Goal: Task Accomplishment & Management: Complete application form

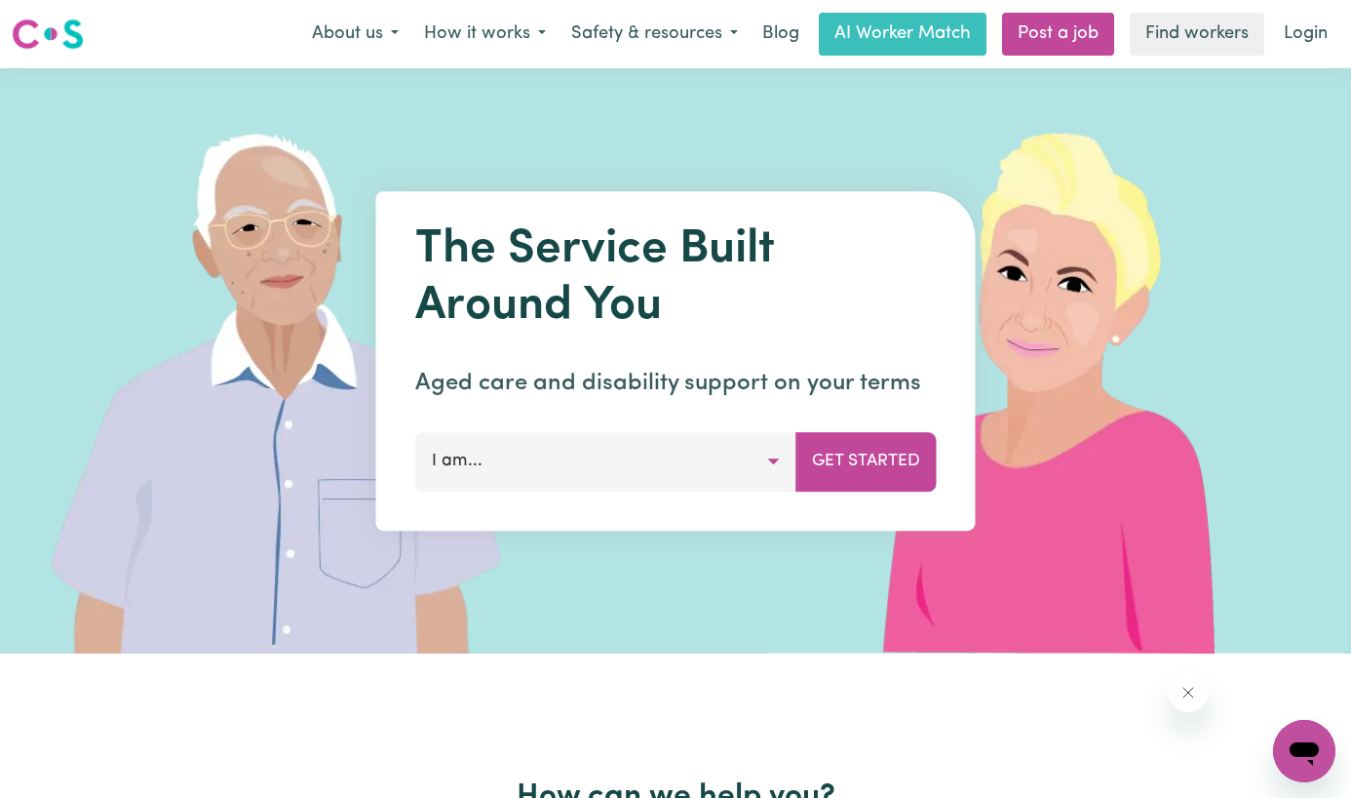
click at [516, 466] on button "I am..." at bounding box center [605, 461] width 381 height 59
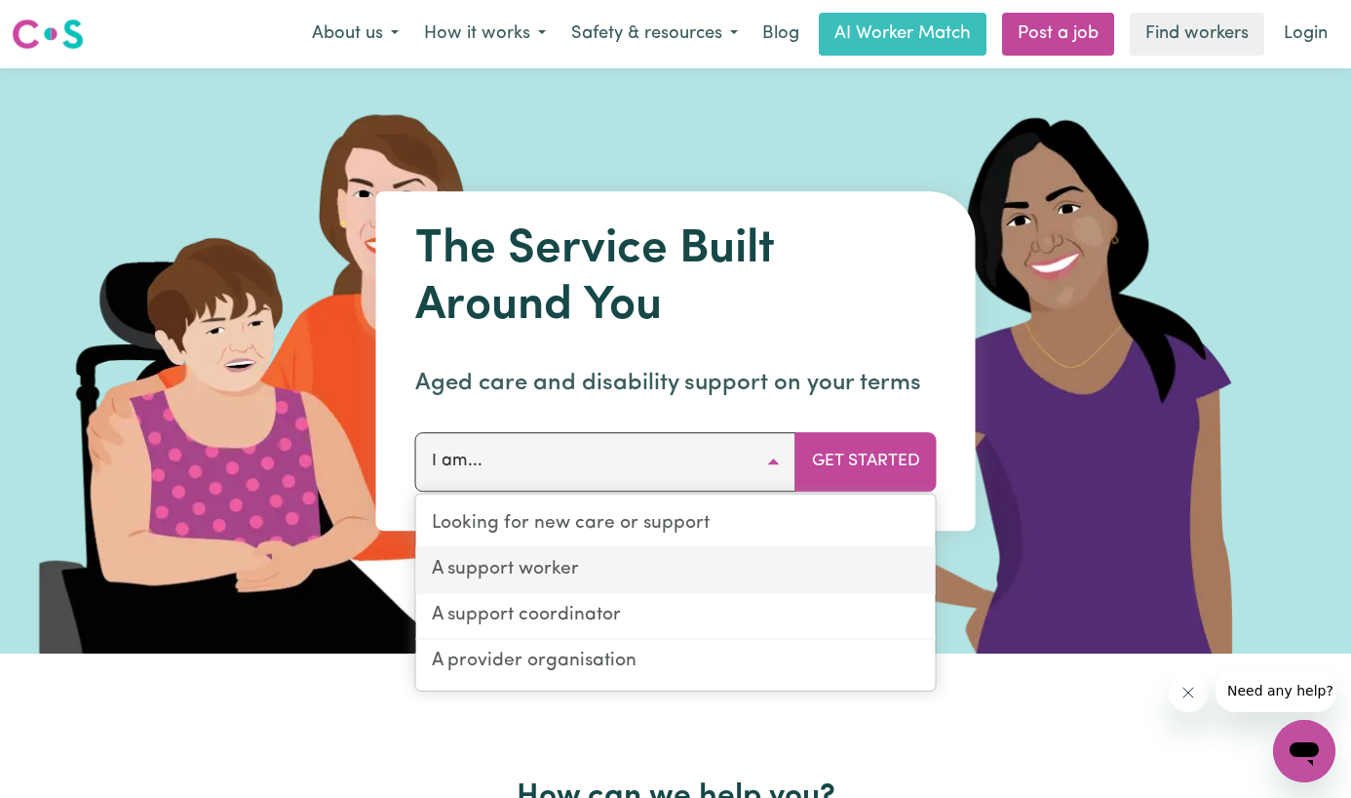
click at [520, 566] on link "A support worker" at bounding box center [676, 571] width 520 height 46
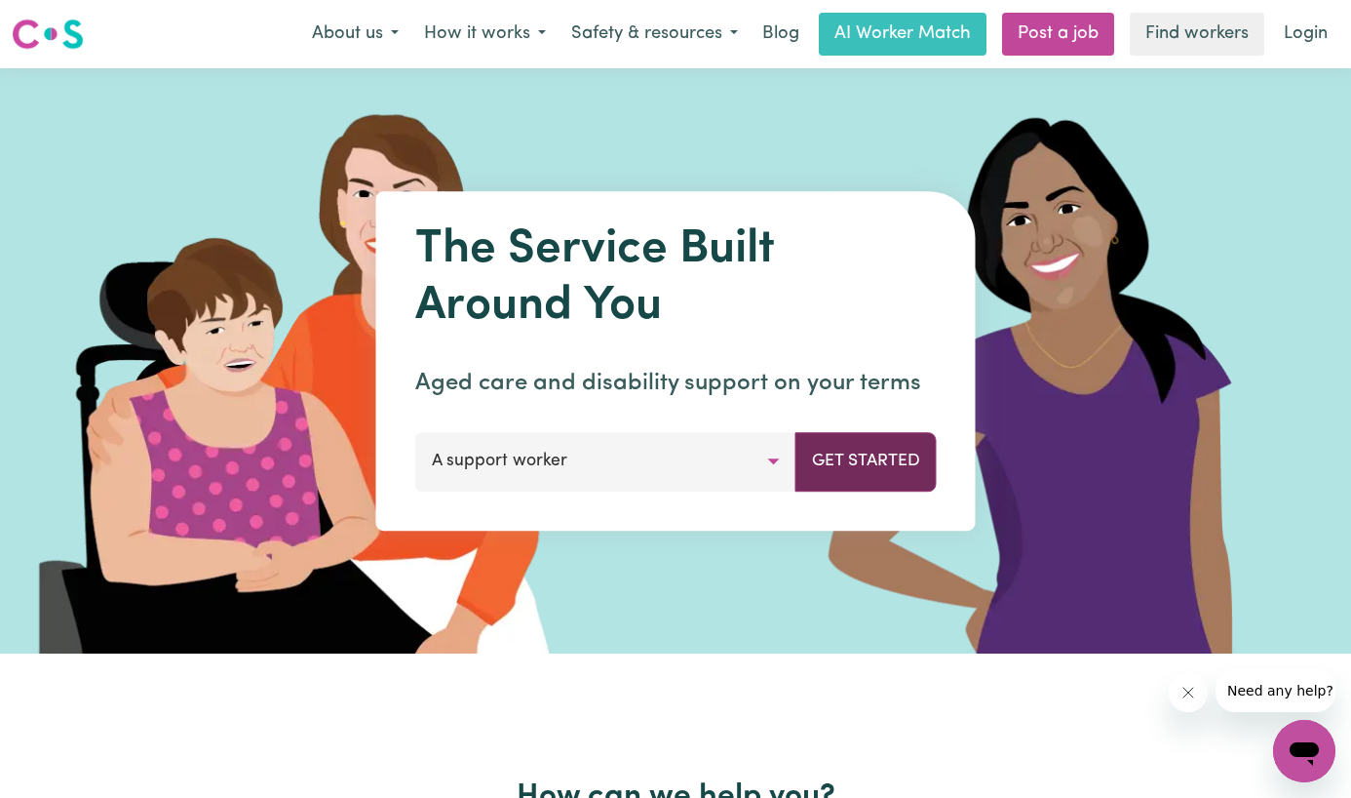
click at [892, 438] on button "Get Started" at bounding box center [866, 461] width 141 height 59
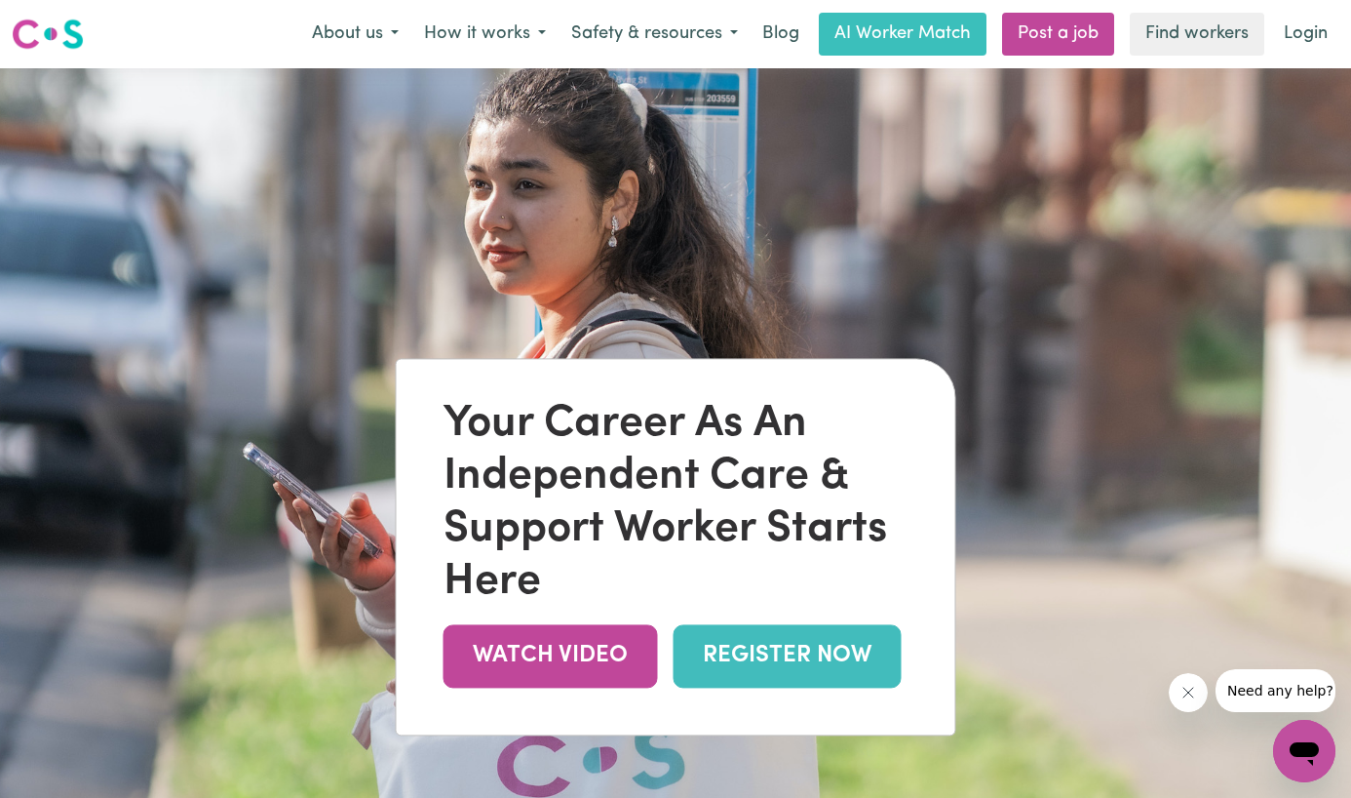
click at [826, 652] on link "REGISTER NOW" at bounding box center [788, 655] width 228 height 63
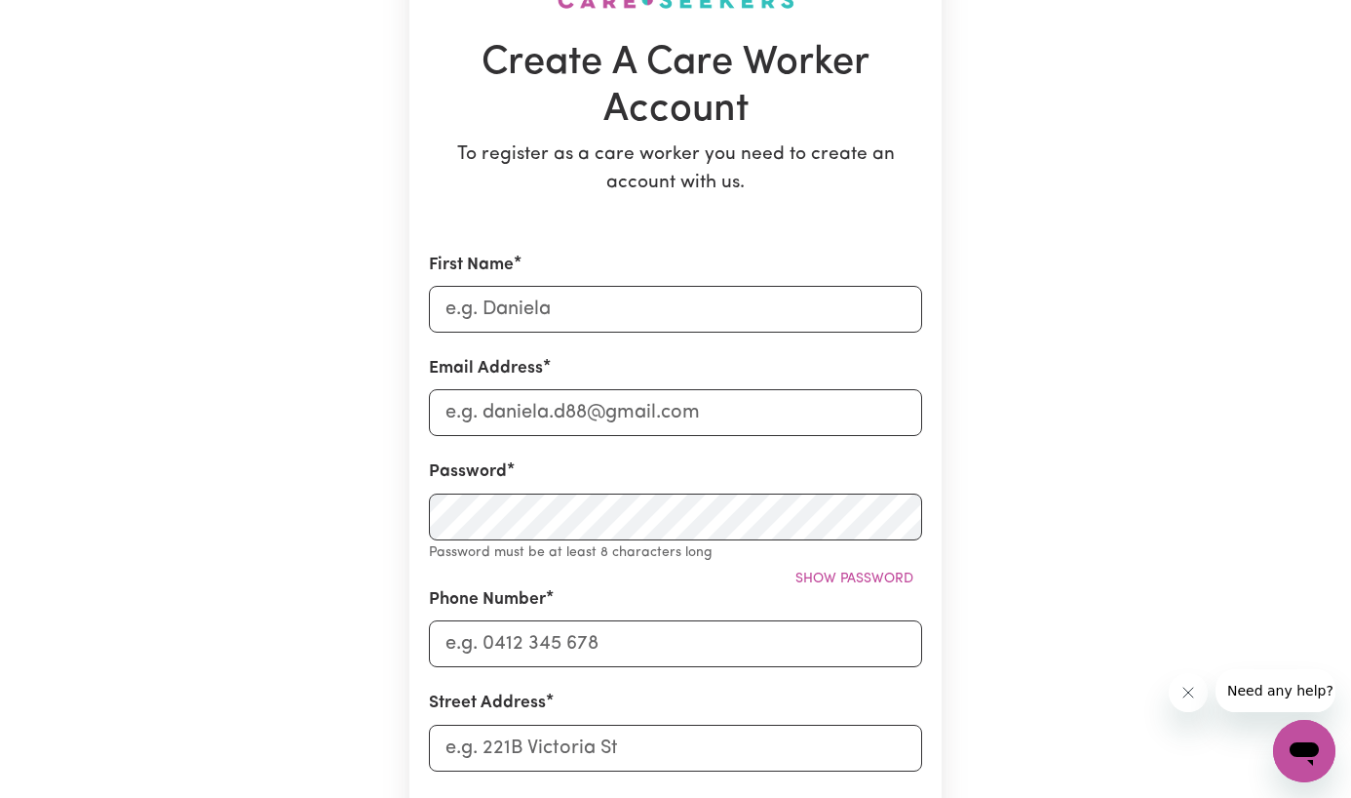
scroll to position [185, 0]
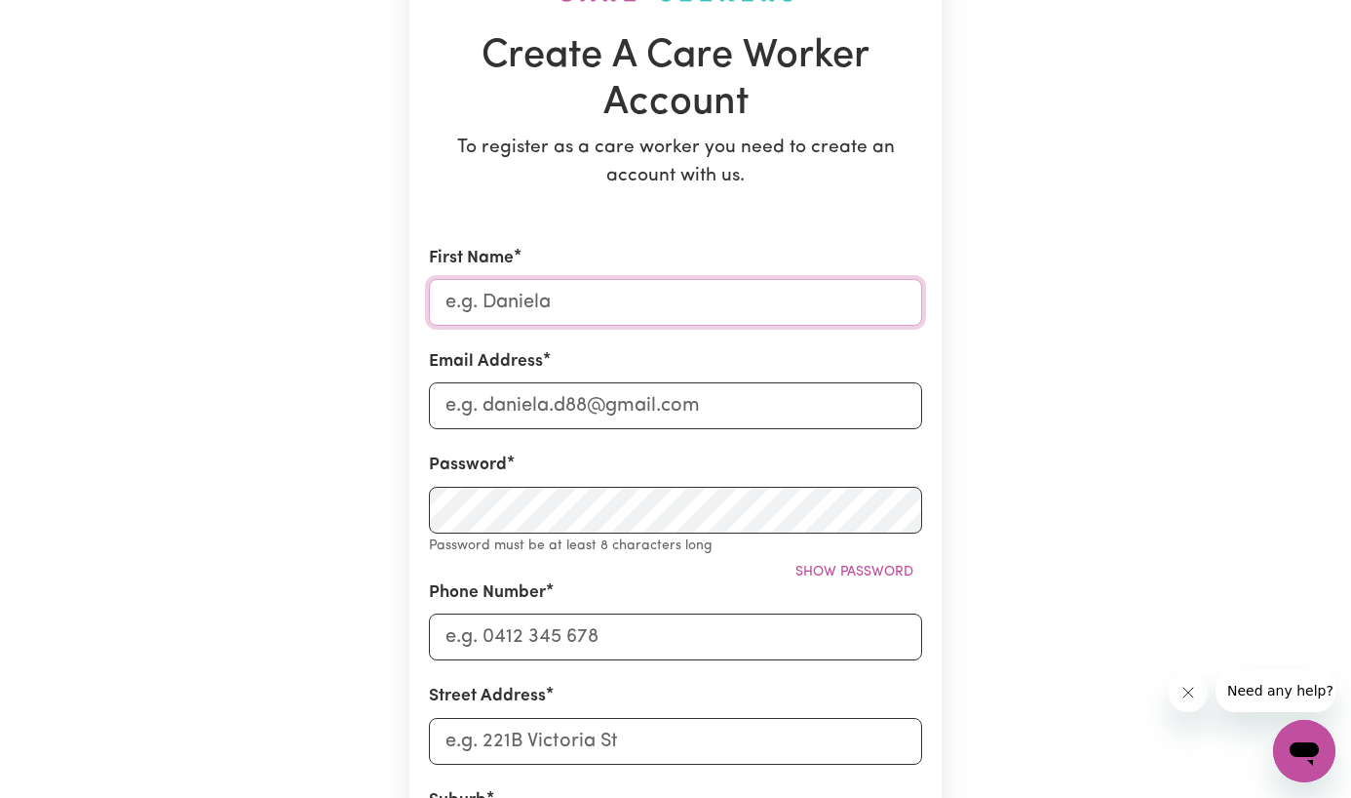
click at [671, 322] on input "First Name" at bounding box center [675, 302] width 493 height 47
type input "Melanie"
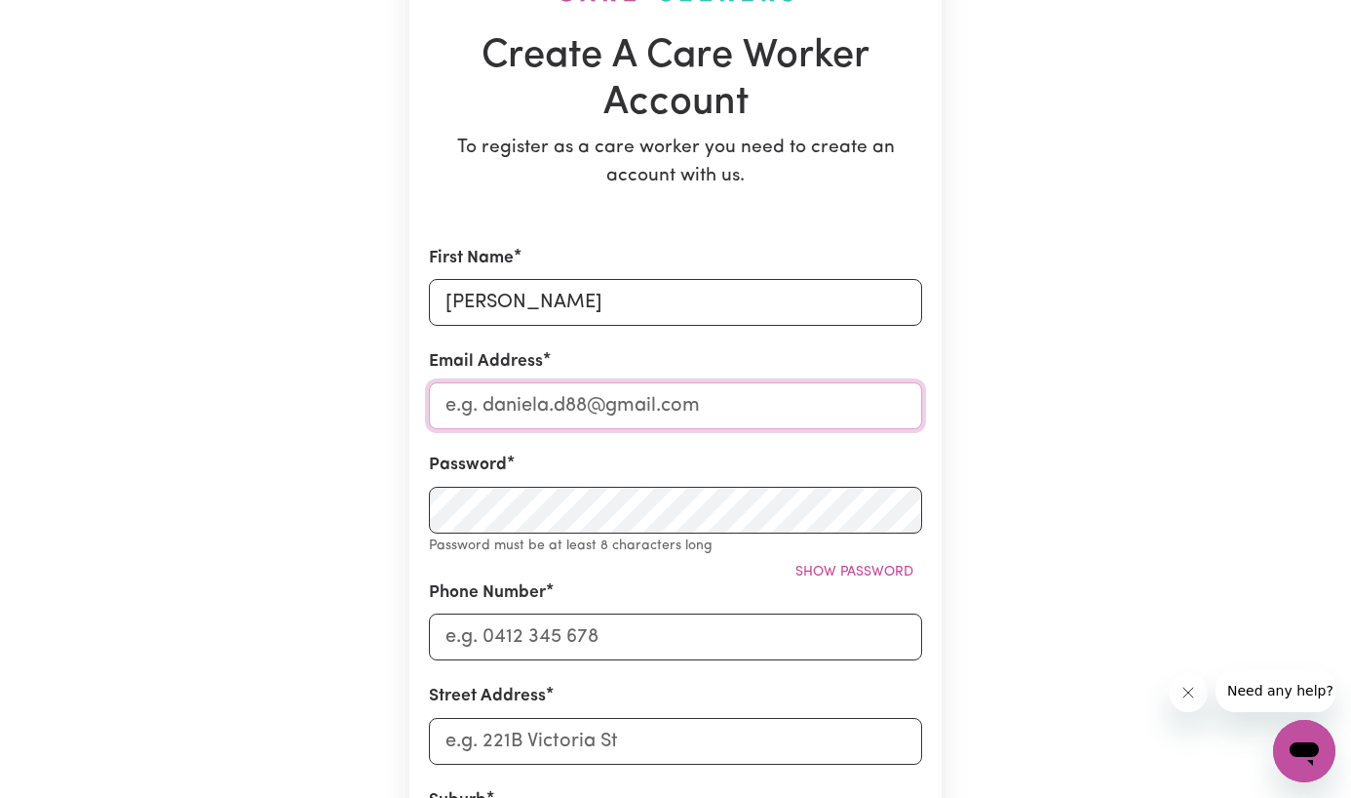
click at [615, 421] on input "Email Address" at bounding box center [675, 405] width 493 height 47
type input "sommertanz@gmail.com"
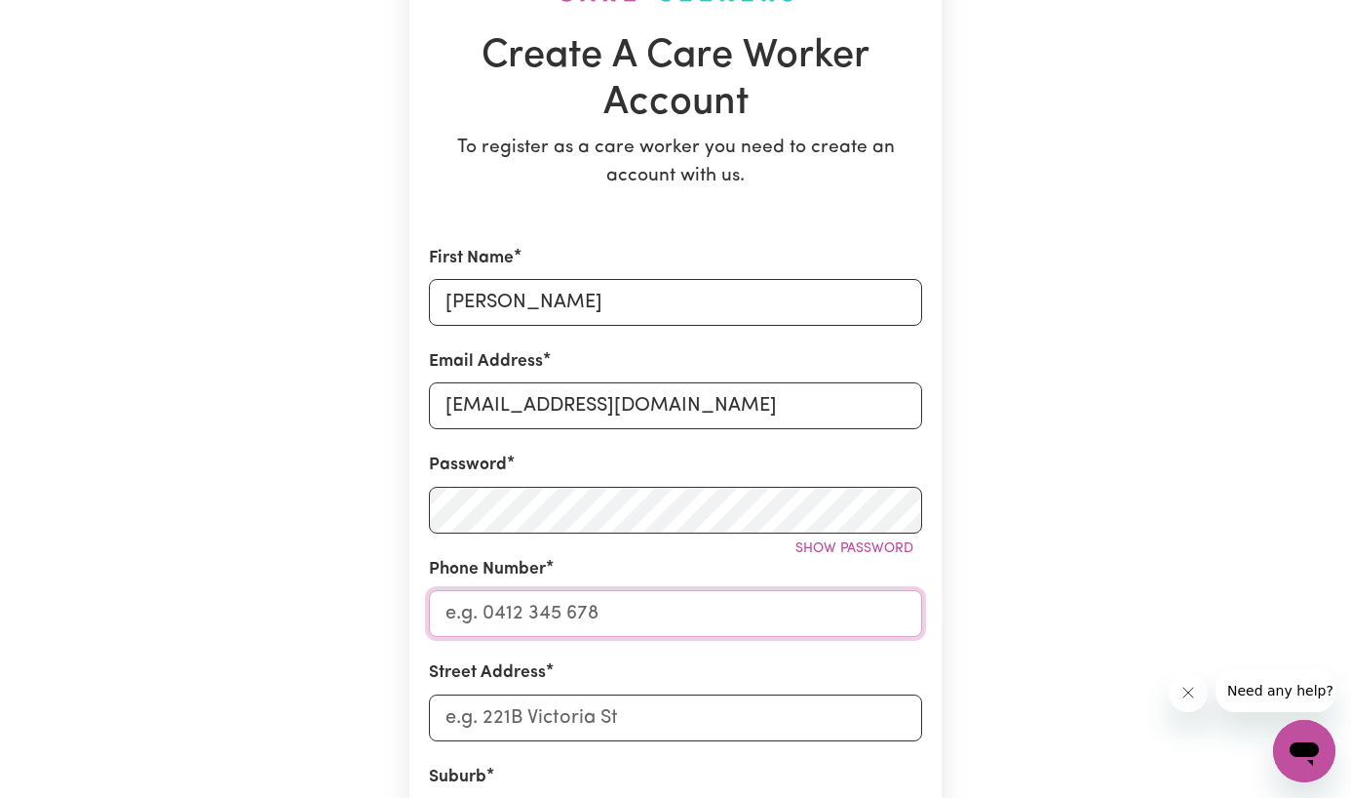
click at [466, 601] on input "Phone Number" at bounding box center [675, 613] width 493 height 47
type input "0405249888"
click at [499, 707] on input "Street Address" at bounding box center [675, 717] width 493 height 47
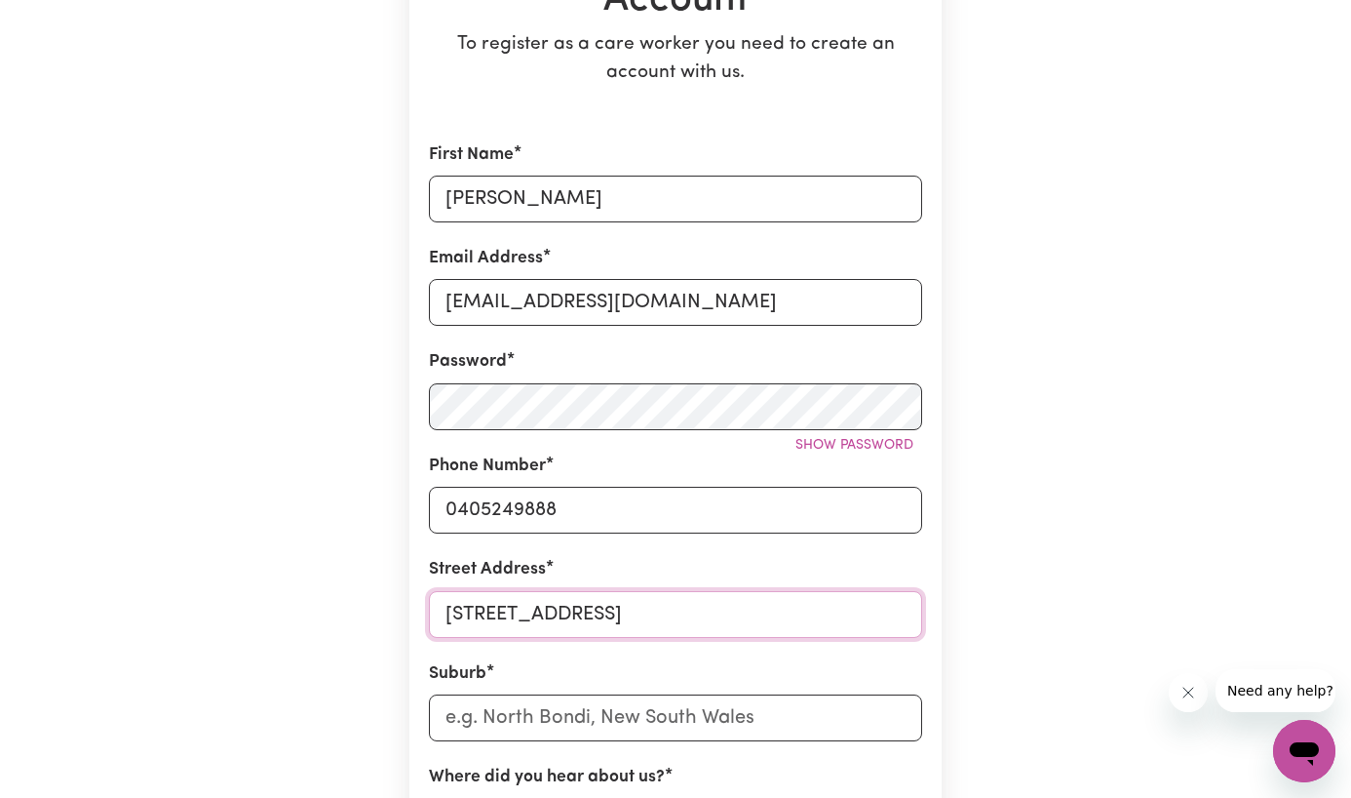
scroll to position [292, 0]
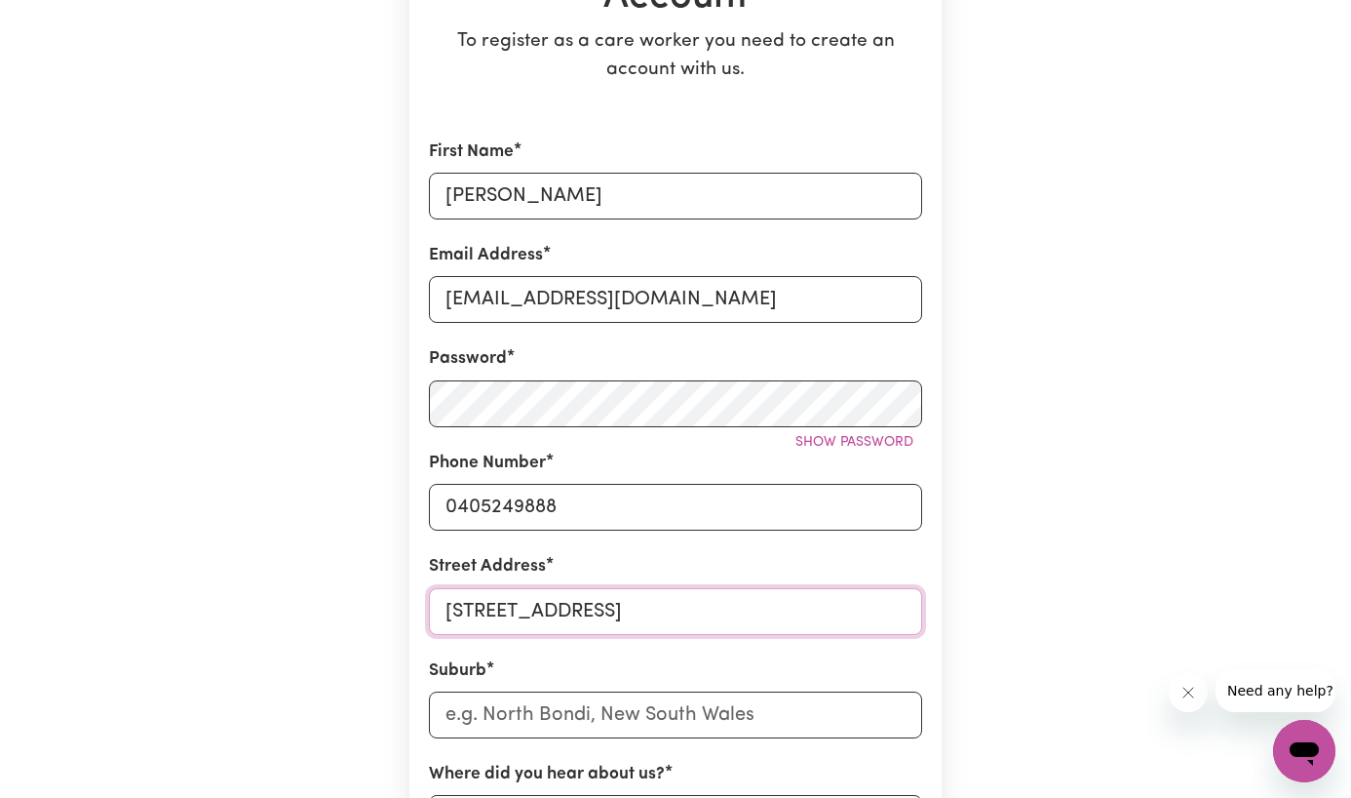
type input "12 Dalziell street"
click at [644, 725] on input "text" at bounding box center [675, 714] width 493 height 47
type input "Lismore"
type input "Lismore, New South Wales, 2480"
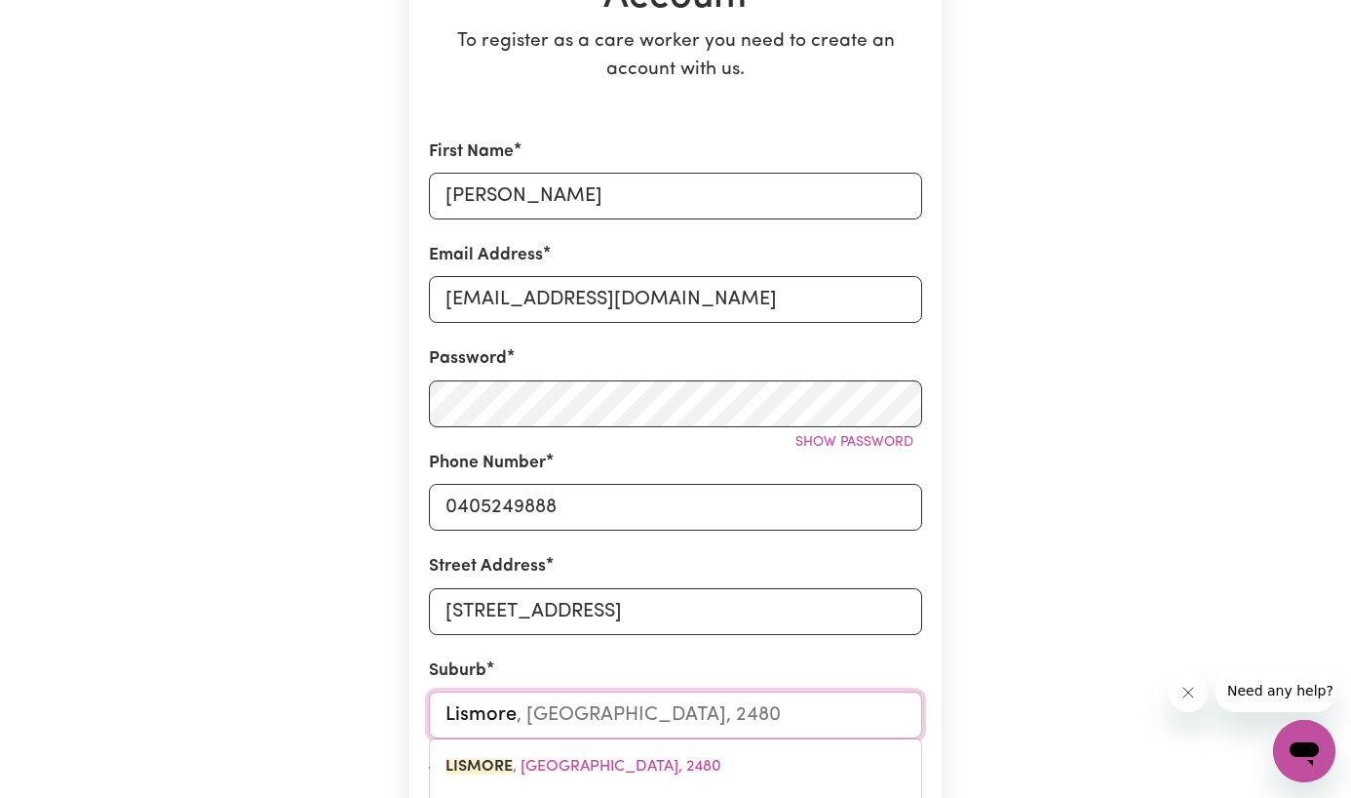
type input "Lismore"
type input "Lismore DC, New South Wales, 2480"
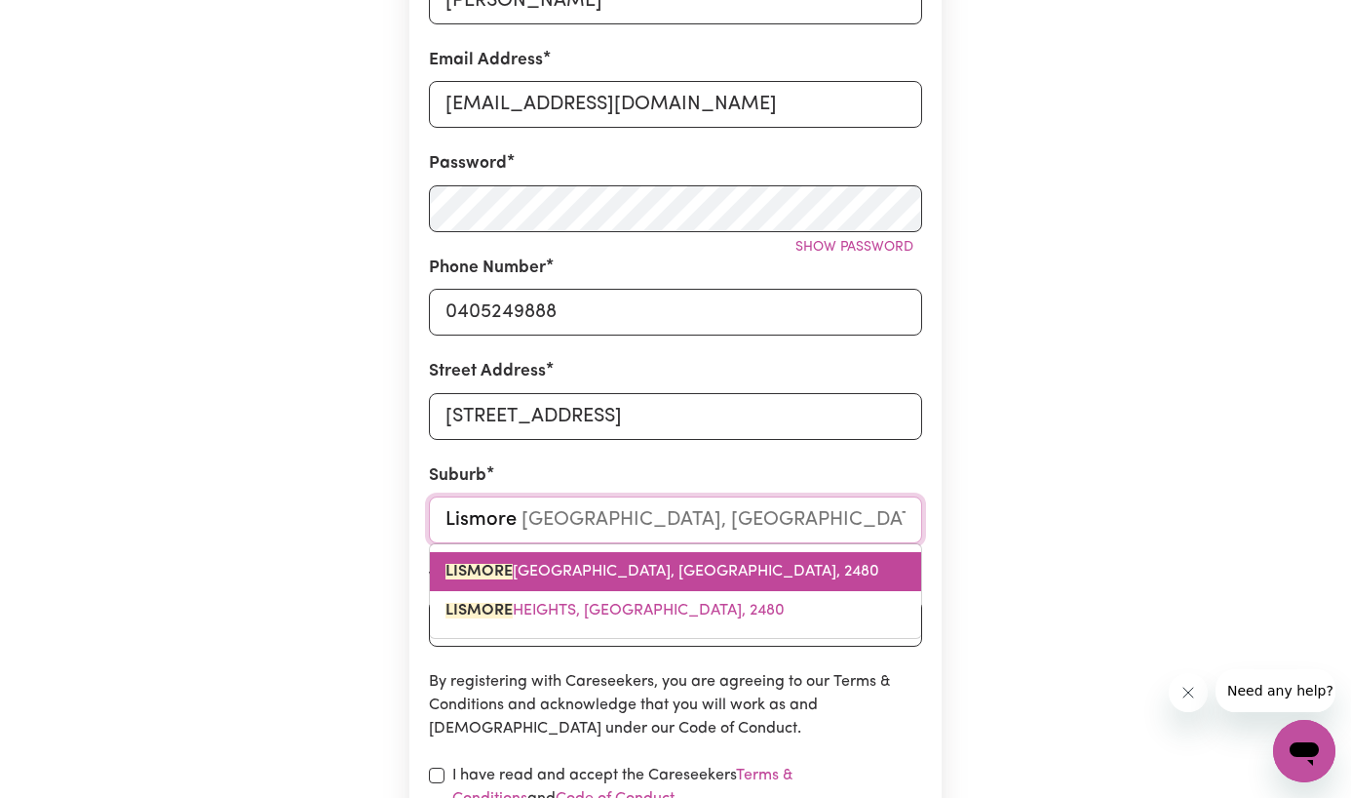
scroll to position [486, 0]
click at [815, 575] on link "LISMORE DC, New South Wales, 2480" at bounding box center [675, 572] width 491 height 39
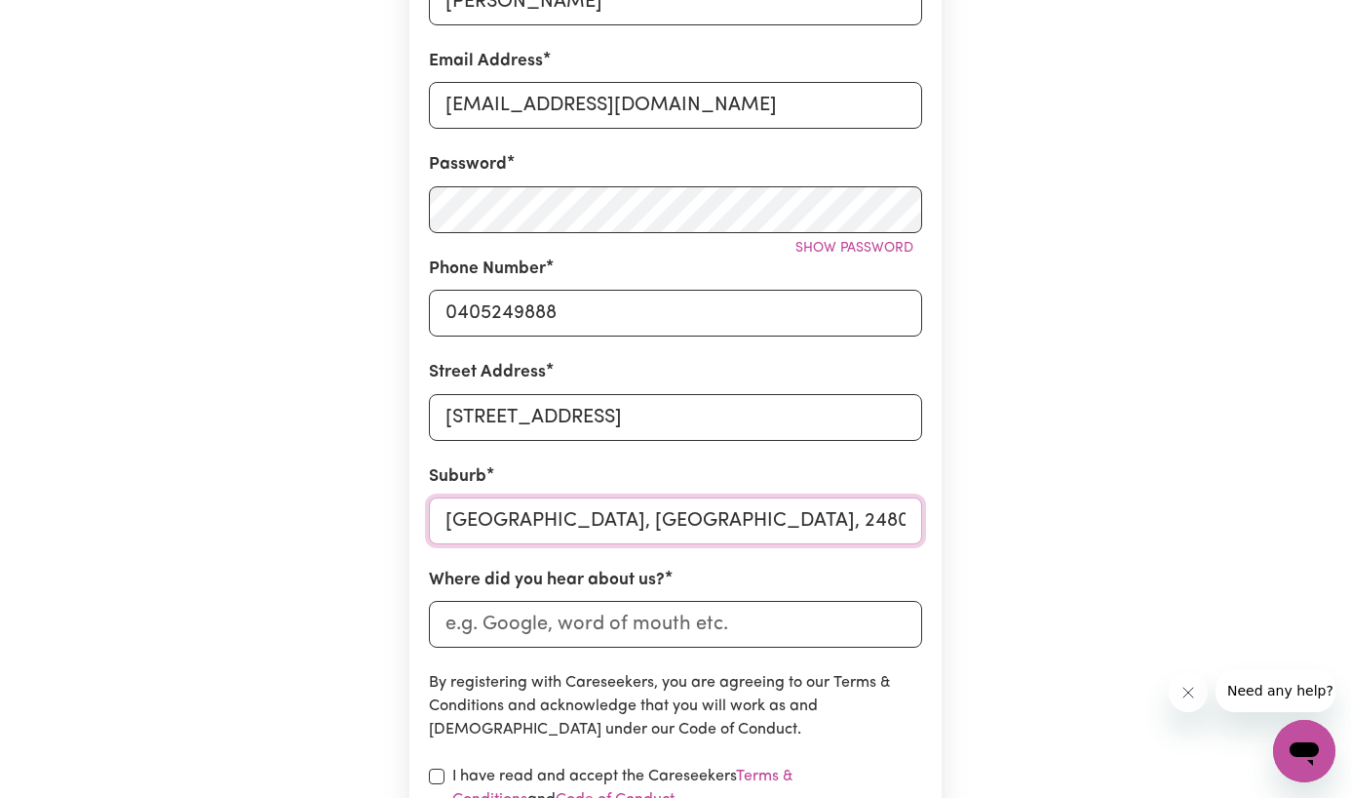
type input "LISMORE DC, New South Wales, 2480"
click at [559, 522] on input "LISMORE DC, New South Wales, 2480" at bounding box center [675, 520] width 493 height 47
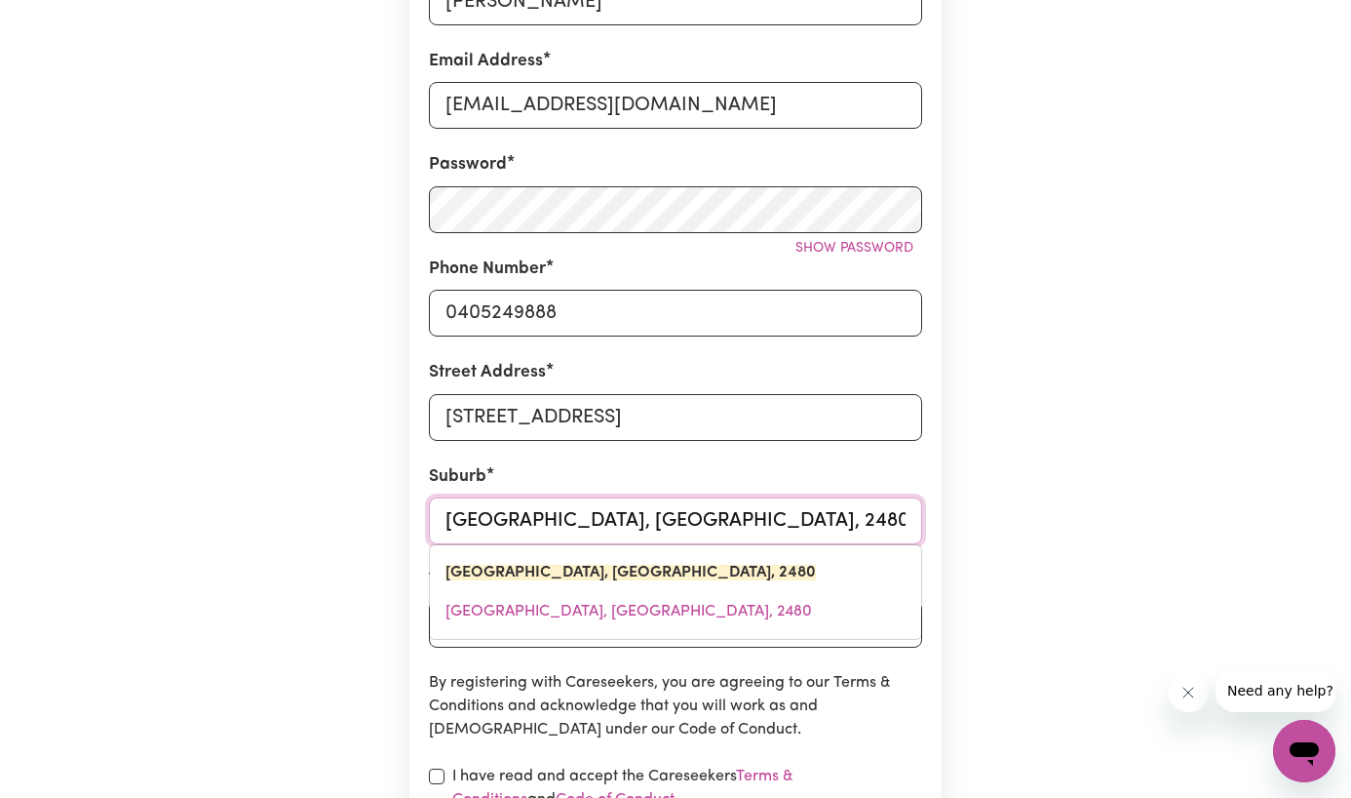
type input "LISMORE D, New South Wales, 2480"
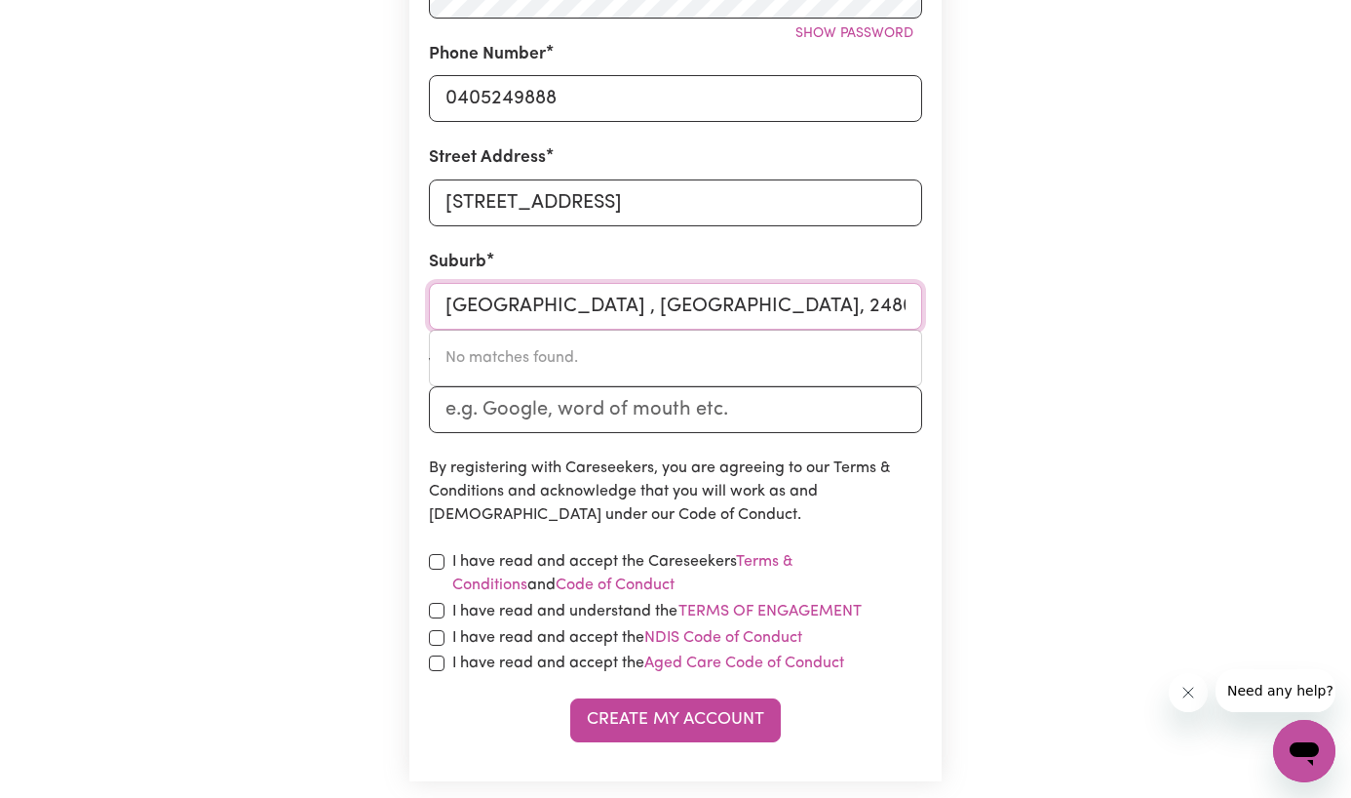
scroll to position [706, 0]
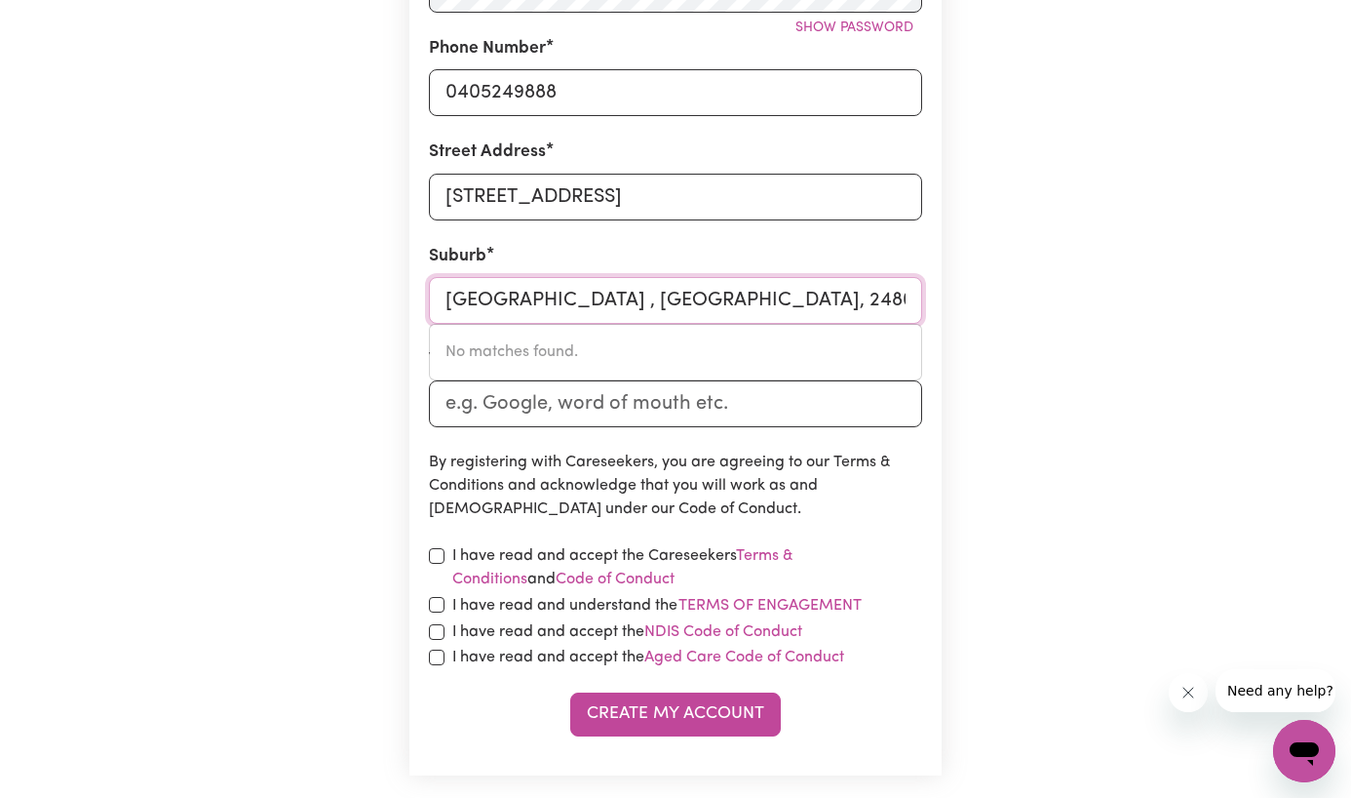
type input "LISMORE , New South Wales, 2480"
click at [437, 559] on input "checkbox" at bounding box center [437, 556] width 16 height 16
checkbox input "true"
click at [442, 605] on input "checkbox" at bounding box center [437, 605] width 16 height 16
checkbox input "true"
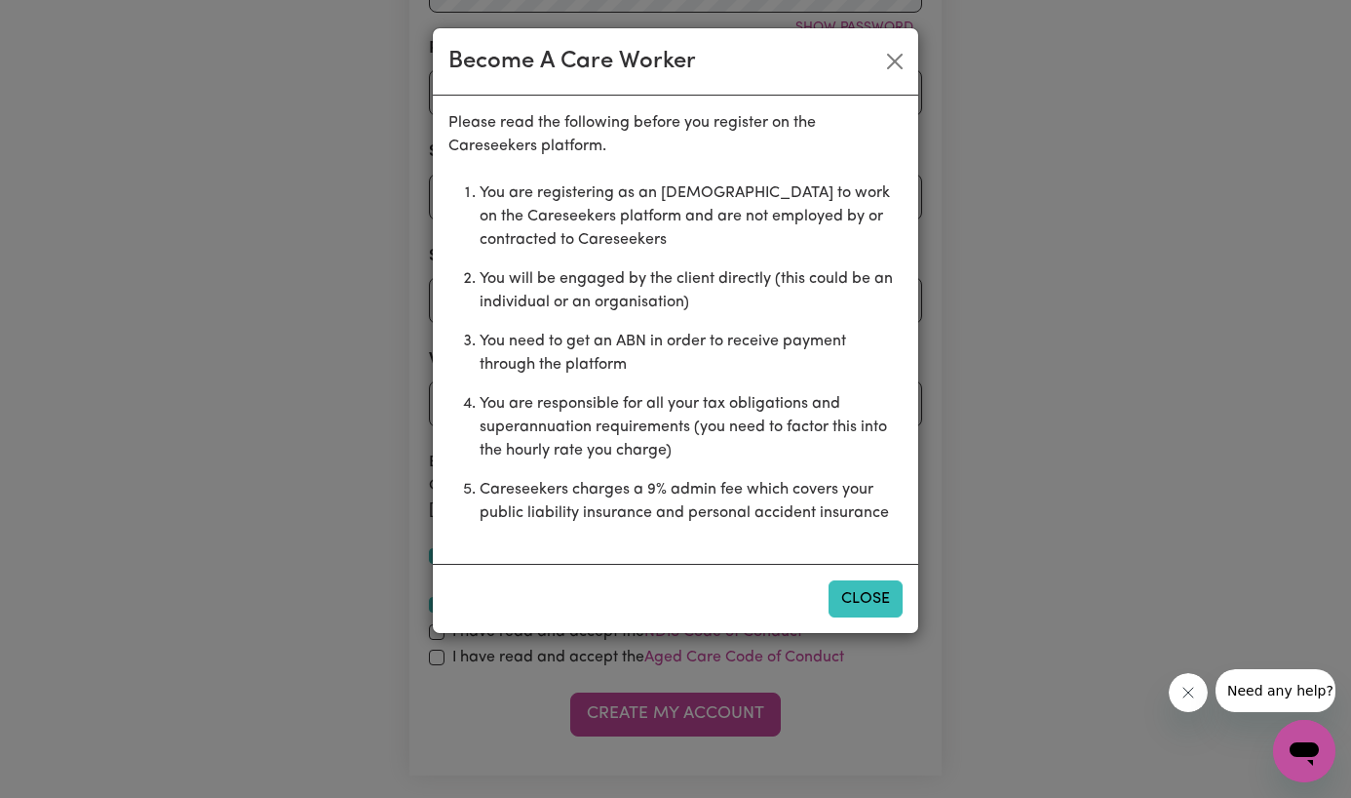
click at [876, 606] on button "Close" at bounding box center [866, 598] width 74 height 37
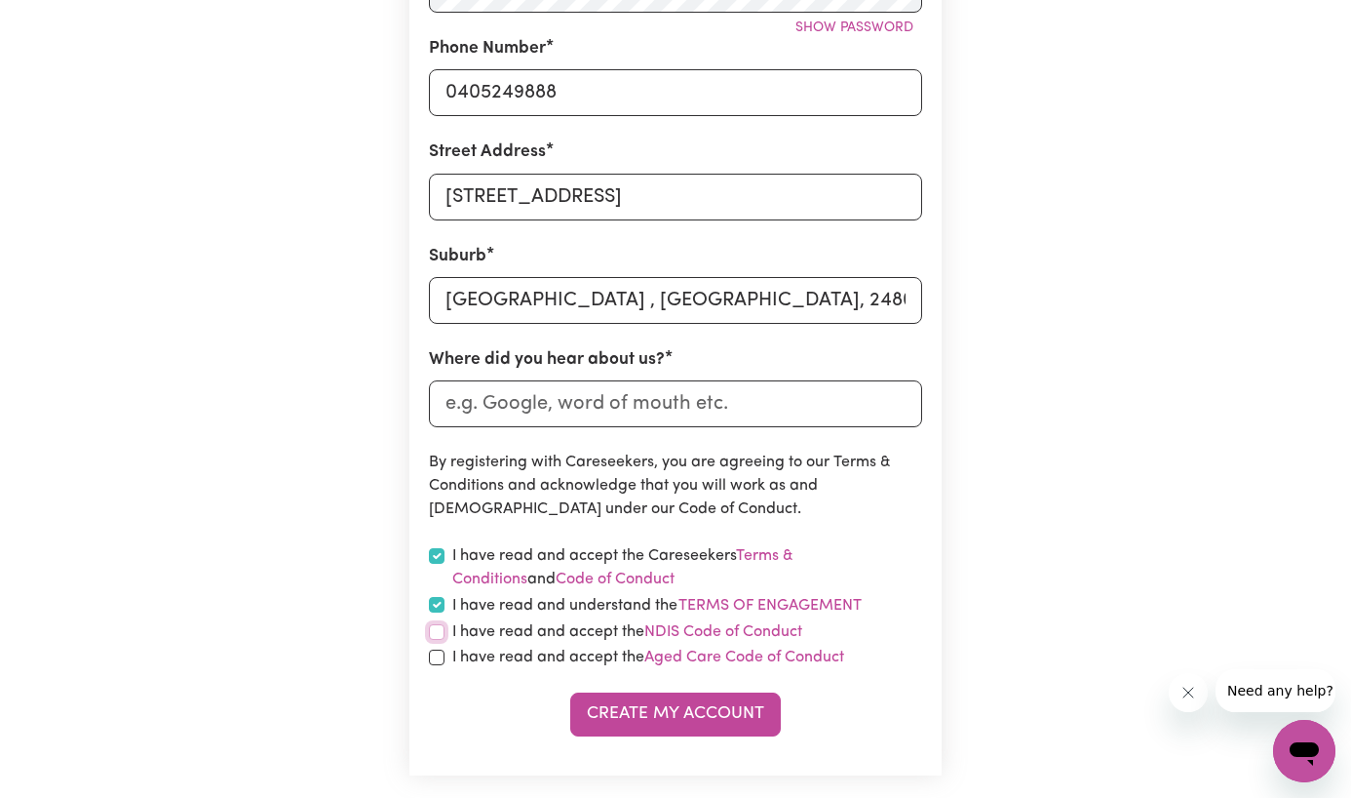
click at [436, 626] on input "checkbox" at bounding box center [437, 632] width 16 height 16
checkbox input "true"
click at [440, 652] on input "checkbox" at bounding box center [437, 657] width 16 height 16
checkbox input "true"
click at [672, 704] on button "Create My Account" at bounding box center [675, 713] width 211 height 43
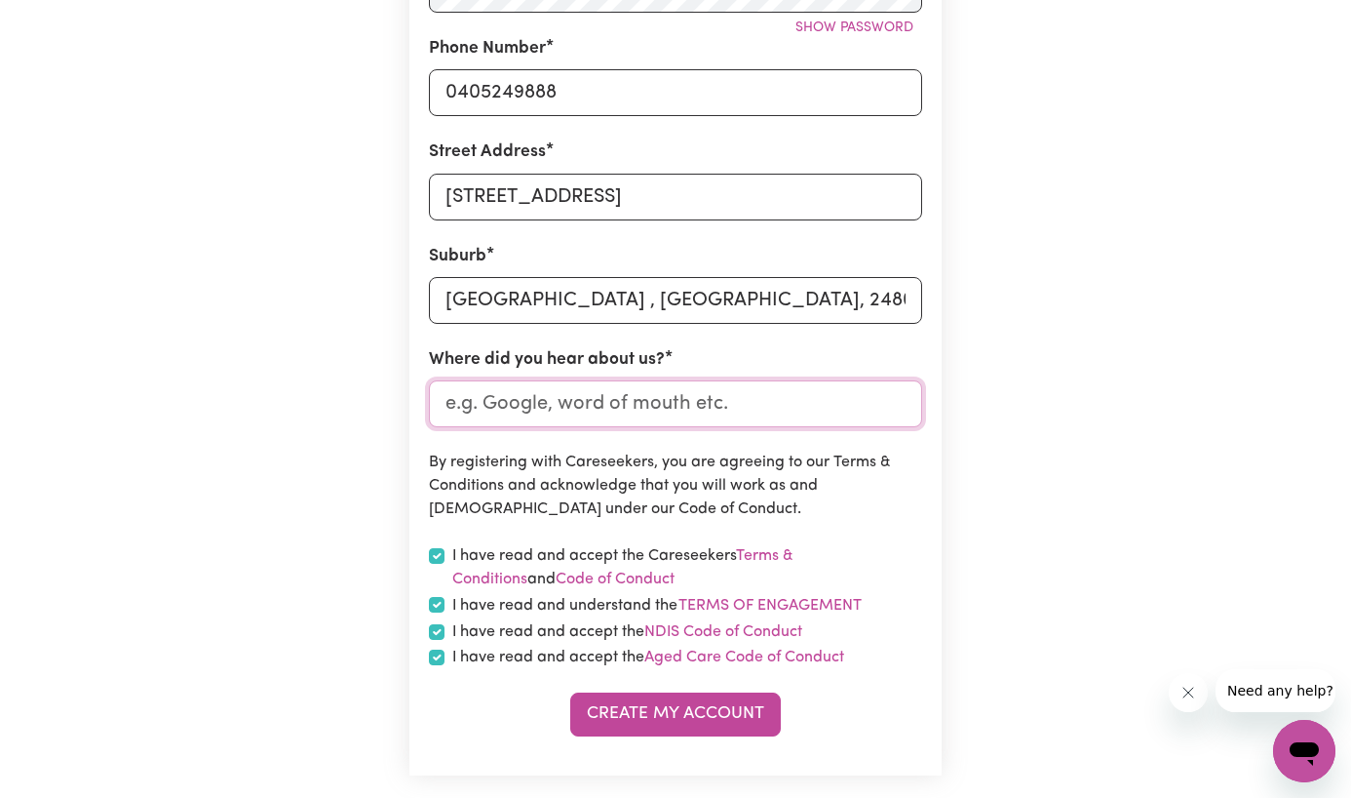
click at [560, 417] on input "Where did you hear about us?" at bounding box center [675, 403] width 493 height 47
type input "o"
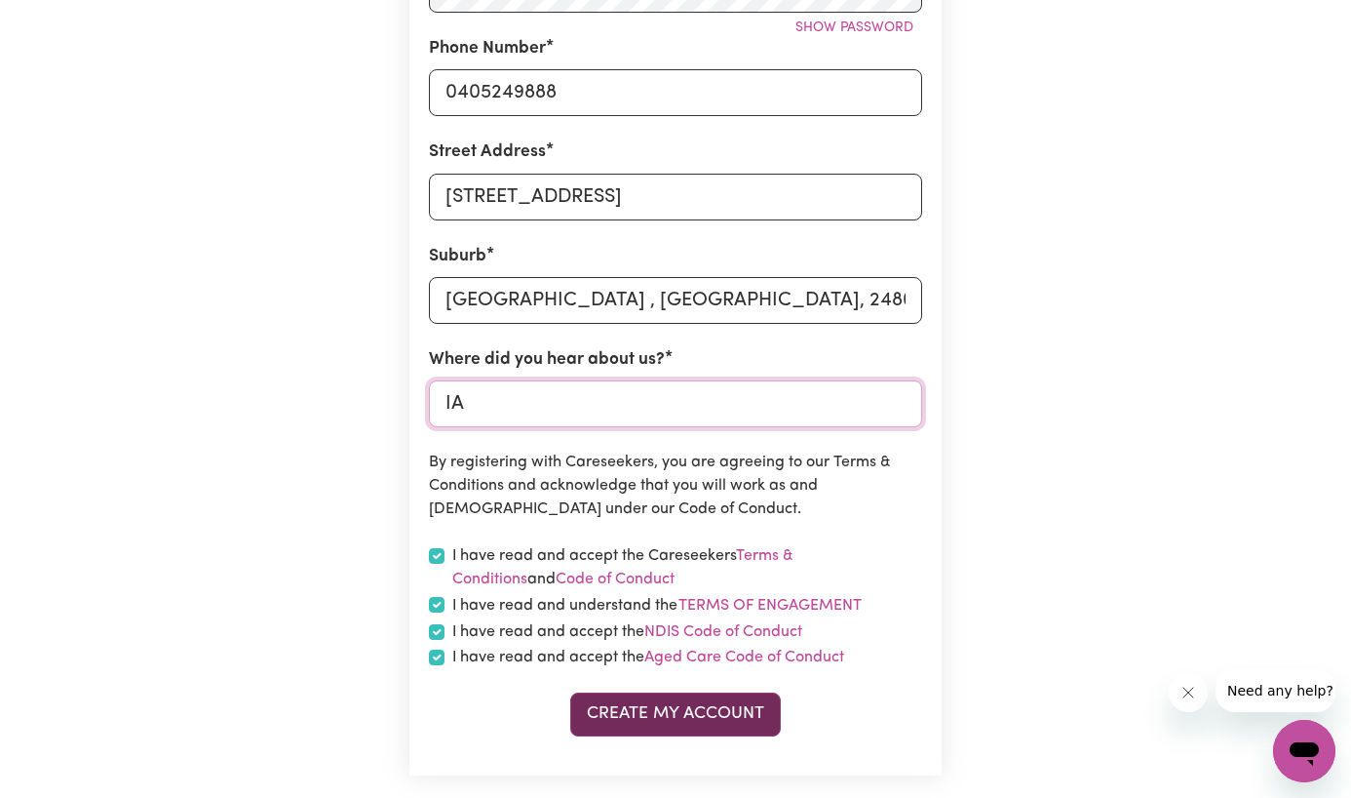
type input "IA"
click at [643, 711] on button "Create My Account" at bounding box center [675, 713] width 211 height 43
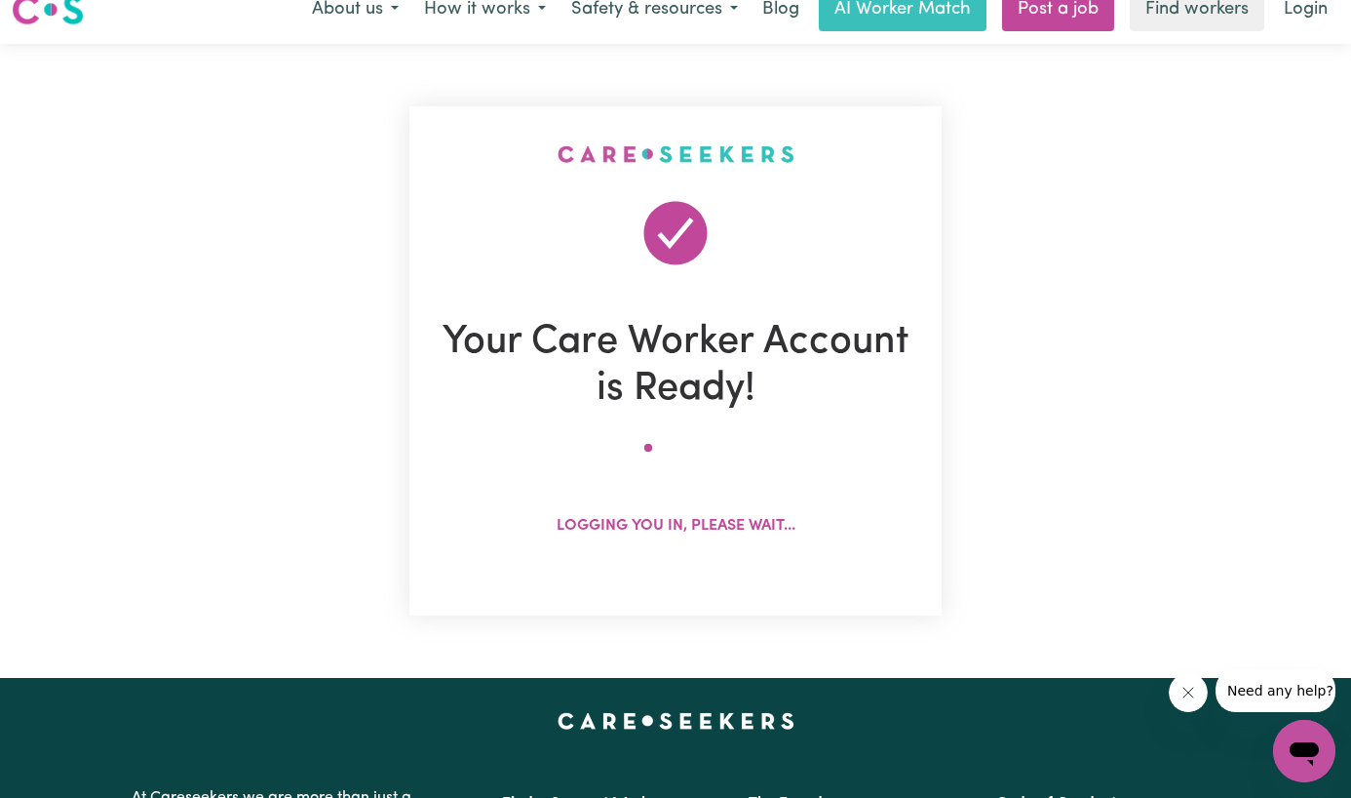
scroll to position [0, 0]
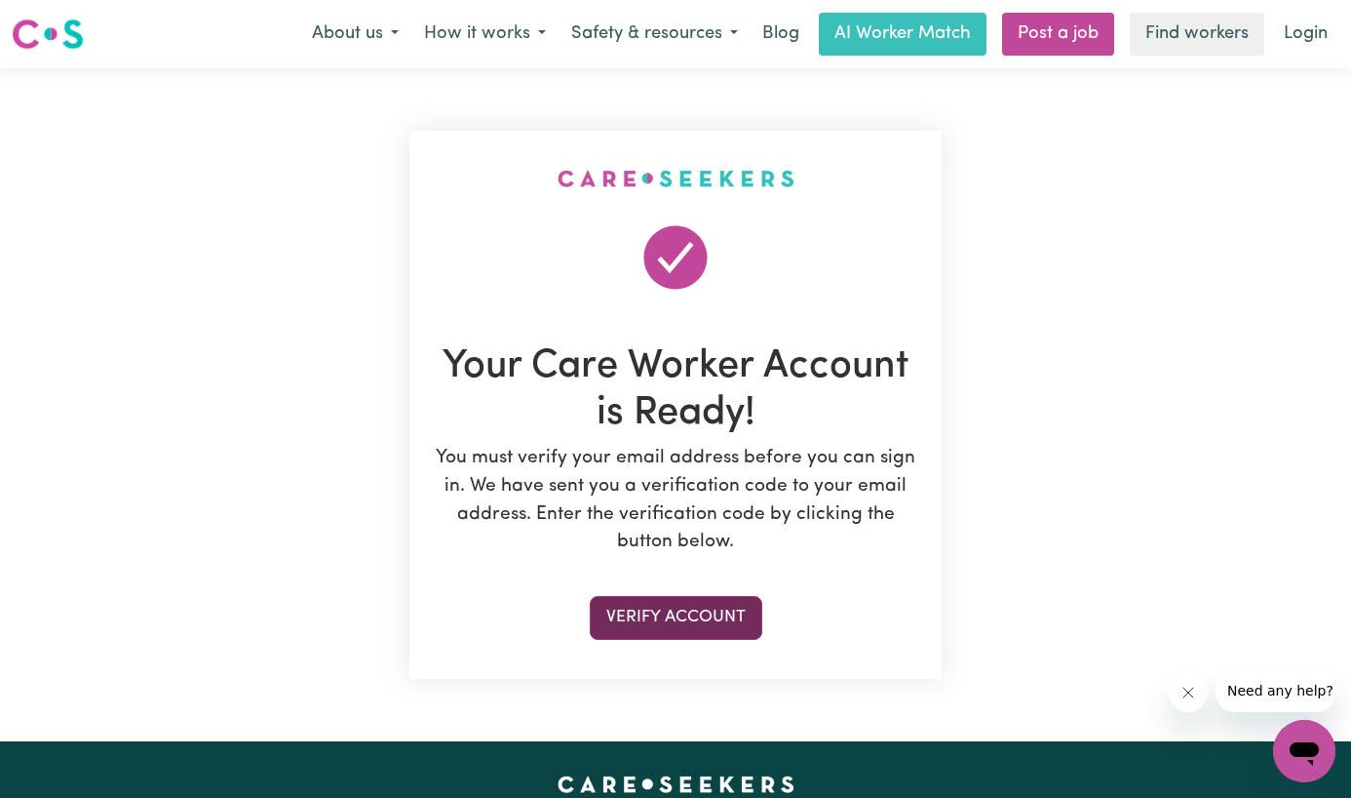
click at [682, 602] on button "Verify Account" at bounding box center [676, 617] width 173 height 43
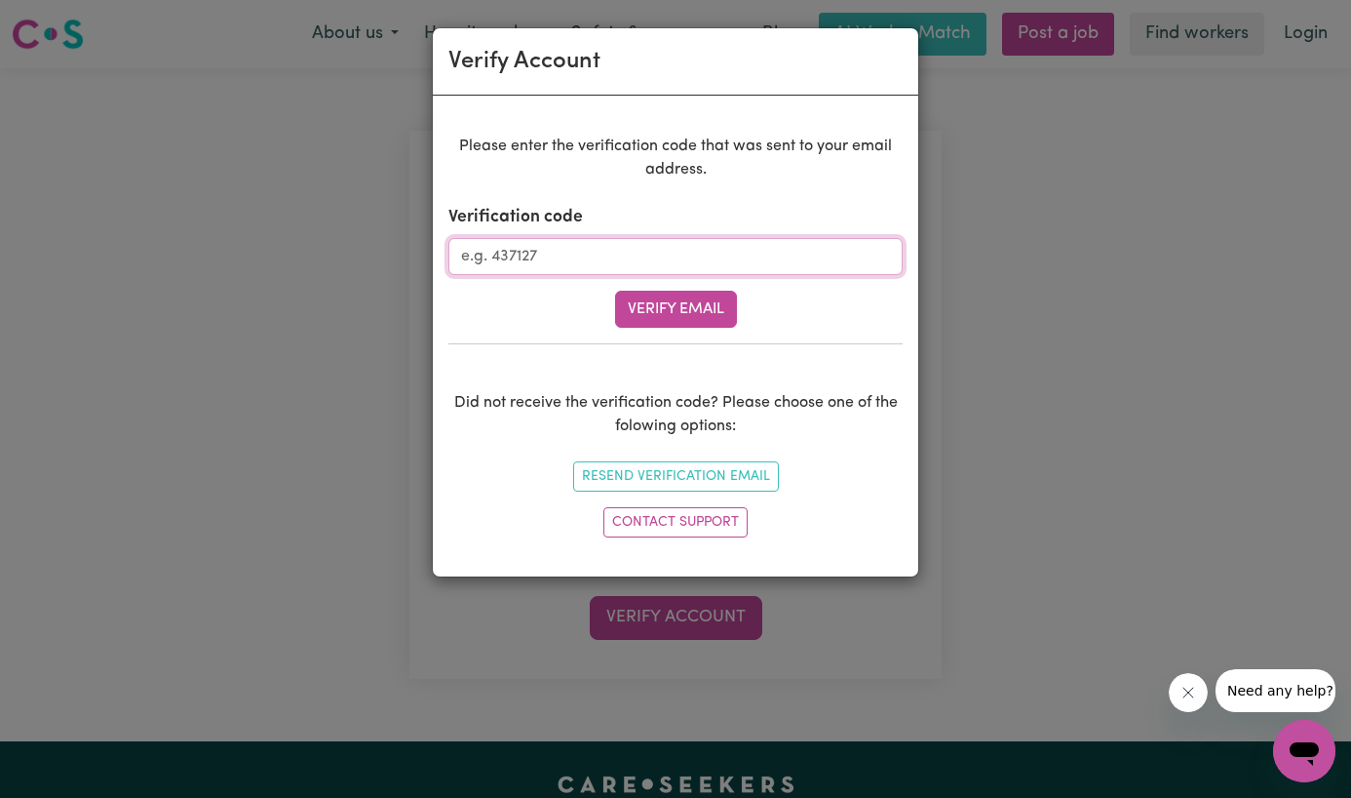
click at [582, 269] on input "Verification code" at bounding box center [676, 256] width 454 height 37
click at [657, 306] on button "Verify Email" at bounding box center [676, 309] width 122 height 37
click at [651, 251] on input "Verification code" at bounding box center [676, 256] width 454 height 37
type input "612260"
click at [676, 313] on button "Verify Email" at bounding box center [676, 309] width 122 height 37
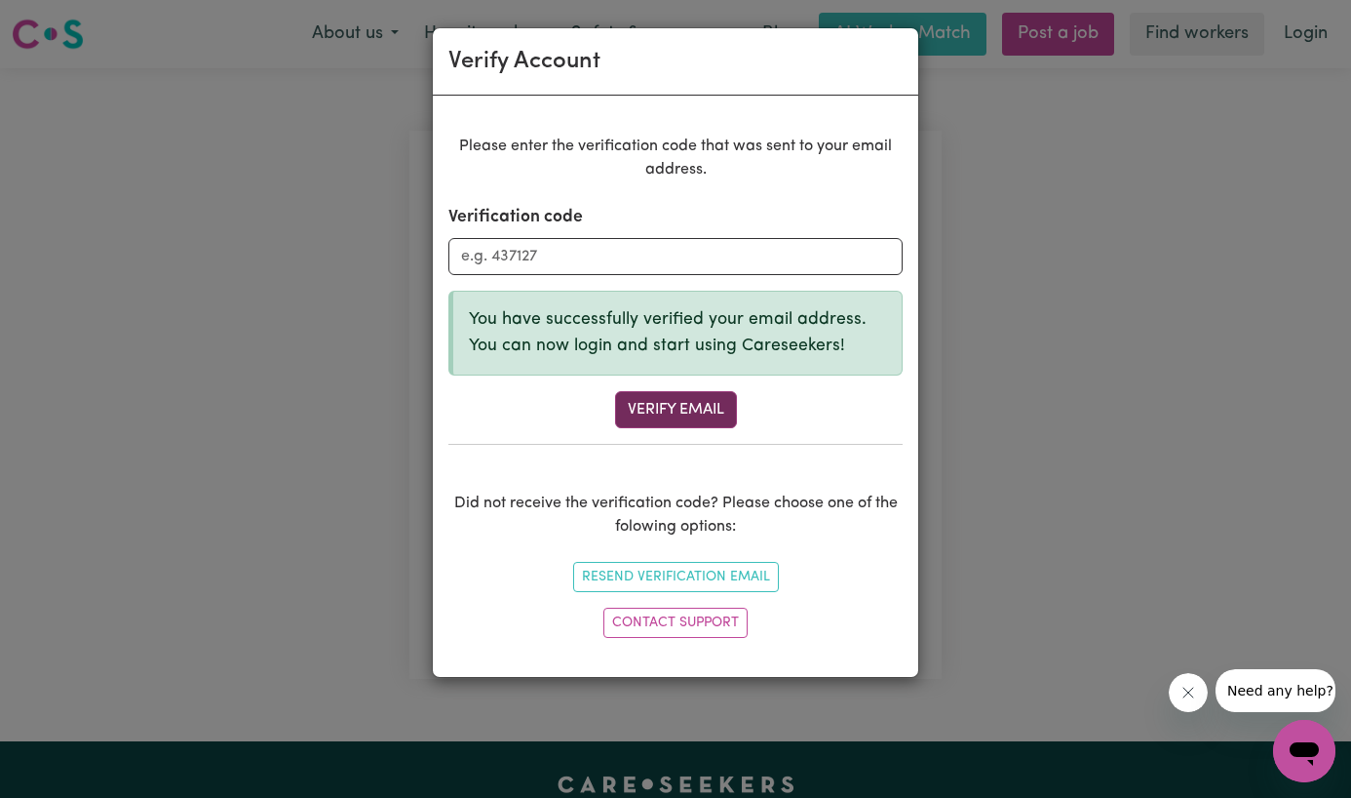
click at [689, 411] on button "Verify Email" at bounding box center [676, 409] width 122 height 37
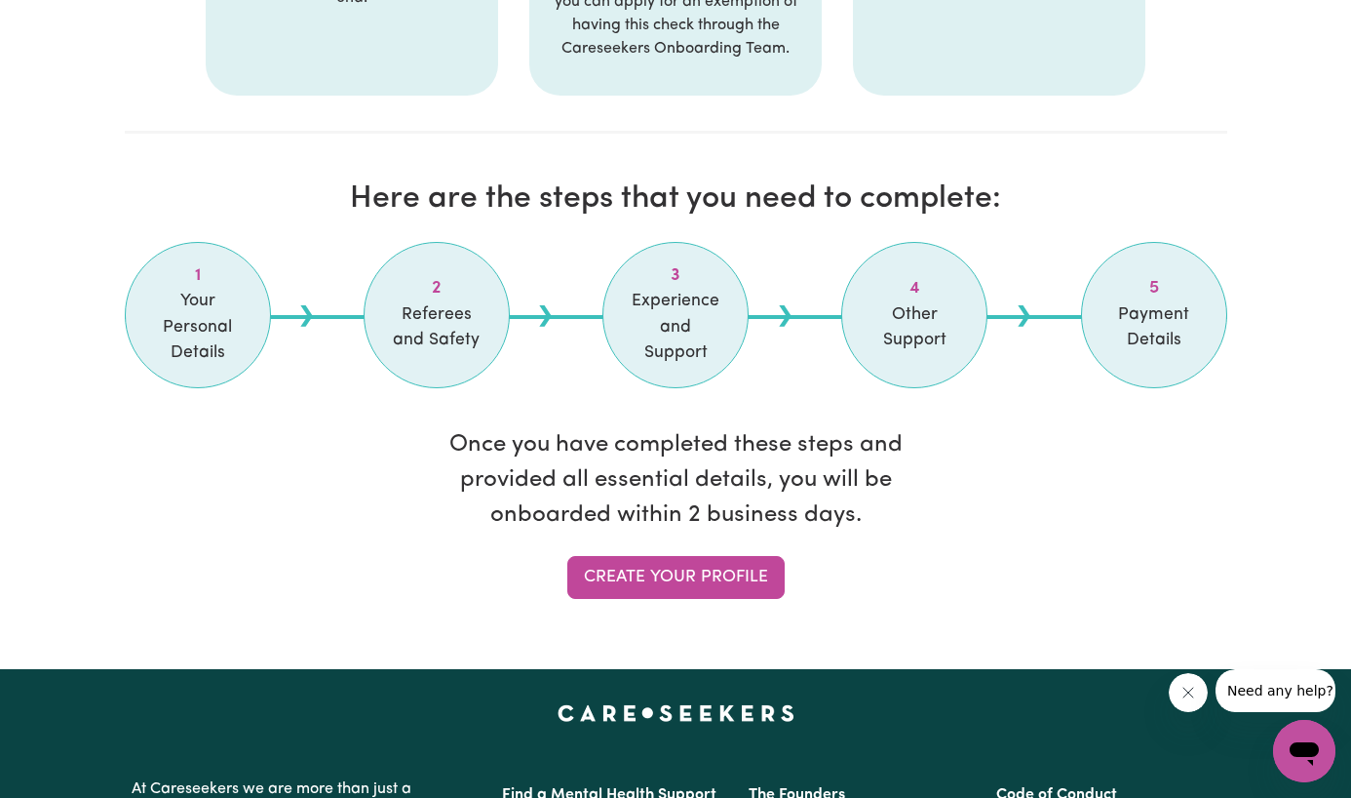
scroll to position [1534, 0]
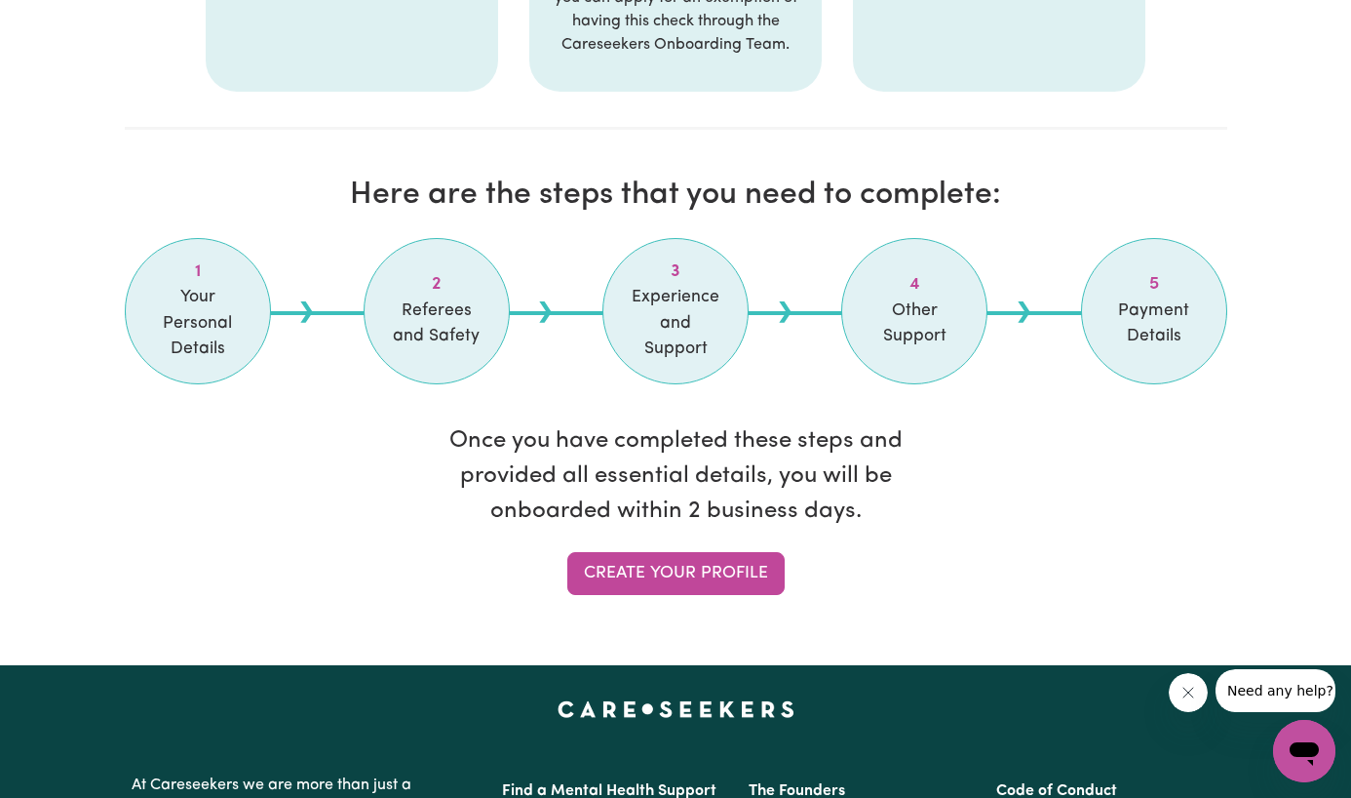
click at [196, 285] on span "Your Personal Details" at bounding box center [198, 323] width 98 height 77
click at [450, 298] on span "Referees and Safety" at bounding box center [437, 324] width 98 height 52
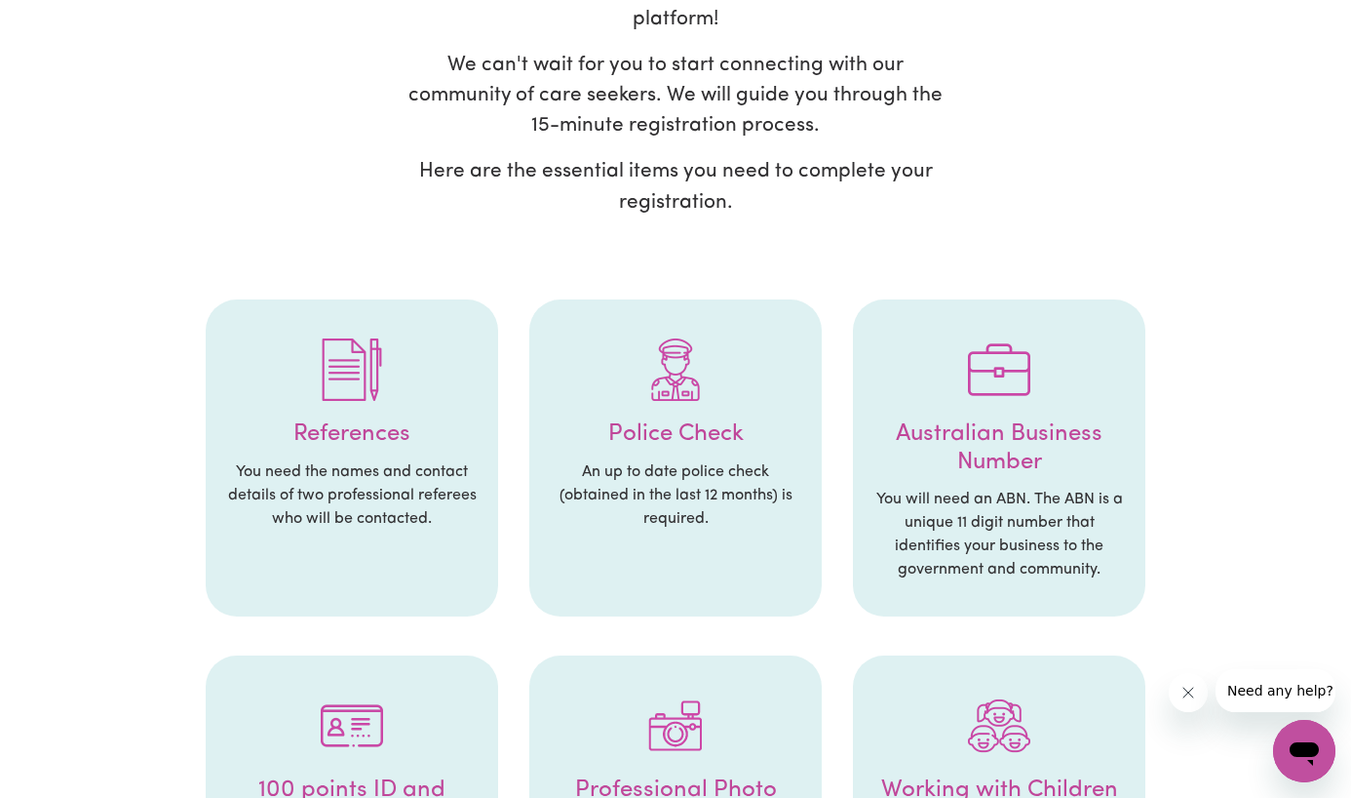
scroll to position [205, 0]
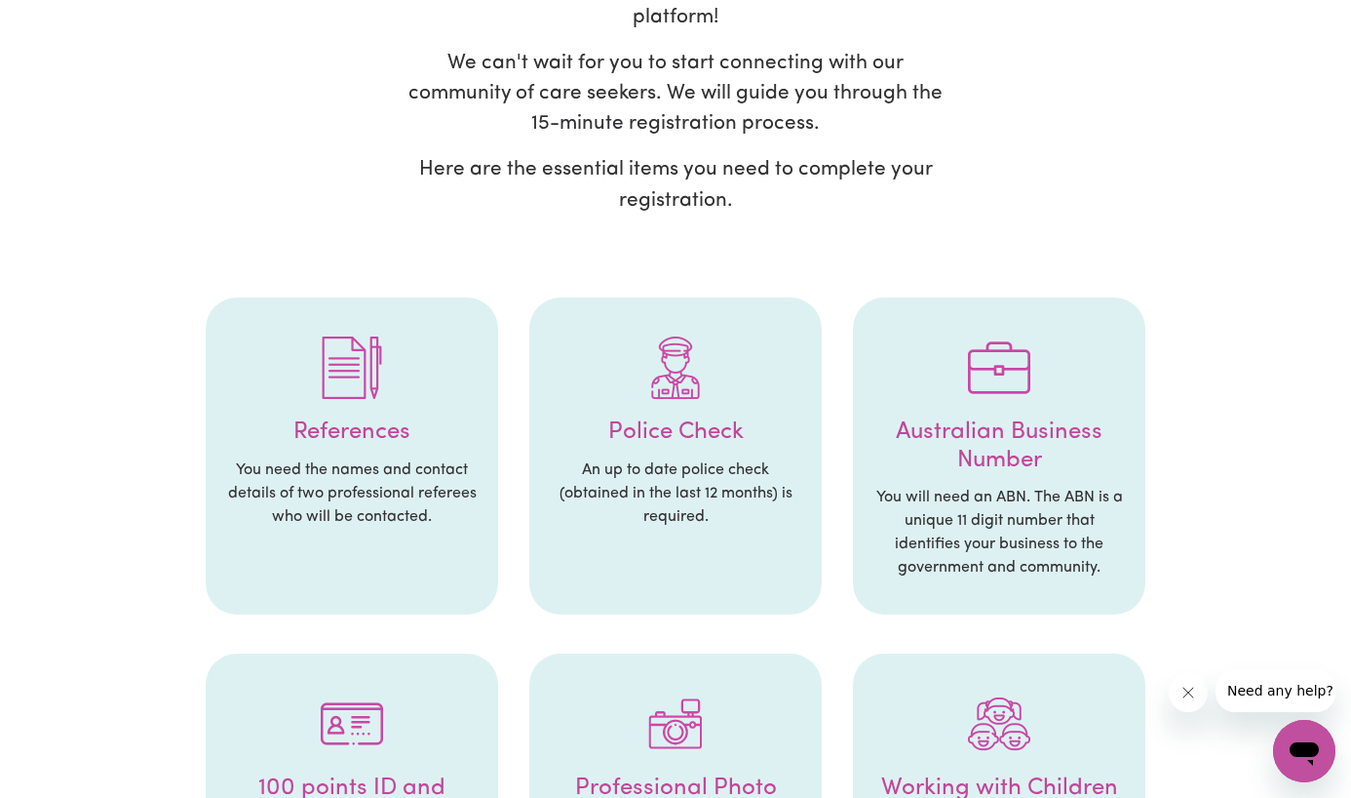
click at [342, 347] on img at bounding box center [352, 367] width 62 height 62
click at [357, 465] on p "You need the names and contact details of two professional referees who will be…" at bounding box center [352, 493] width 254 height 70
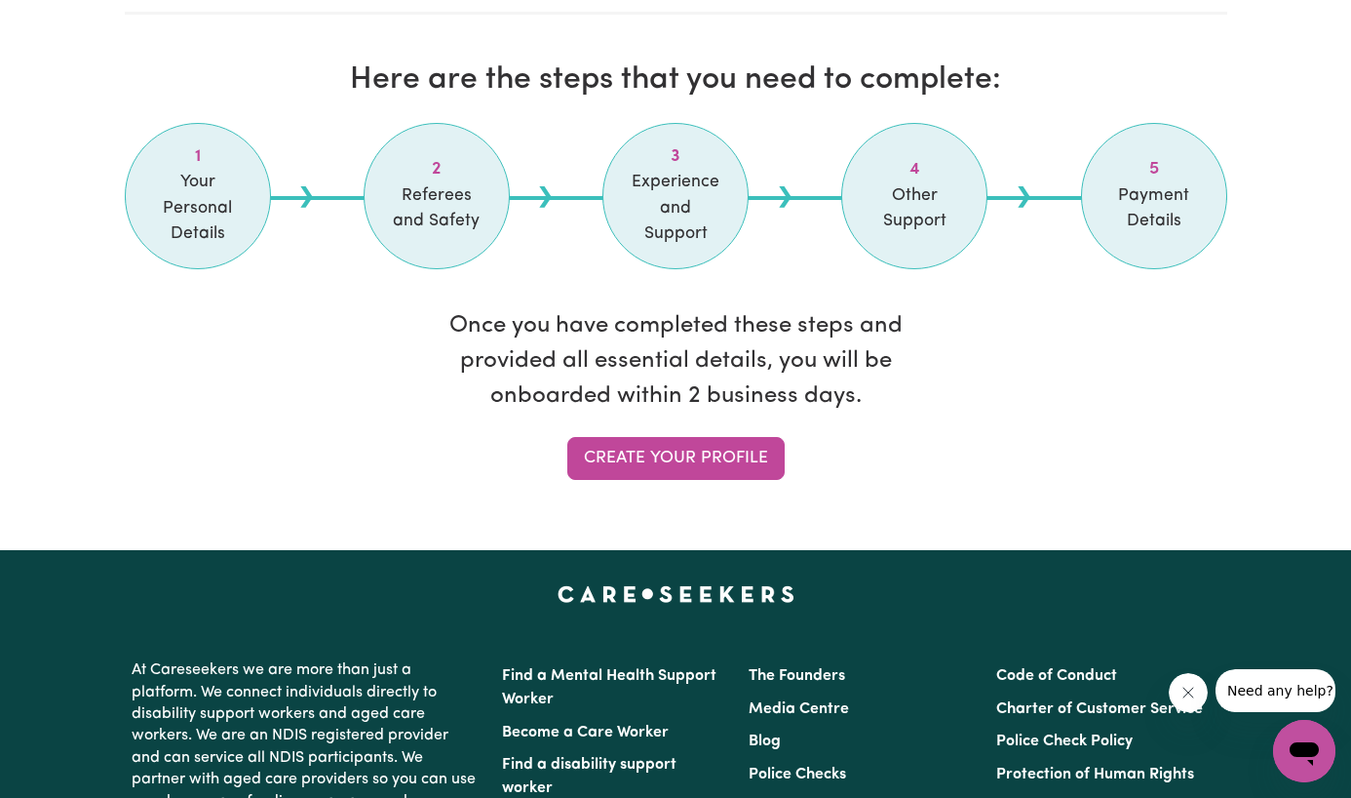
scroll to position [1575, 0]
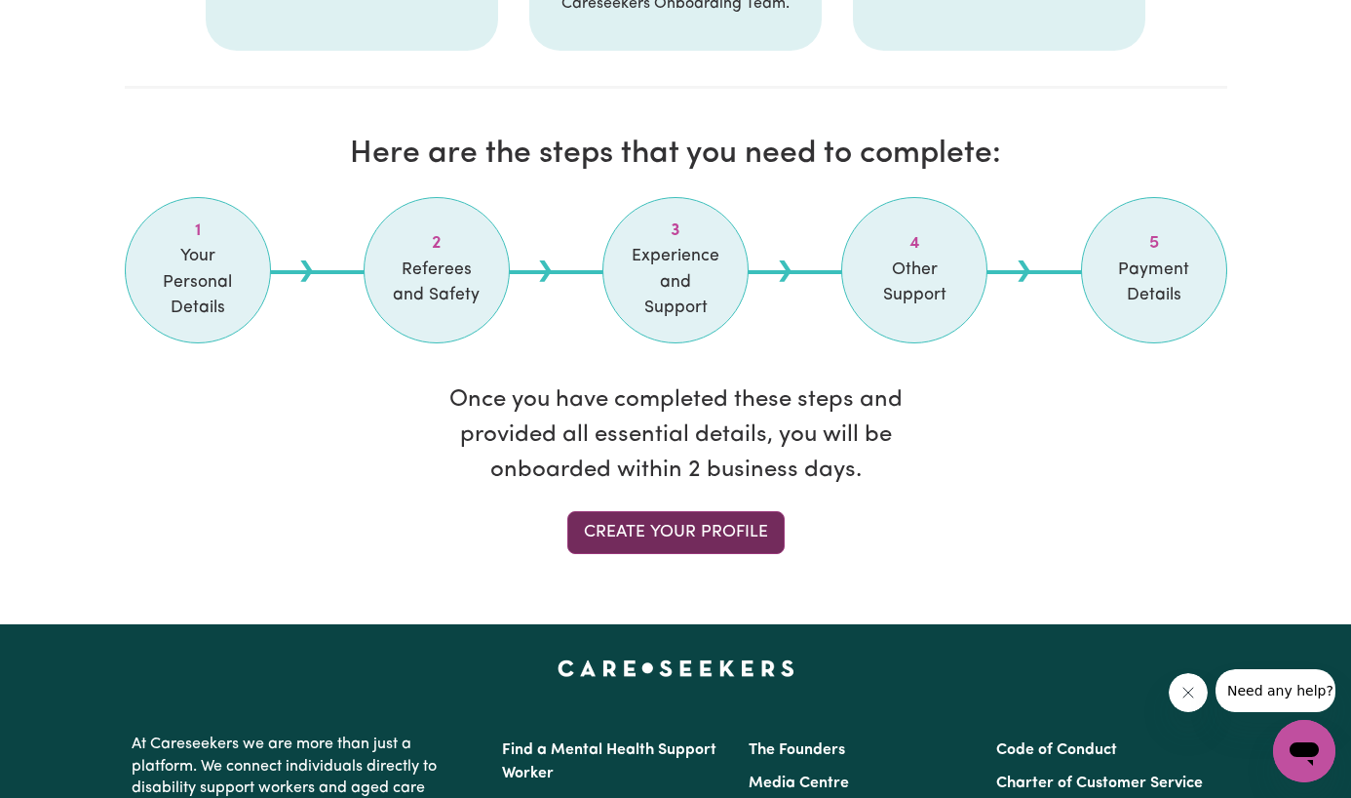
click at [647, 511] on link "Create your profile" at bounding box center [675, 532] width 217 height 43
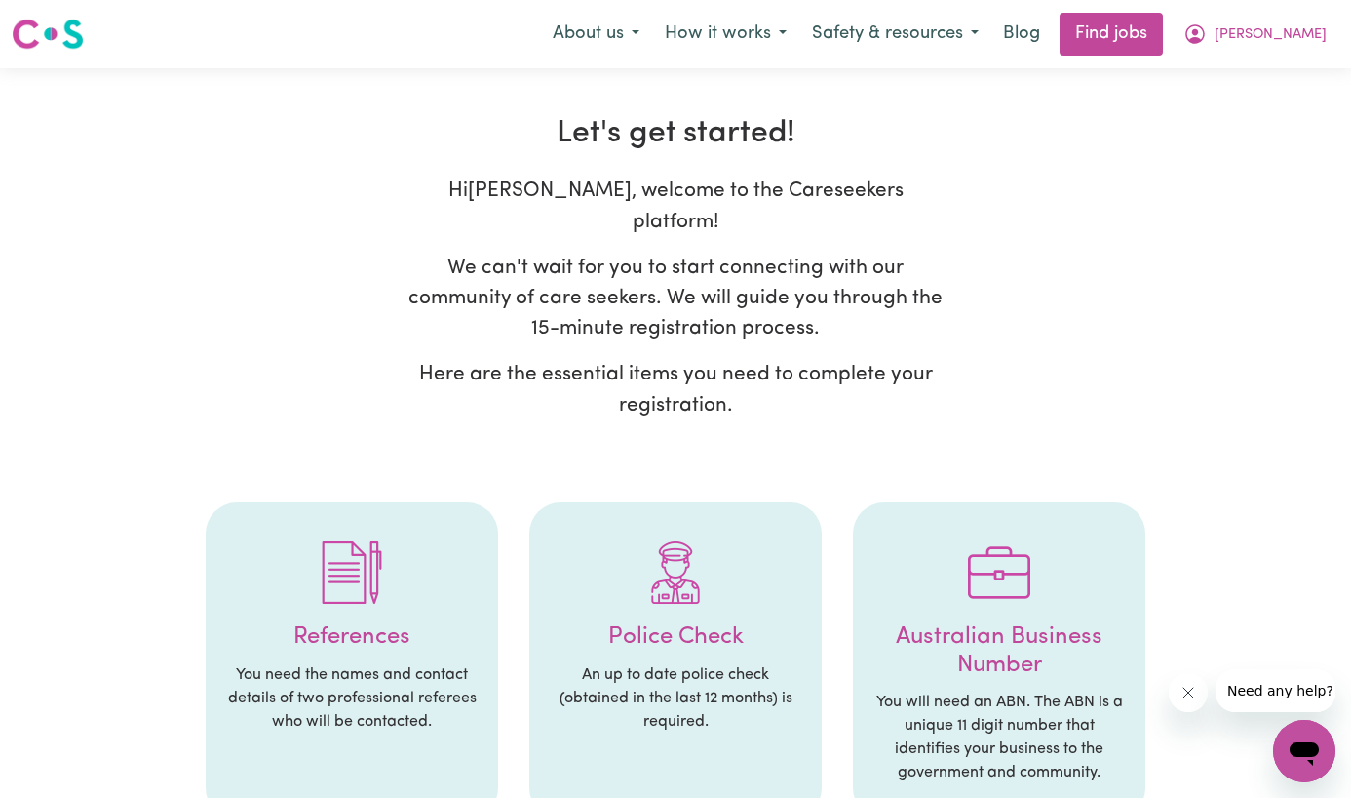
select select "Studying a healthcare related degree or qualification"
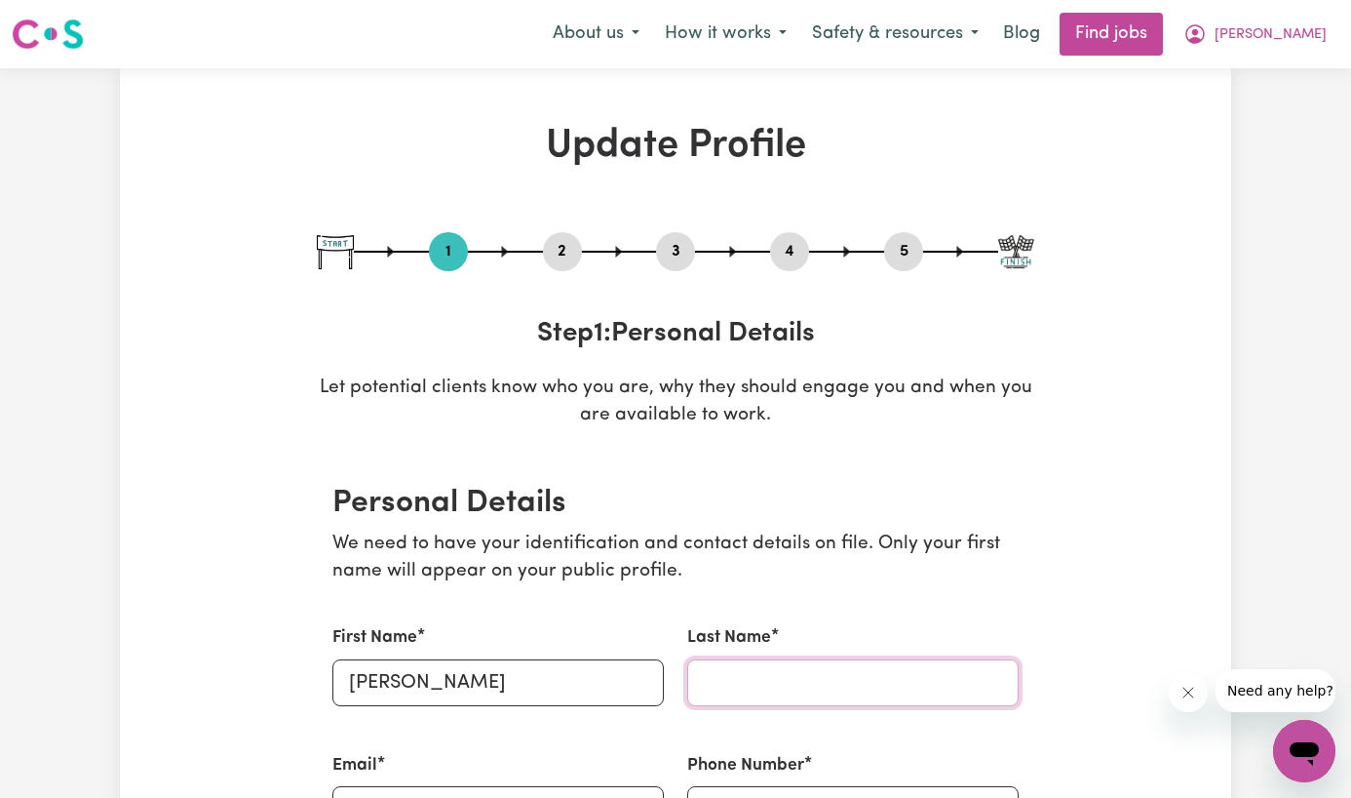
click at [760, 670] on input "Last Name" at bounding box center [853, 682] width 332 height 47
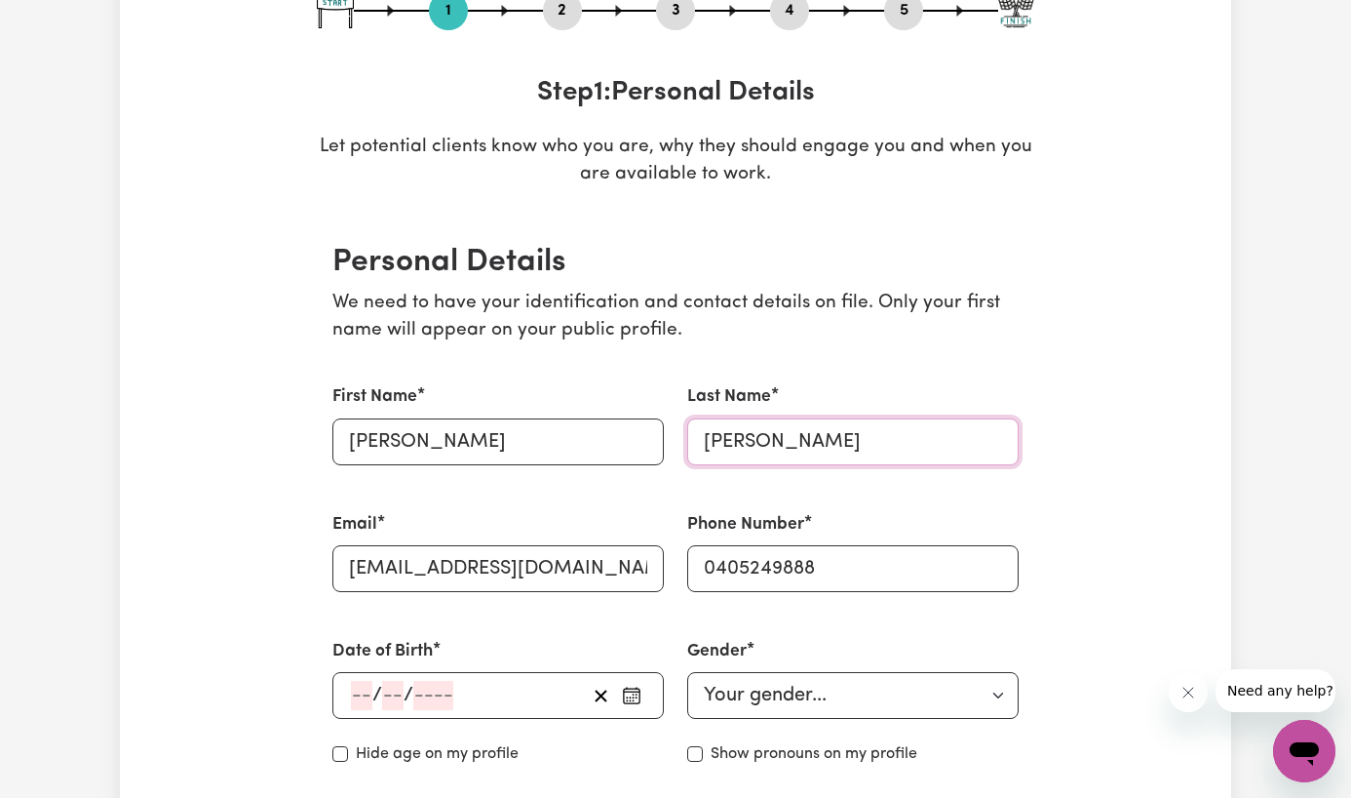
scroll to position [383, 0]
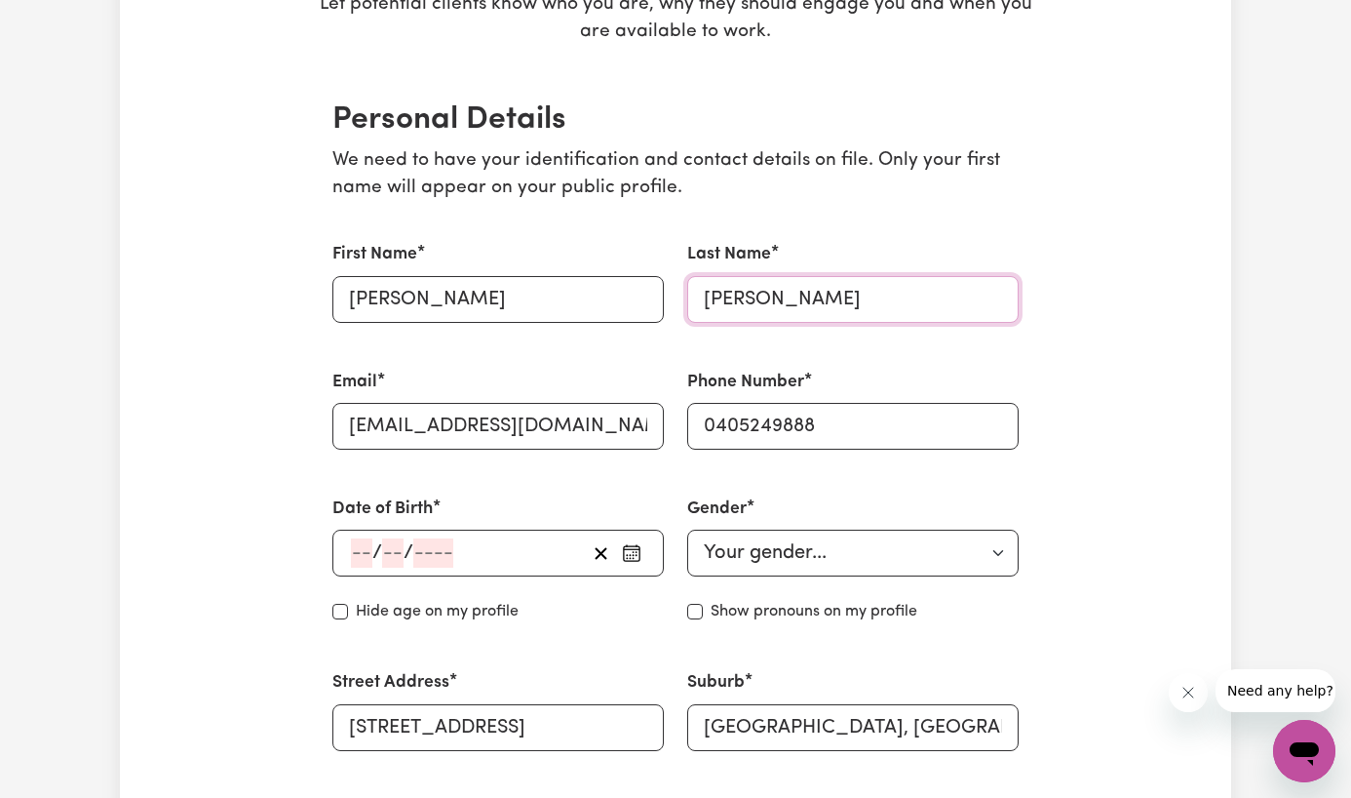
type input "Gersbach"
click at [506, 556] on div "/ /" at bounding box center [467, 552] width 237 height 29
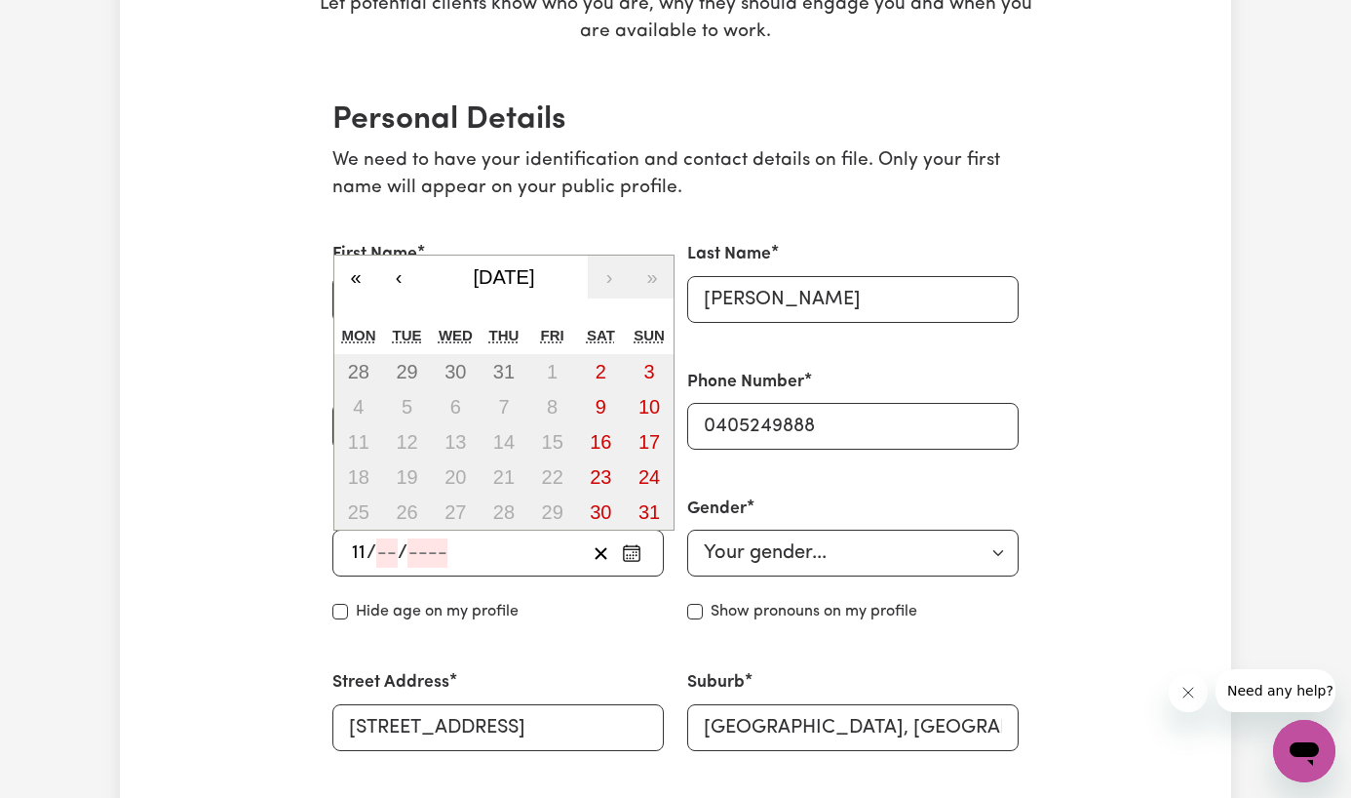
type input "11"
type input "08"
type input "197"
type input "1976-08-11"
type input "8"
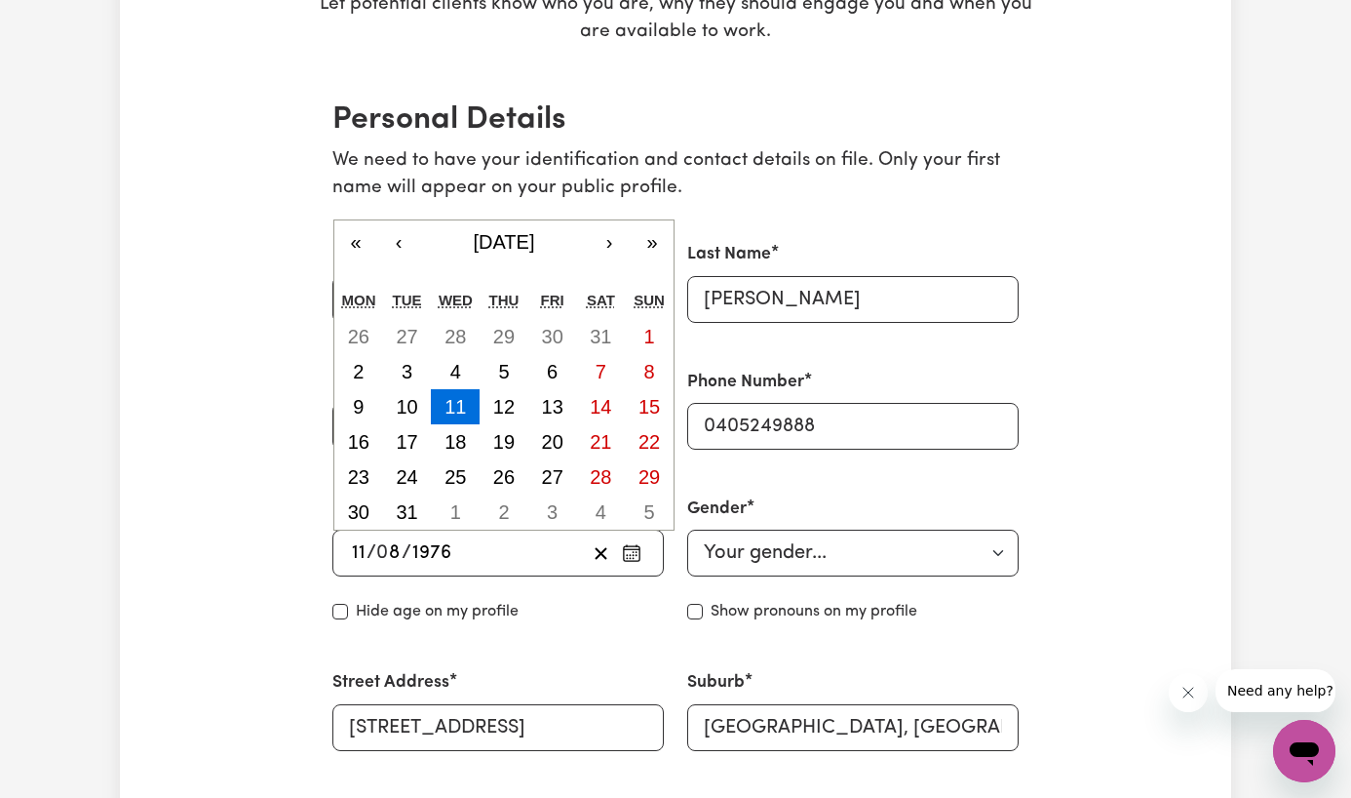
type input "1976"
click at [728, 555] on select "Your gender... Female Male Non-binary Other Prefer not to say" at bounding box center [853, 552] width 332 height 47
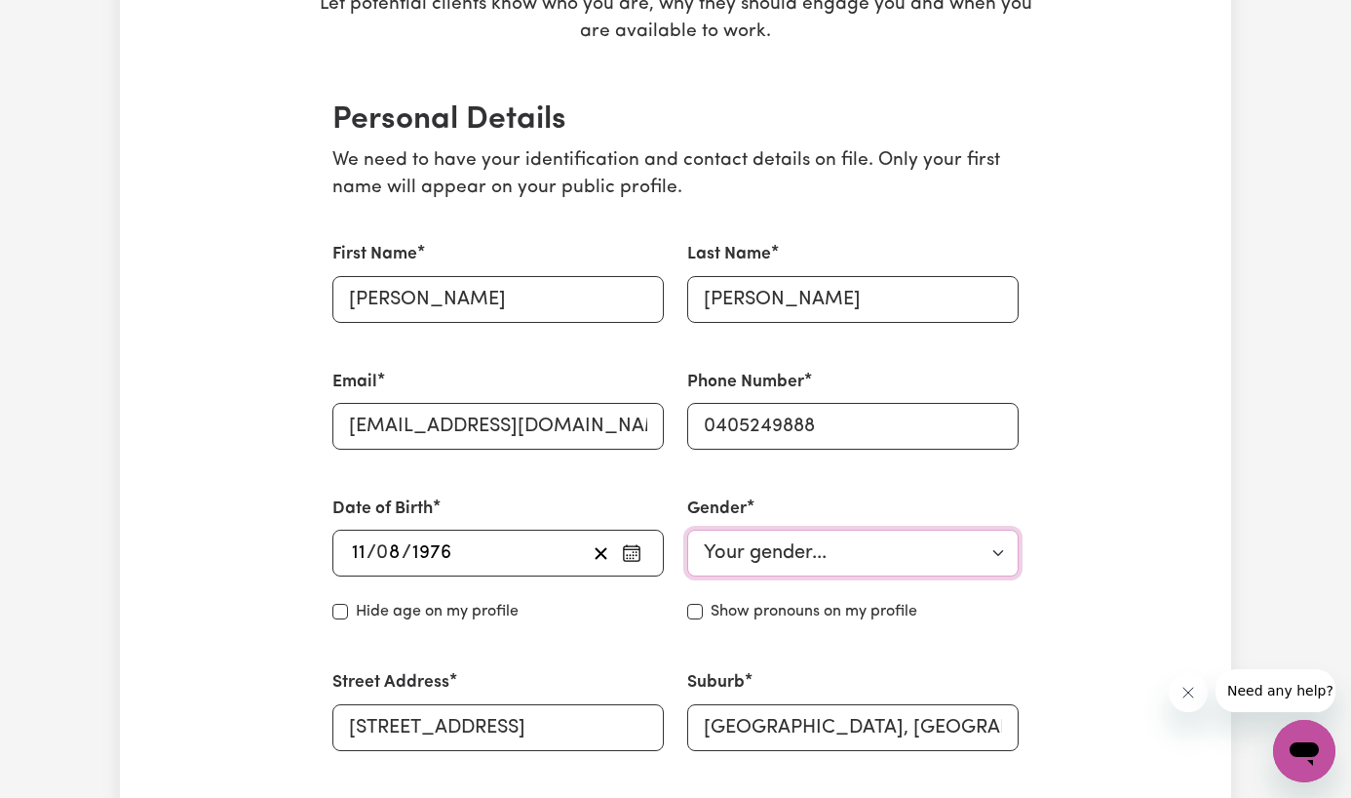
select select "female"
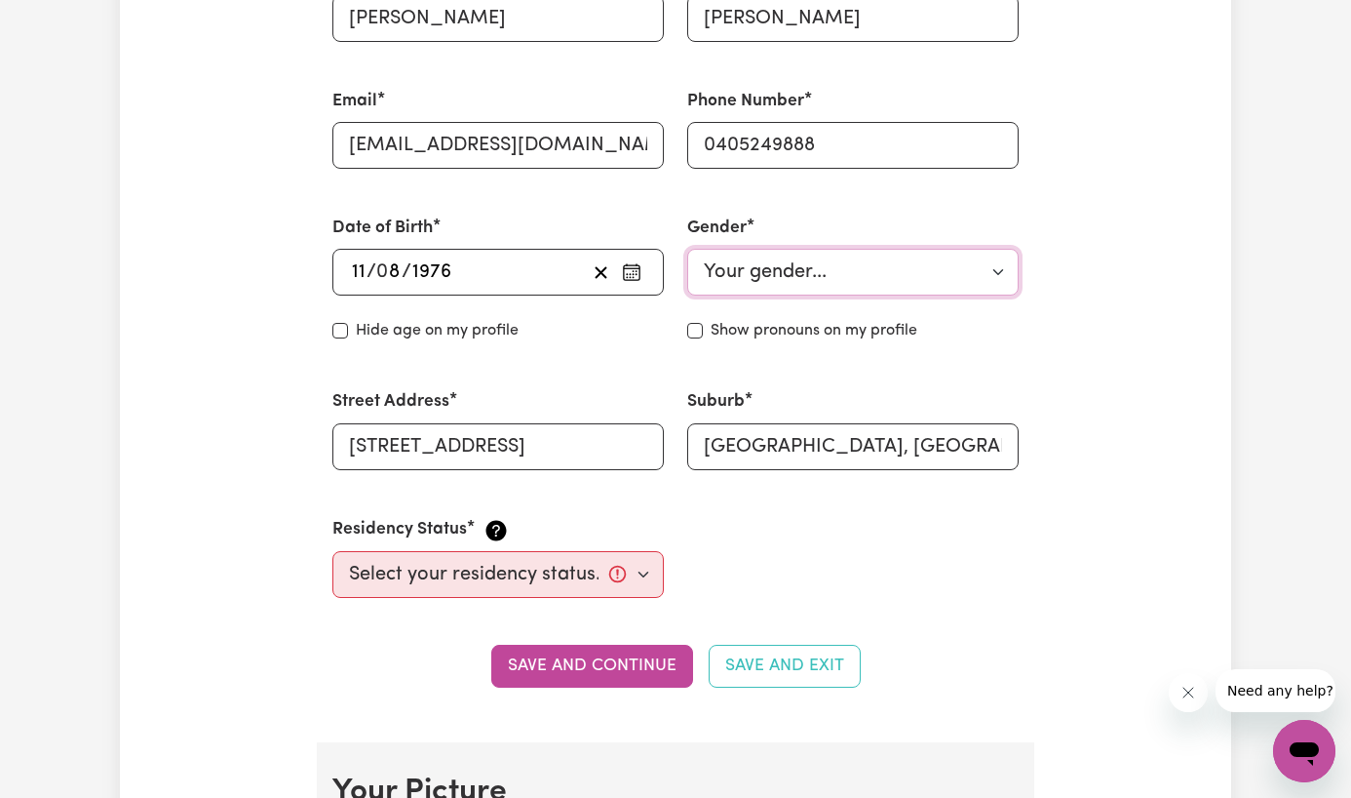
scroll to position [667, 0]
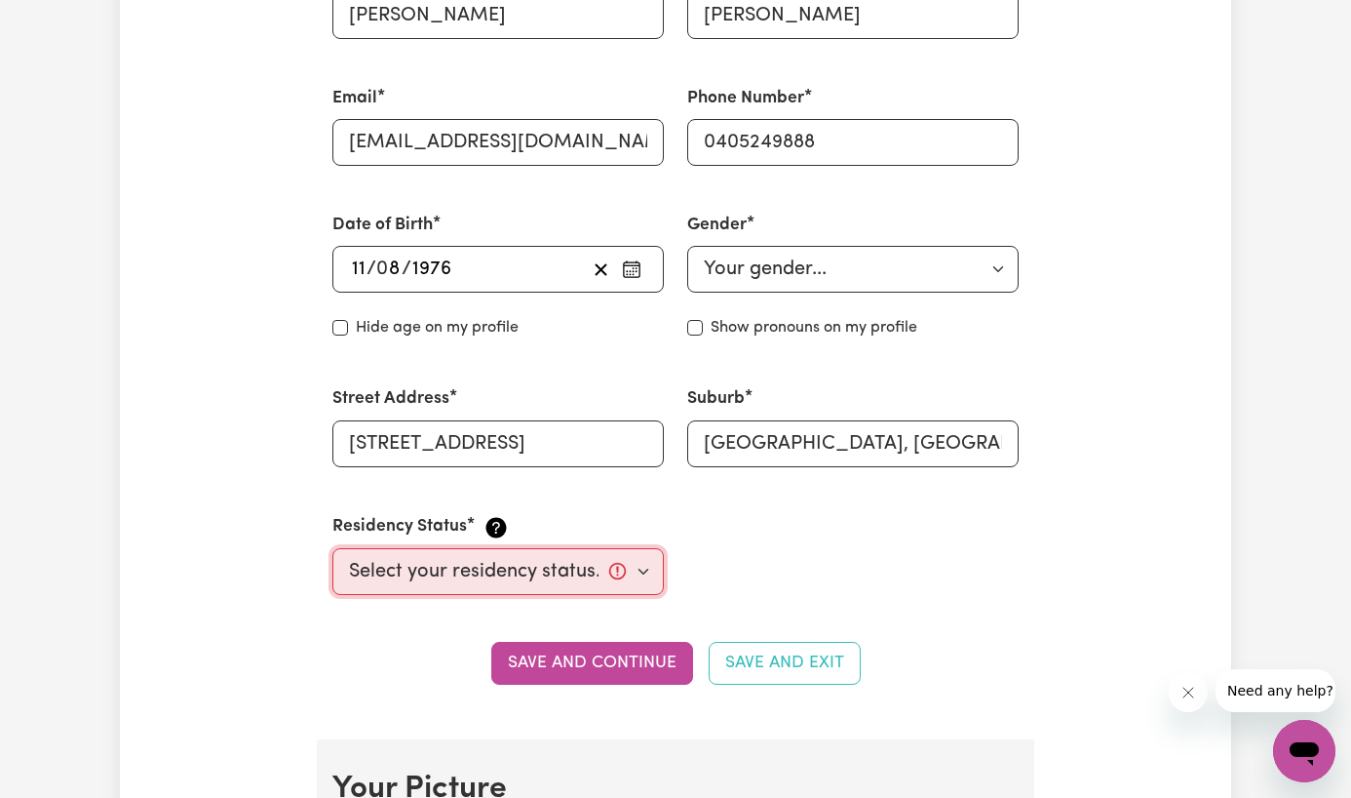
click at [524, 560] on select "Select your residency status... Australian citizen Australian PR Temporary Work…" at bounding box center [498, 571] width 332 height 47
select select "Australian Citizen"
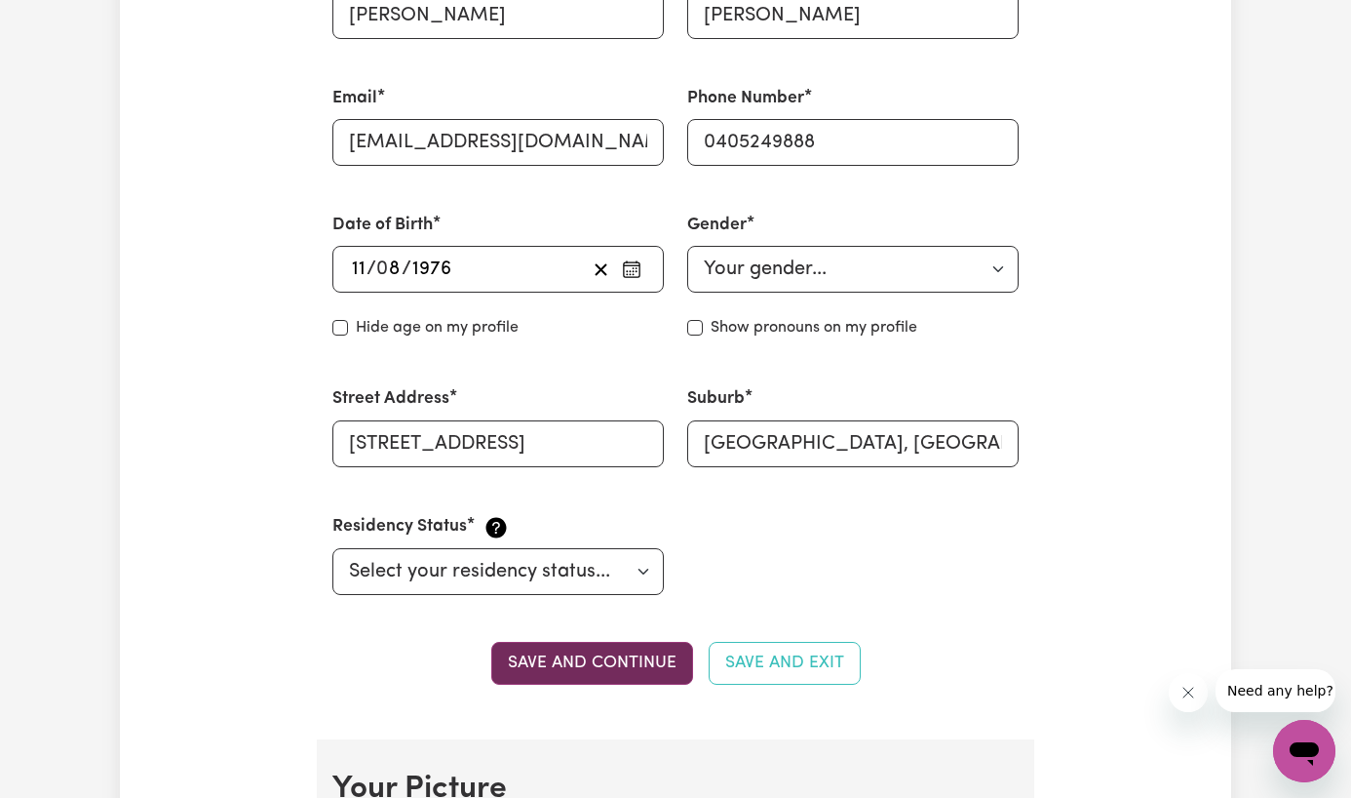
click at [553, 660] on button "Save and continue" at bounding box center [592, 663] width 202 height 43
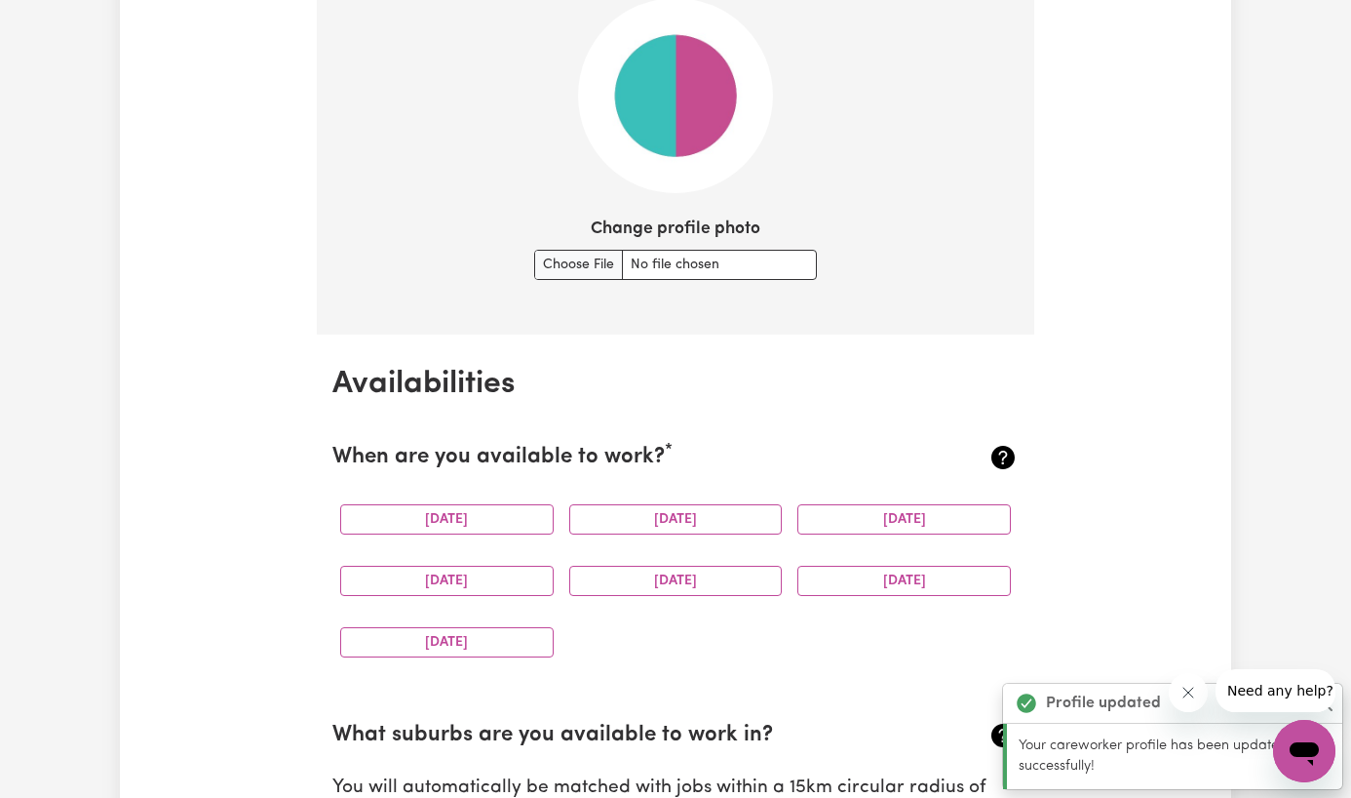
scroll to position [1494, 0]
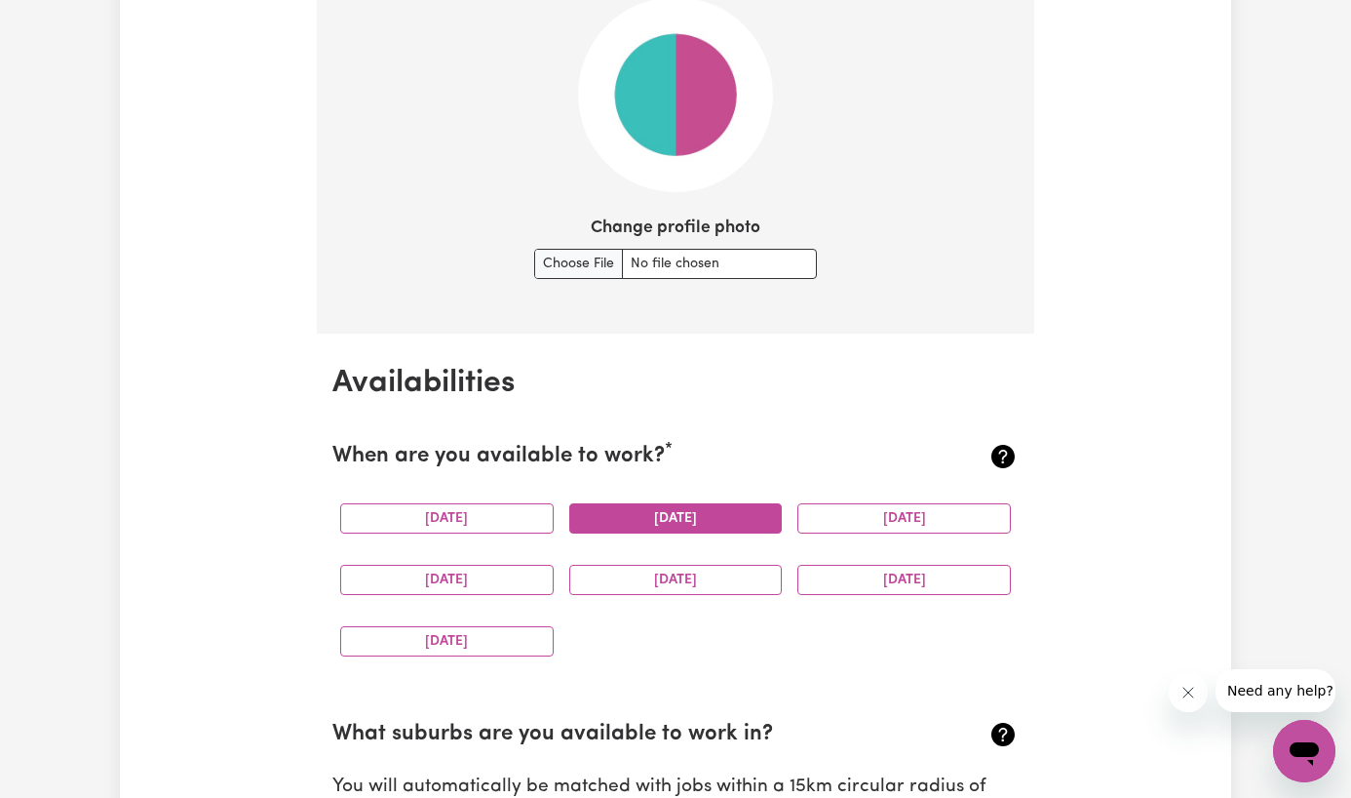
drag, startPoint x: 476, startPoint y: 516, endPoint x: 579, endPoint y: 516, distance: 103.4
click at [477, 516] on button "Monday" at bounding box center [447, 518] width 214 height 30
click at [645, 514] on button "Tuesday" at bounding box center [676, 518] width 214 height 30
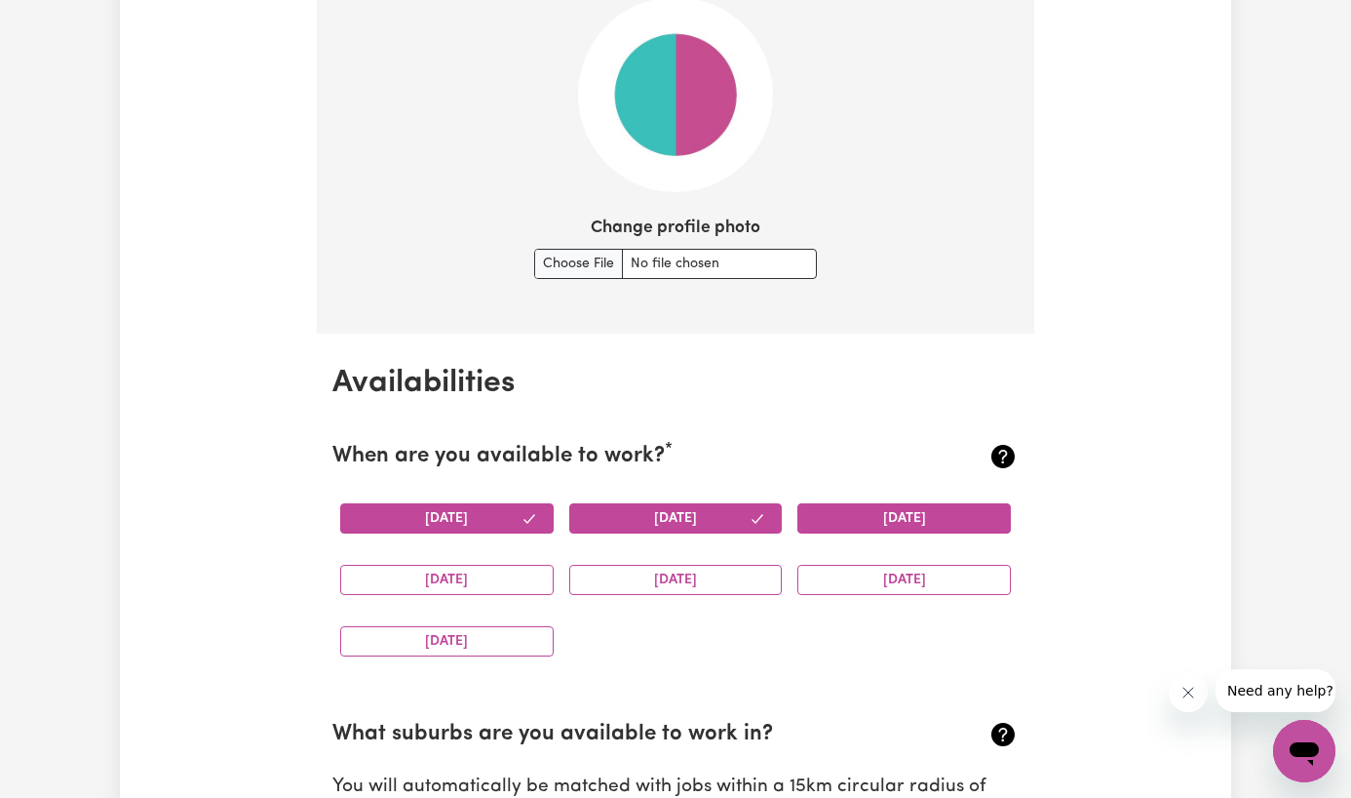
click at [855, 525] on button "Wednesday" at bounding box center [905, 518] width 214 height 30
drag, startPoint x: 863, startPoint y: 575, endPoint x: 711, endPoint y: 574, distance: 152.1
click at [711, 574] on div "Monday Tuesday Wednesday Thursday Friday Saturday Sunday" at bounding box center [675, 580] width 686 height 184
click at [711, 574] on button "Friday" at bounding box center [676, 580] width 214 height 30
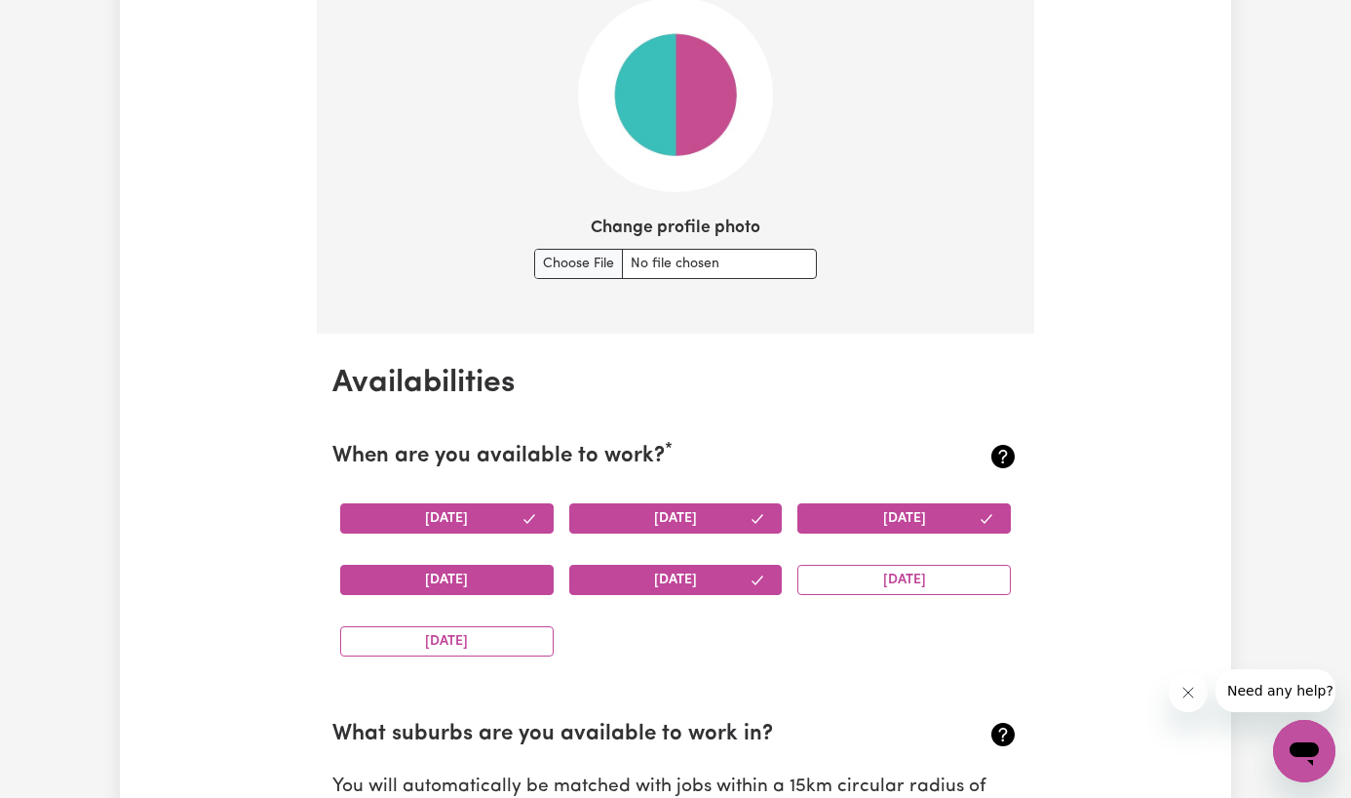
click at [486, 572] on button "Thursday" at bounding box center [447, 580] width 214 height 30
click at [486, 646] on button "Sunday" at bounding box center [447, 641] width 214 height 30
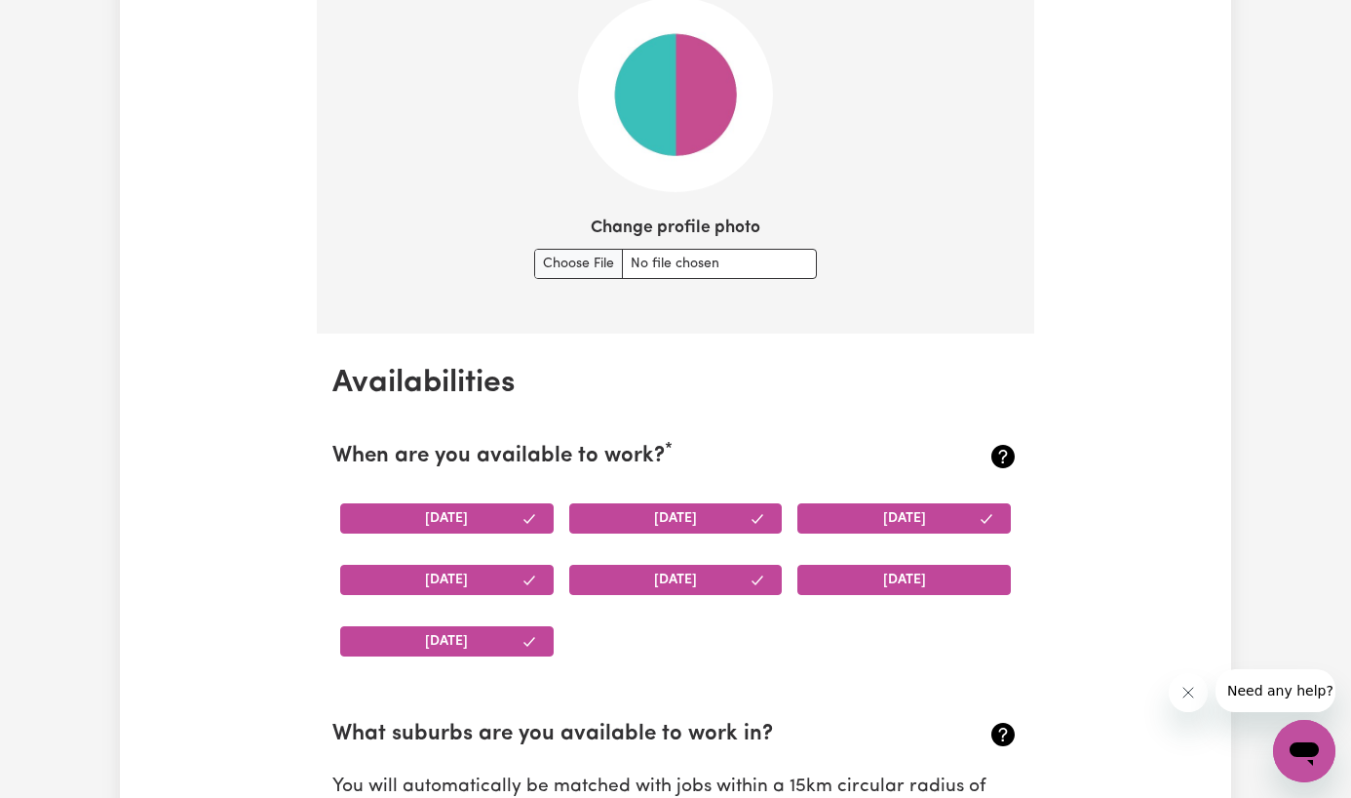
click at [932, 593] on button "Saturday" at bounding box center [905, 580] width 214 height 30
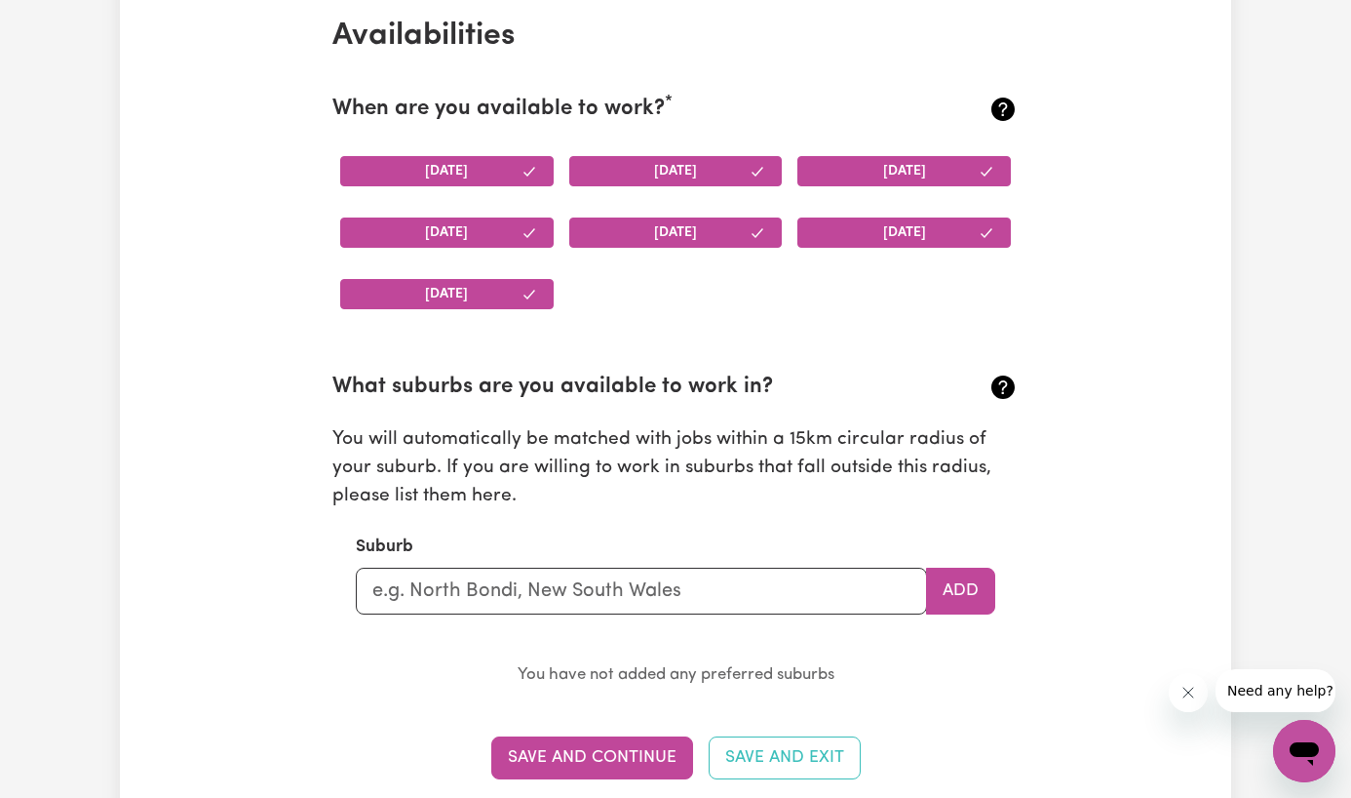
scroll to position [1839, 0]
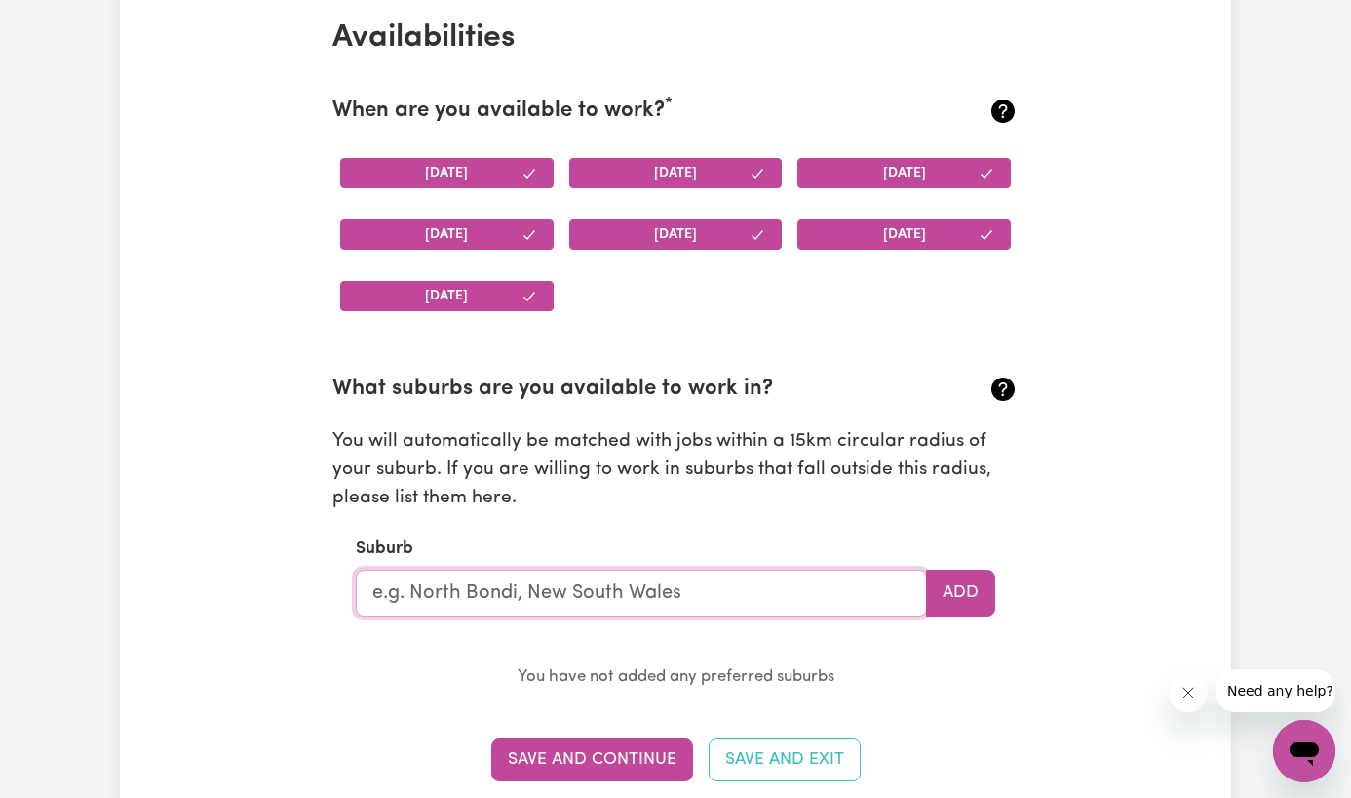
click at [697, 608] on input "text" at bounding box center [641, 592] width 571 height 47
type input "Lismore,"
type input "Lismore, New South Wales, 2480"
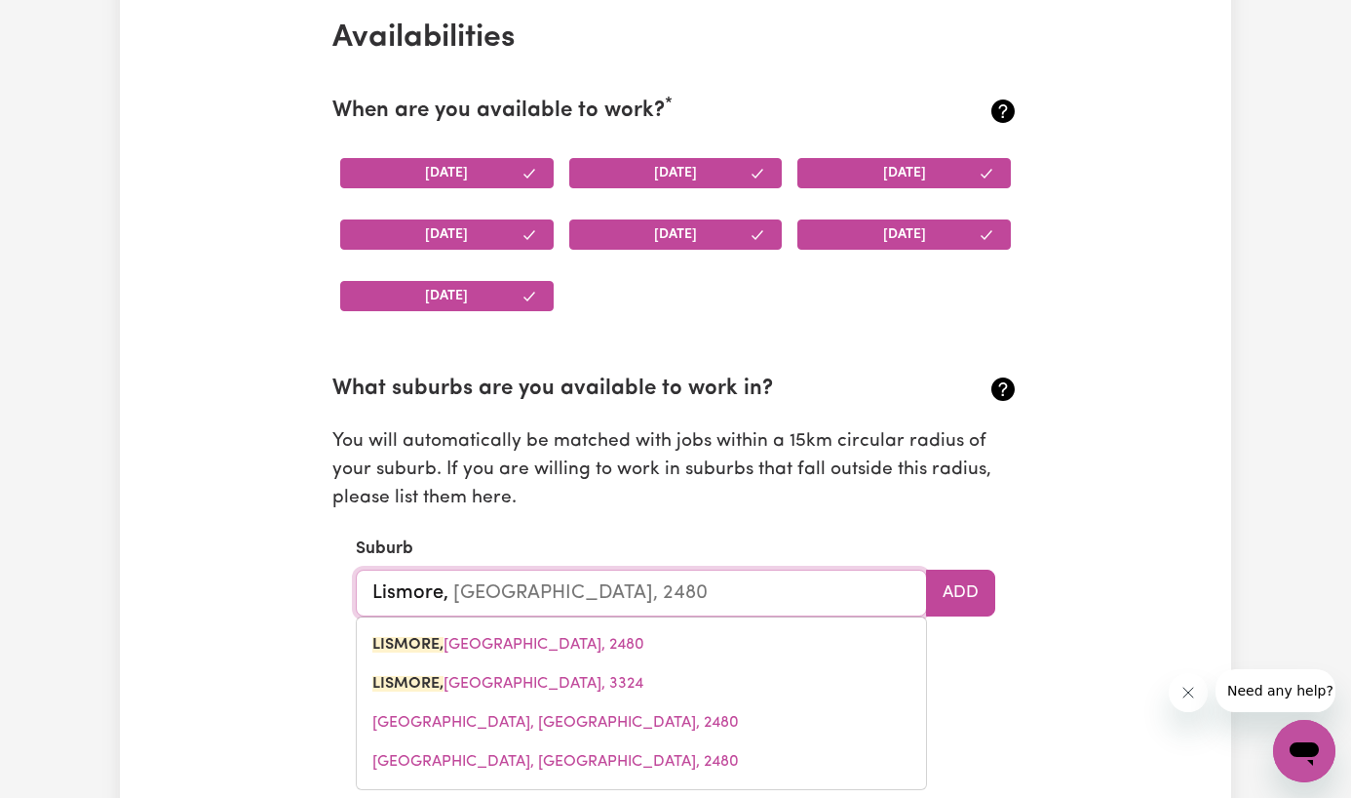
type input "Lismore,"
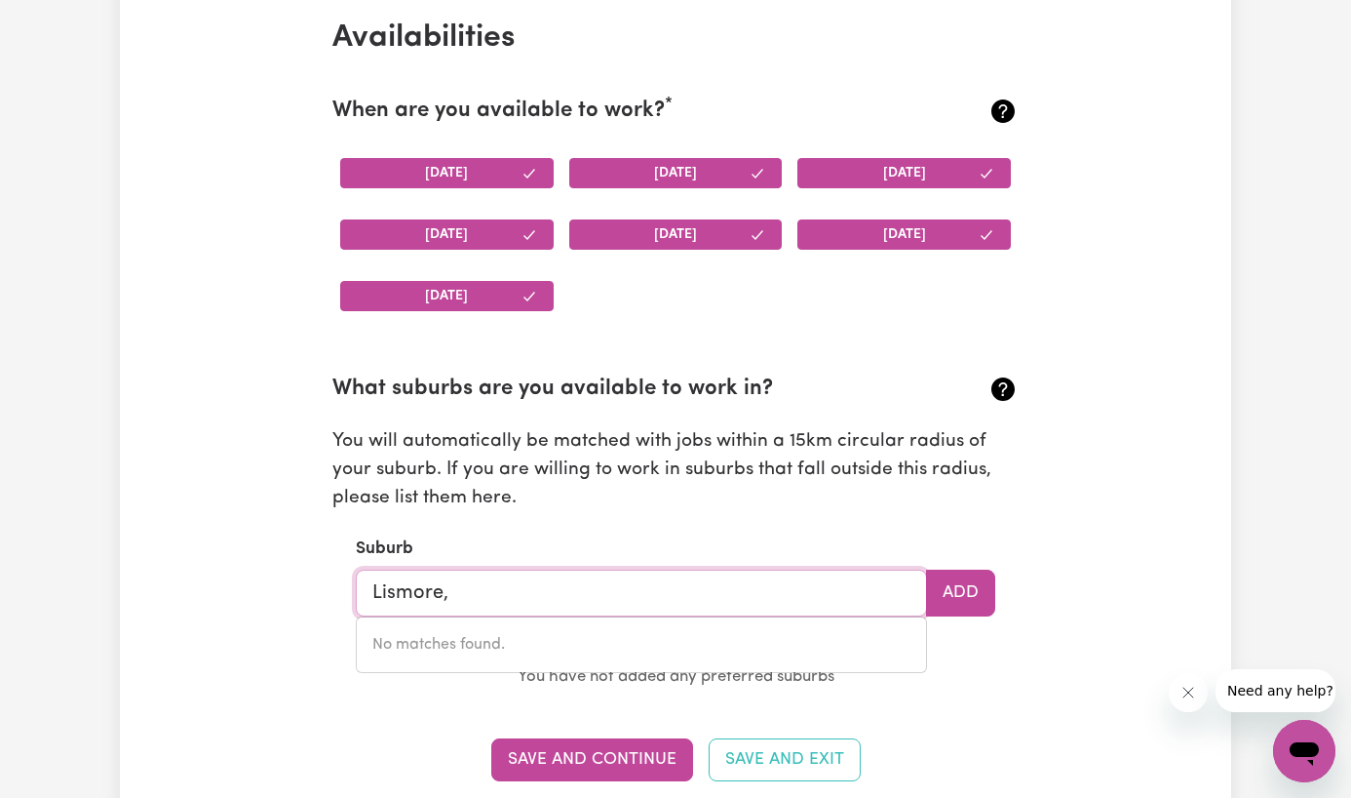
type input "Lismore"
type input "Lismore, New South Wales, 2480"
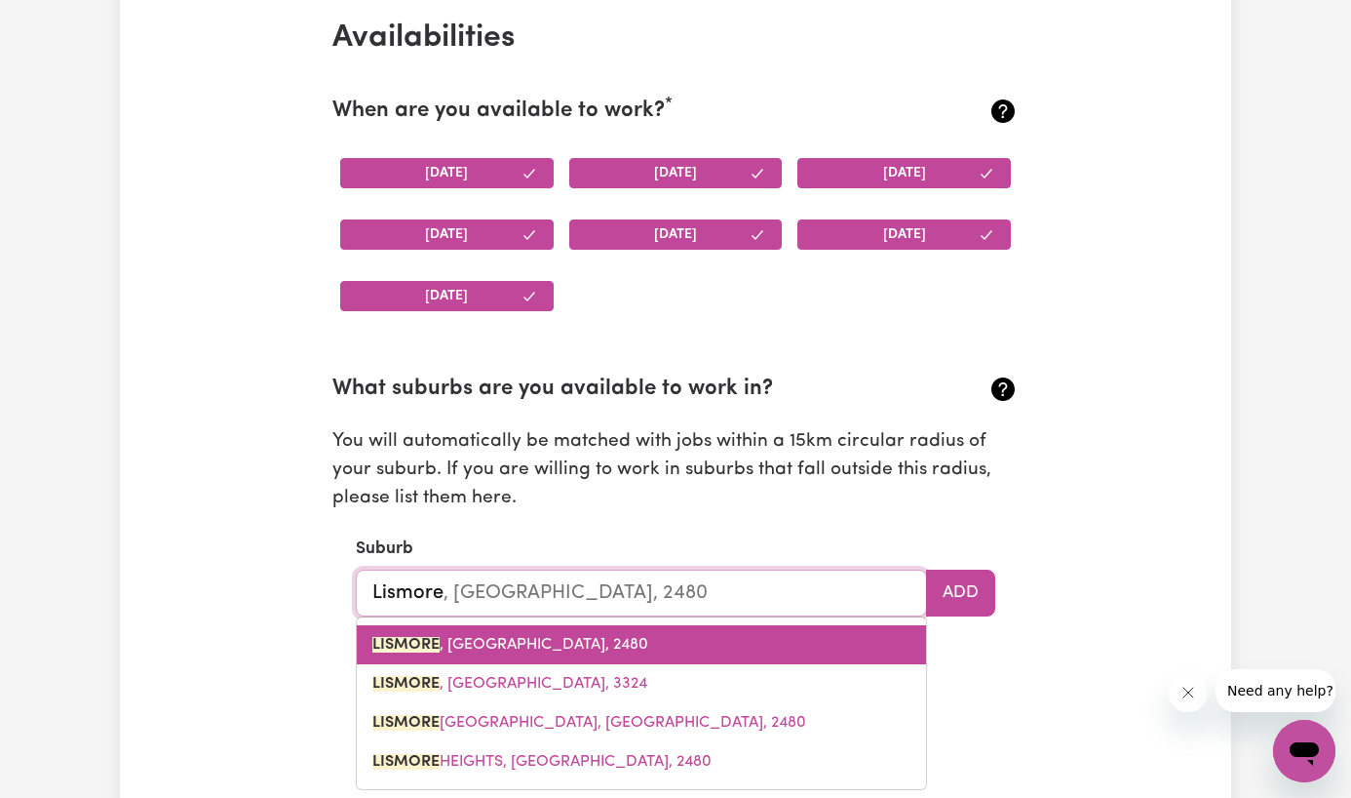
click at [611, 652] on span "LISMORE , New South Wales, 2480" at bounding box center [510, 645] width 276 height 16
type input "LISMORE, New South Wales, 2480"
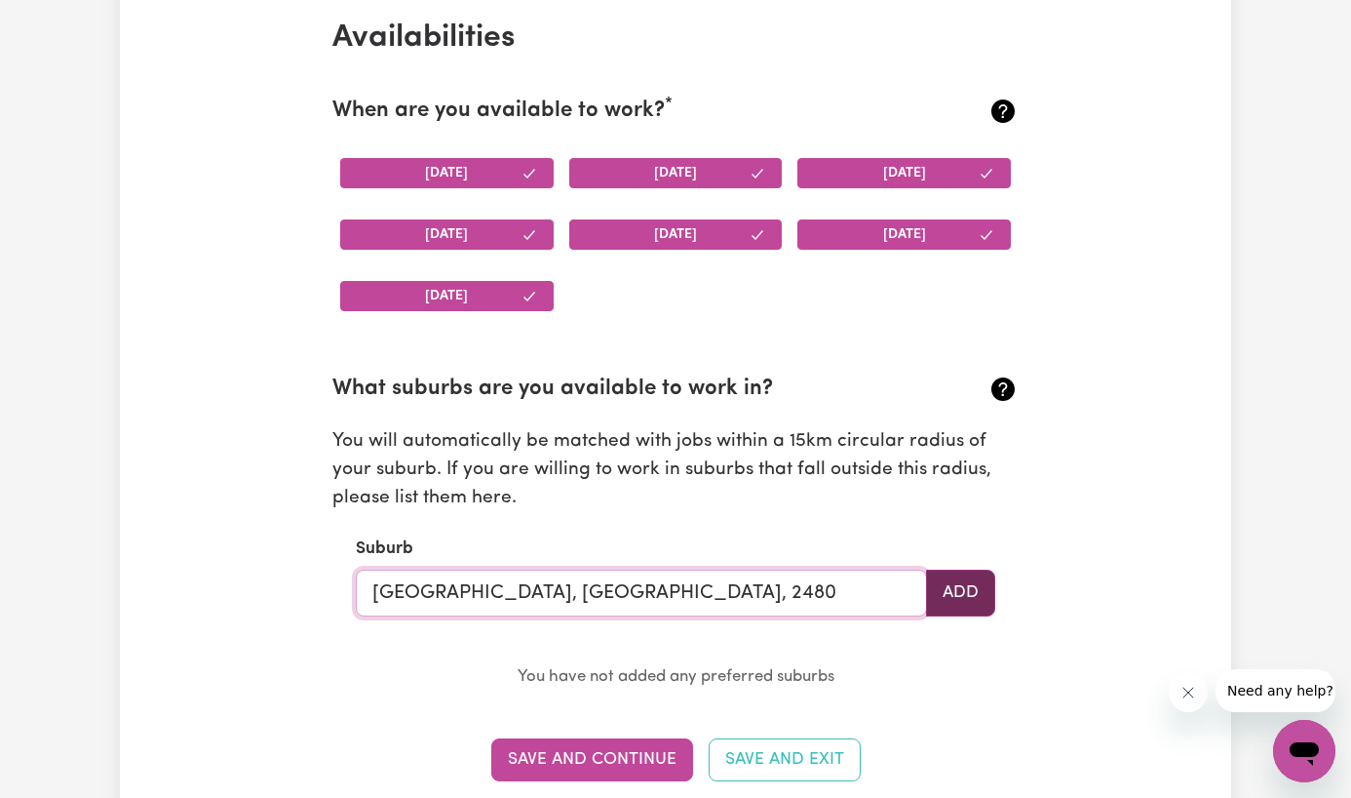
type input "LISMORE, New South Wales, 2480"
click at [961, 590] on button "Add" at bounding box center [960, 592] width 69 height 47
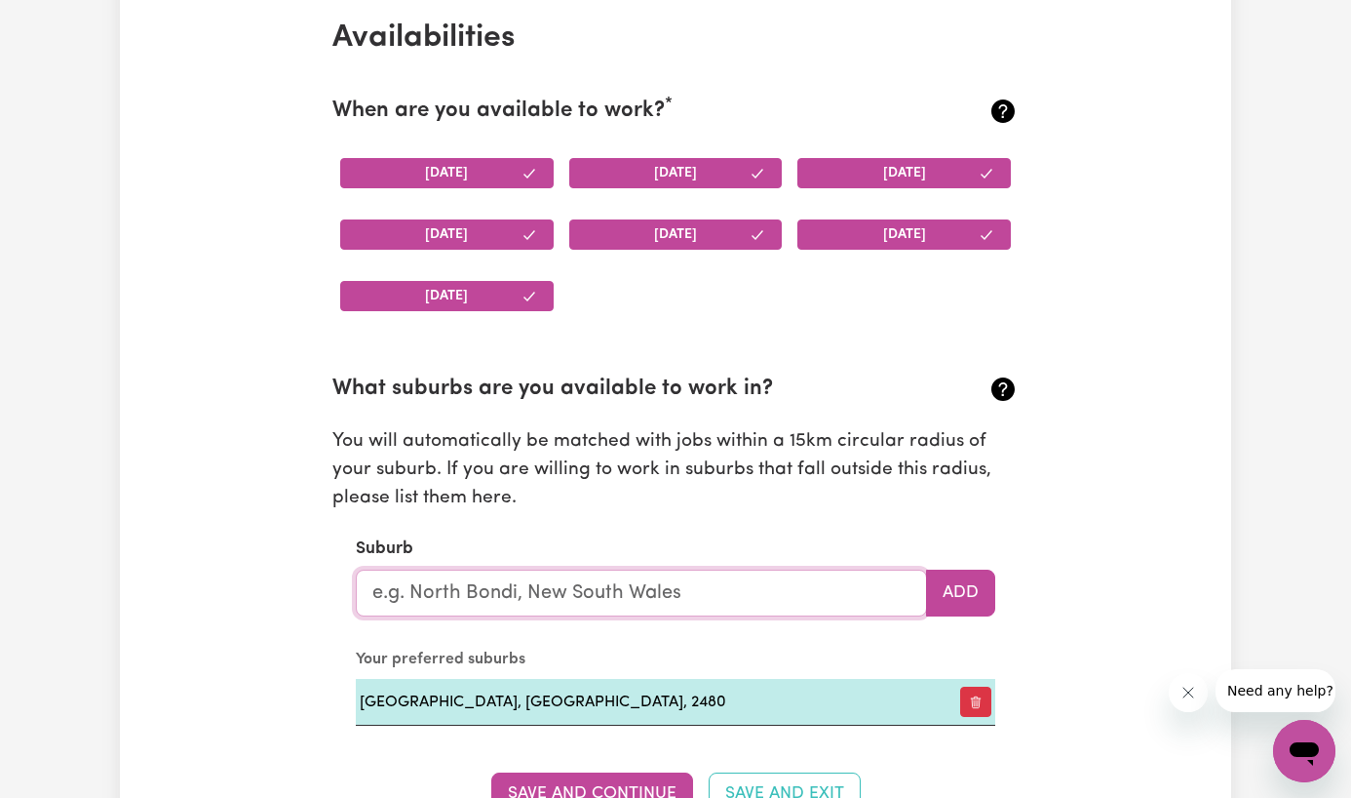
click at [703, 614] on input "text" at bounding box center [641, 592] width 571 height 47
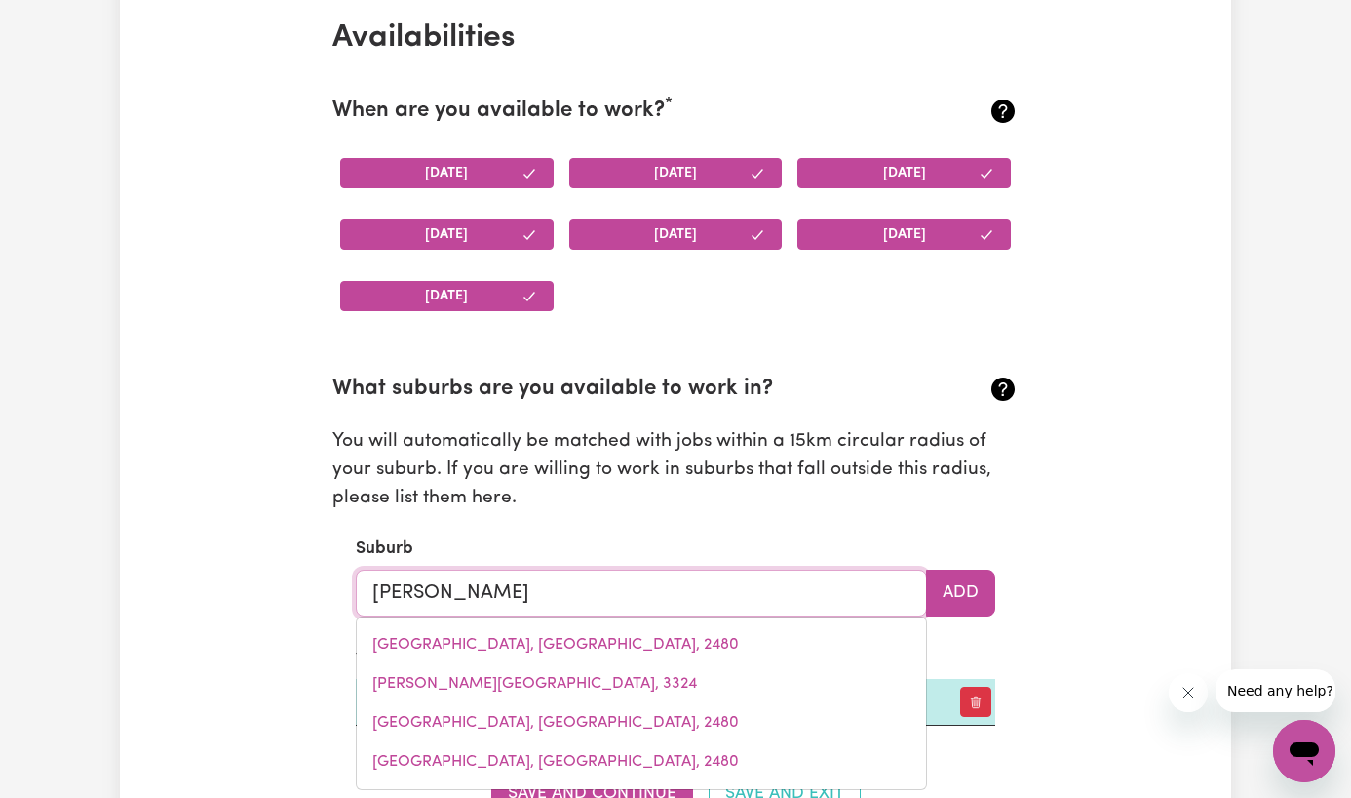
type input "Ballin"
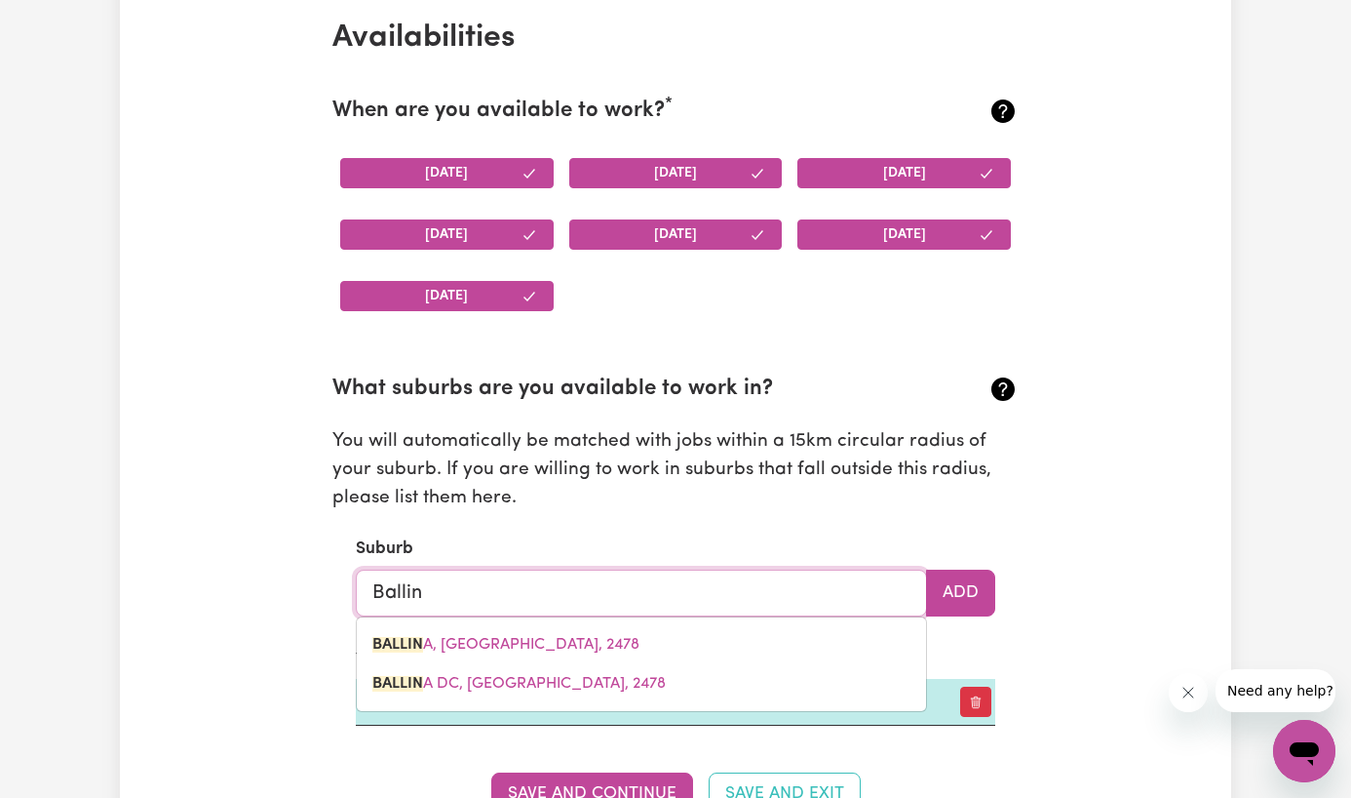
type input "BallinA, New South Wales, 2478"
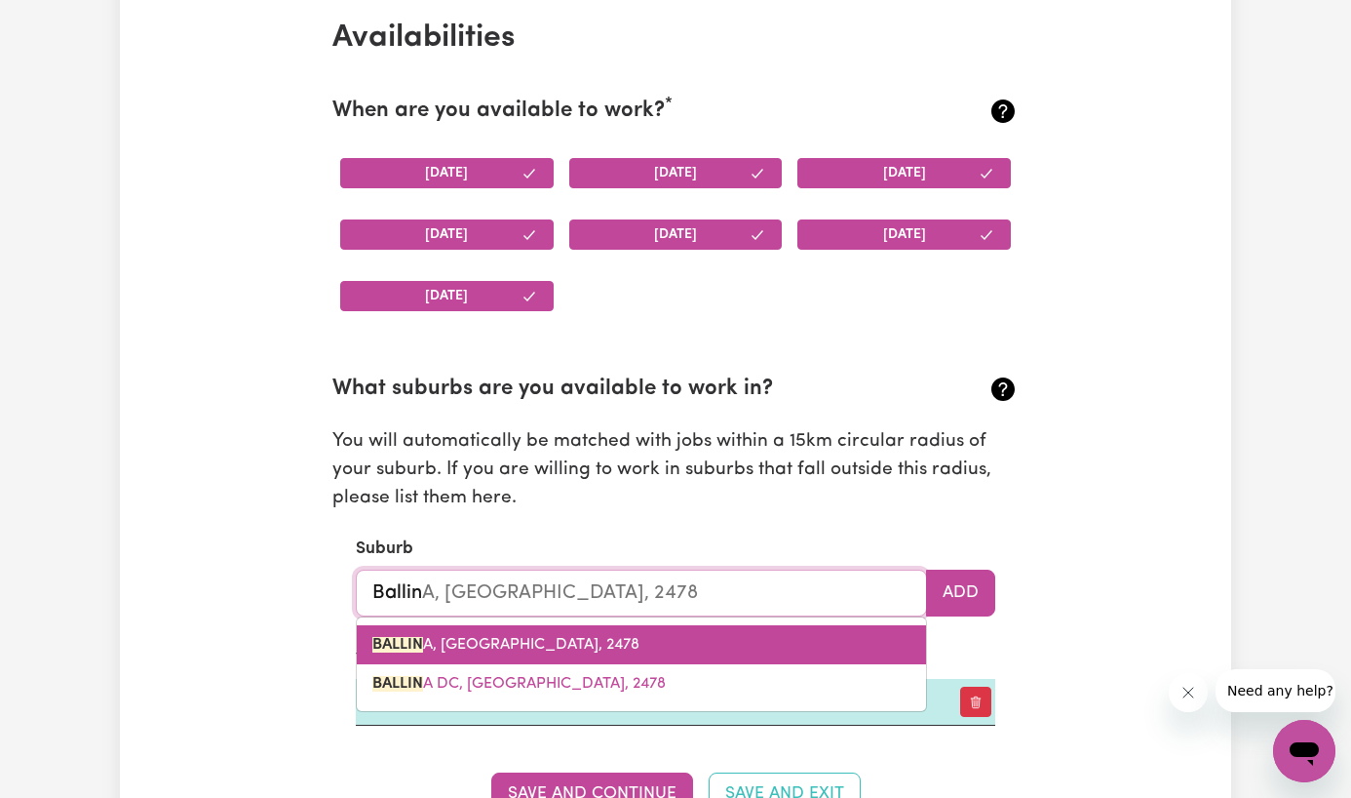
click at [688, 652] on link "BALLIN A, New South Wales, 2478" at bounding box center [641, 644] width 569 height 39
type input "BALLINA, New South Wales, 2478"
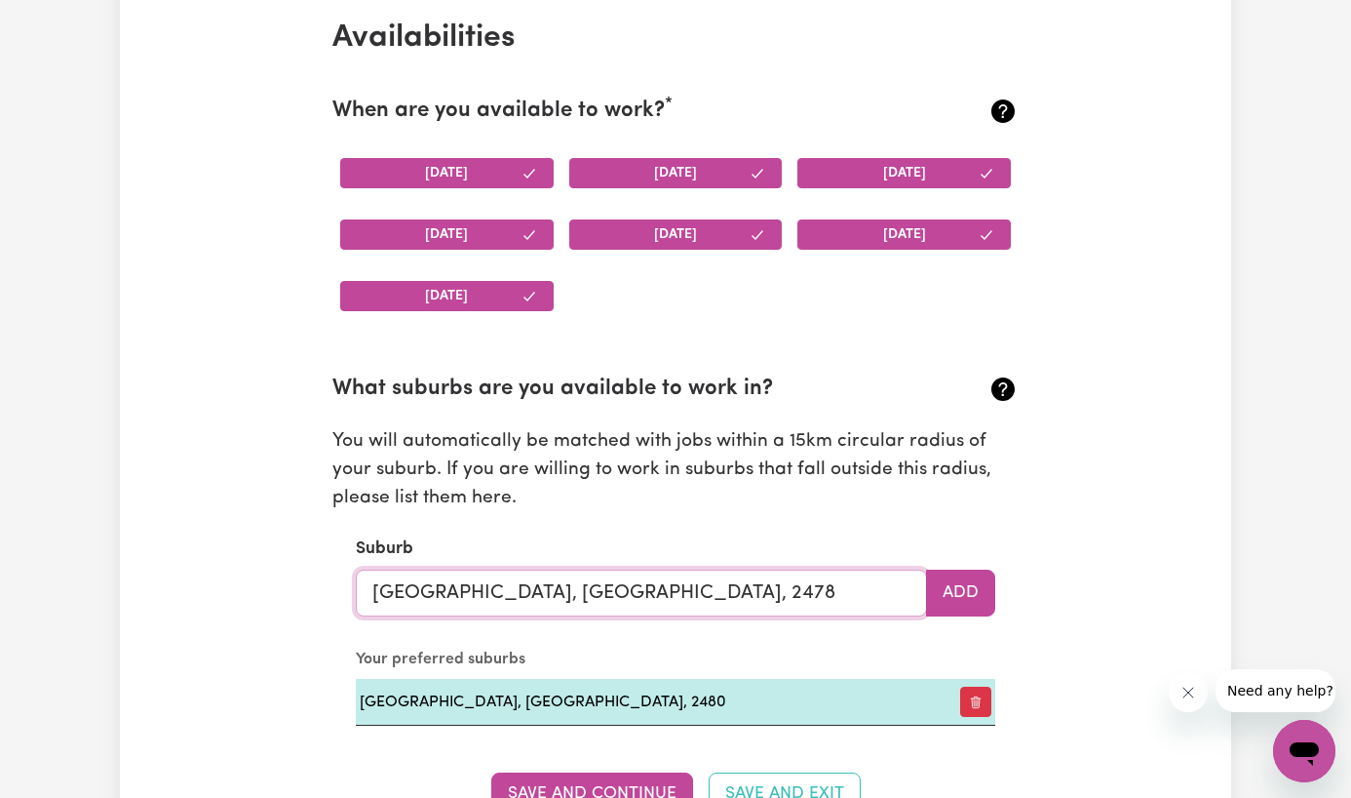
scroll to position [1855, 0]
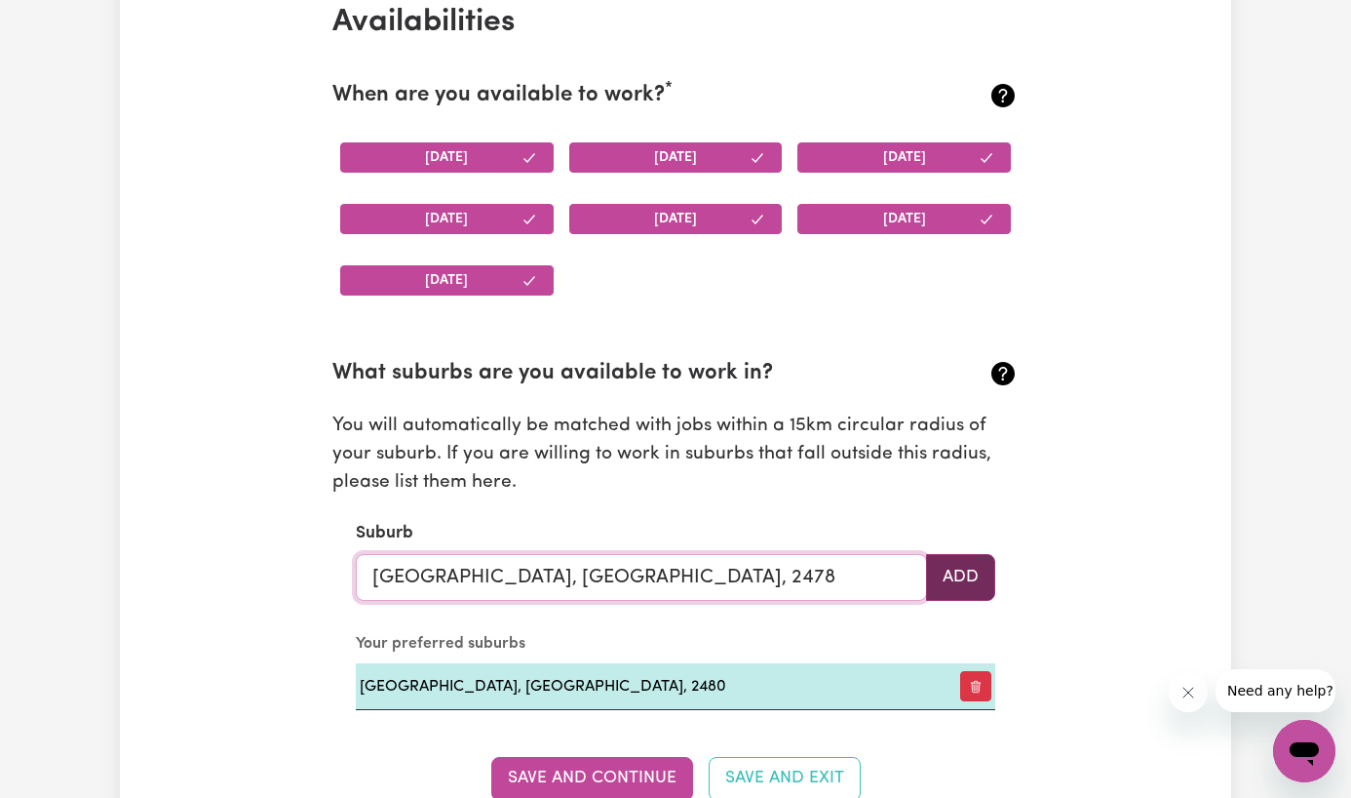
type input "BALLINA, New South Wales, 2478"
click at [956, 573] on button "Add" at bounding box center [960, 577] width 69 height 47
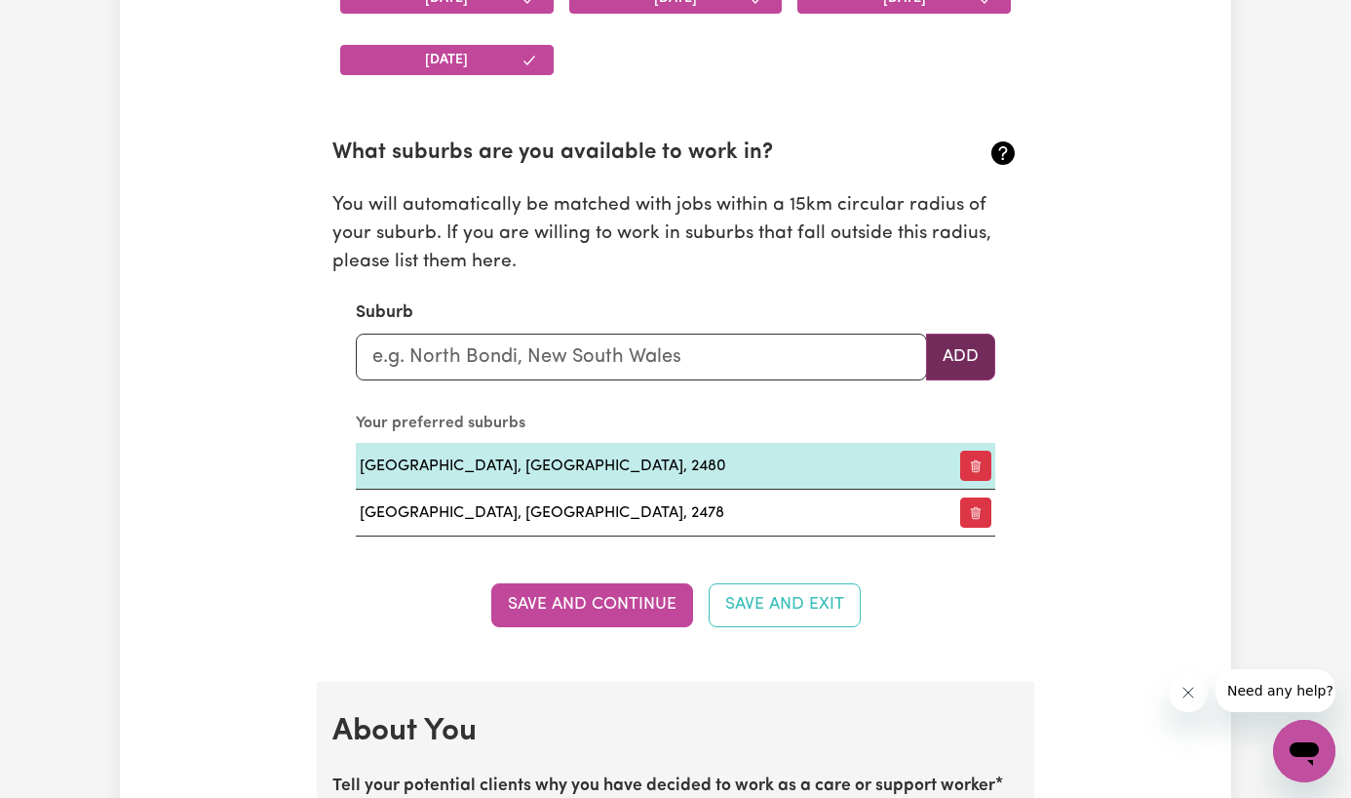
scroll to position [2074, 0]
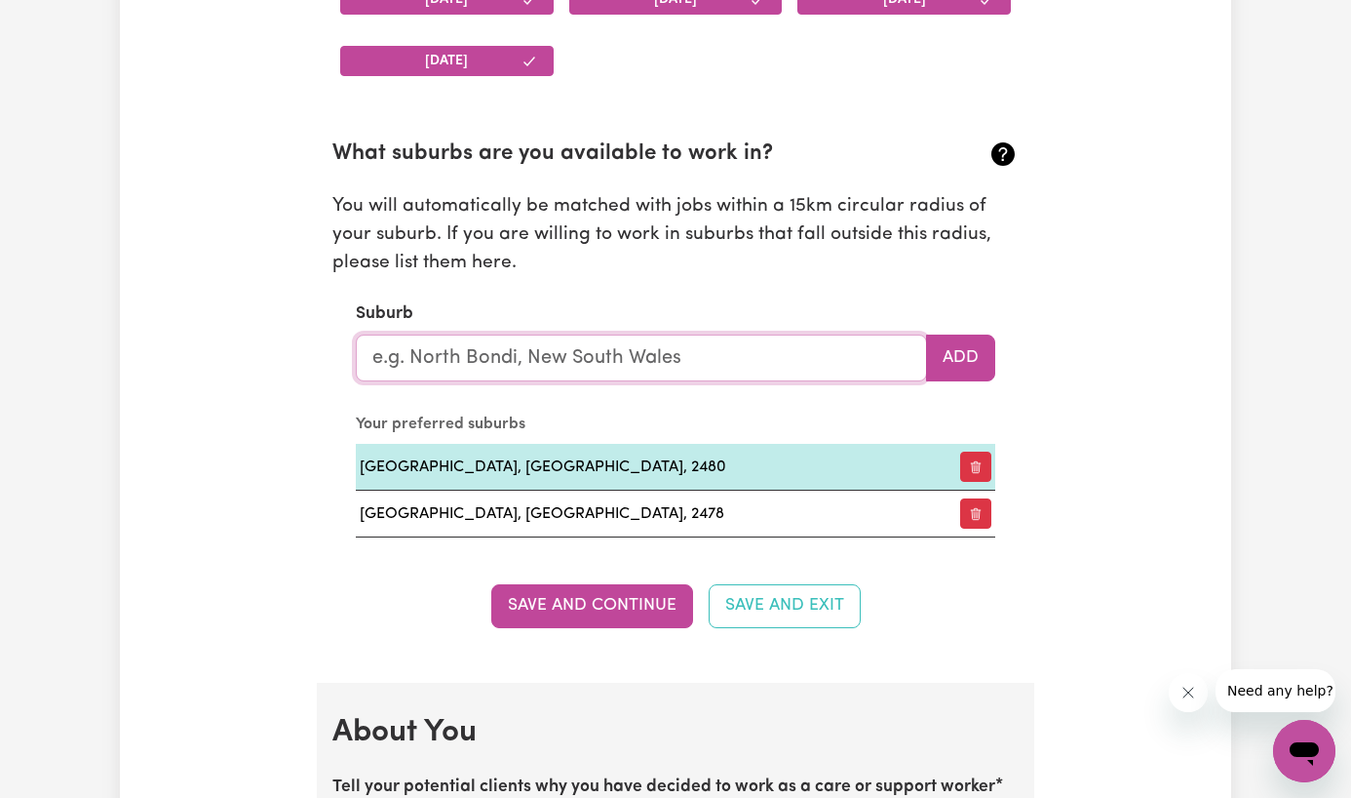
click at [610, 365] on input "text" at bounding box center [641, 357] width 571 height 47
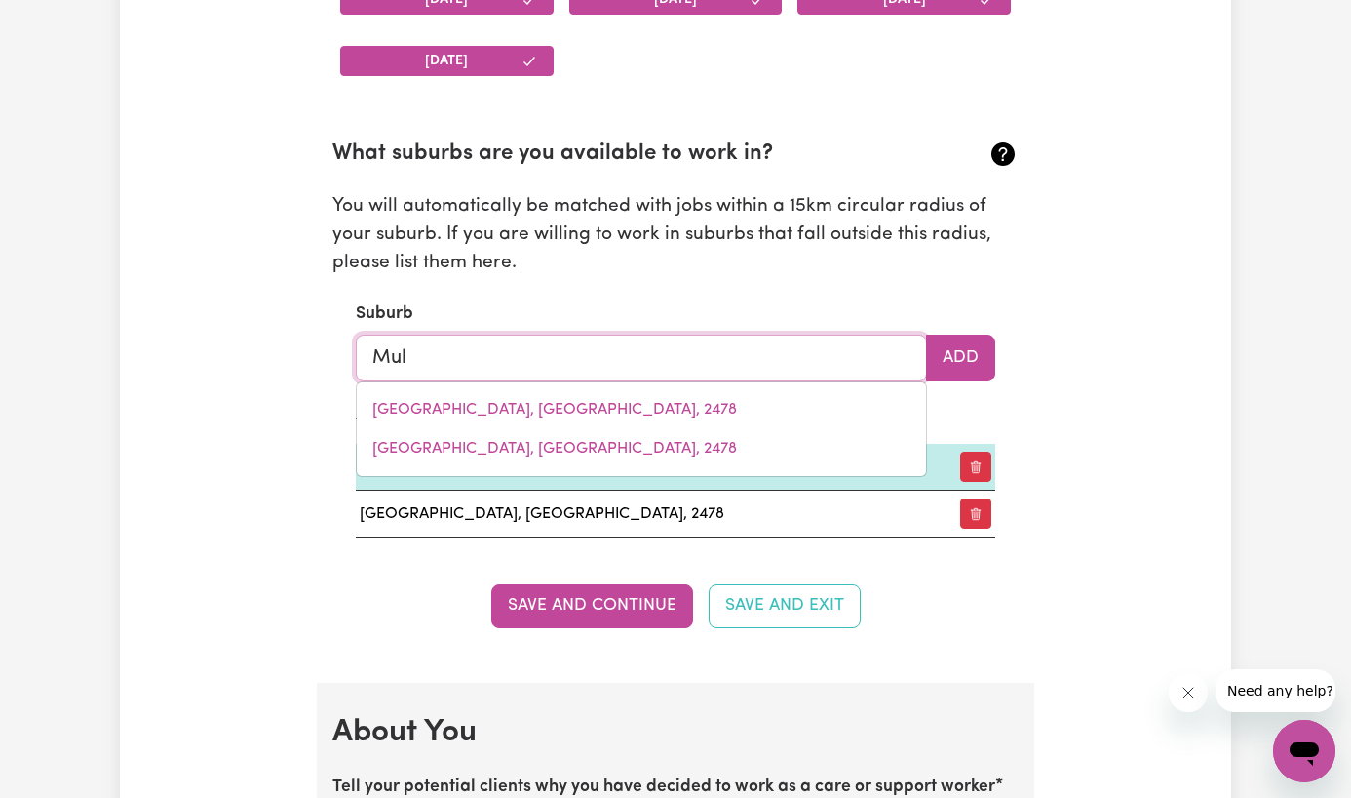
type input "Mull"
type input "MullA, New South Wales, 2825"
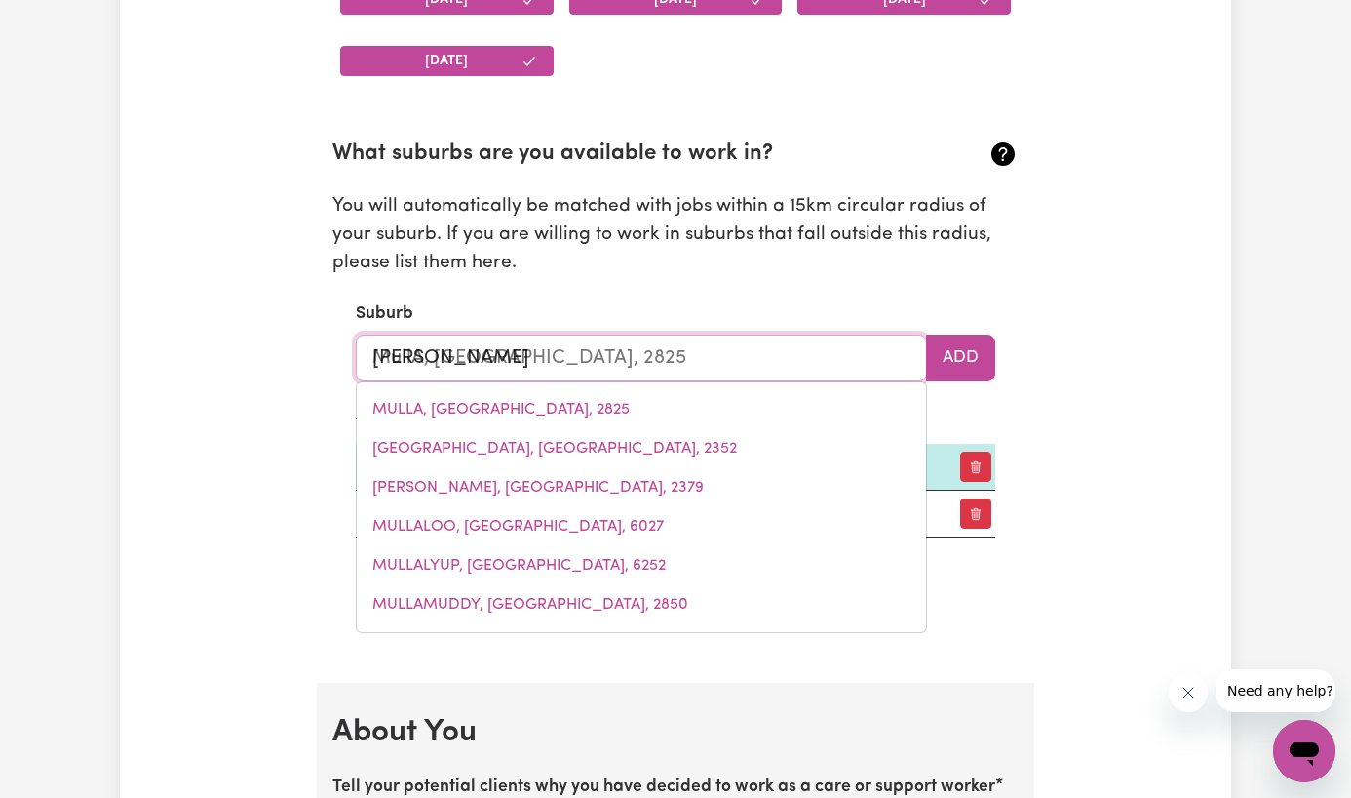
type input "Mullu"
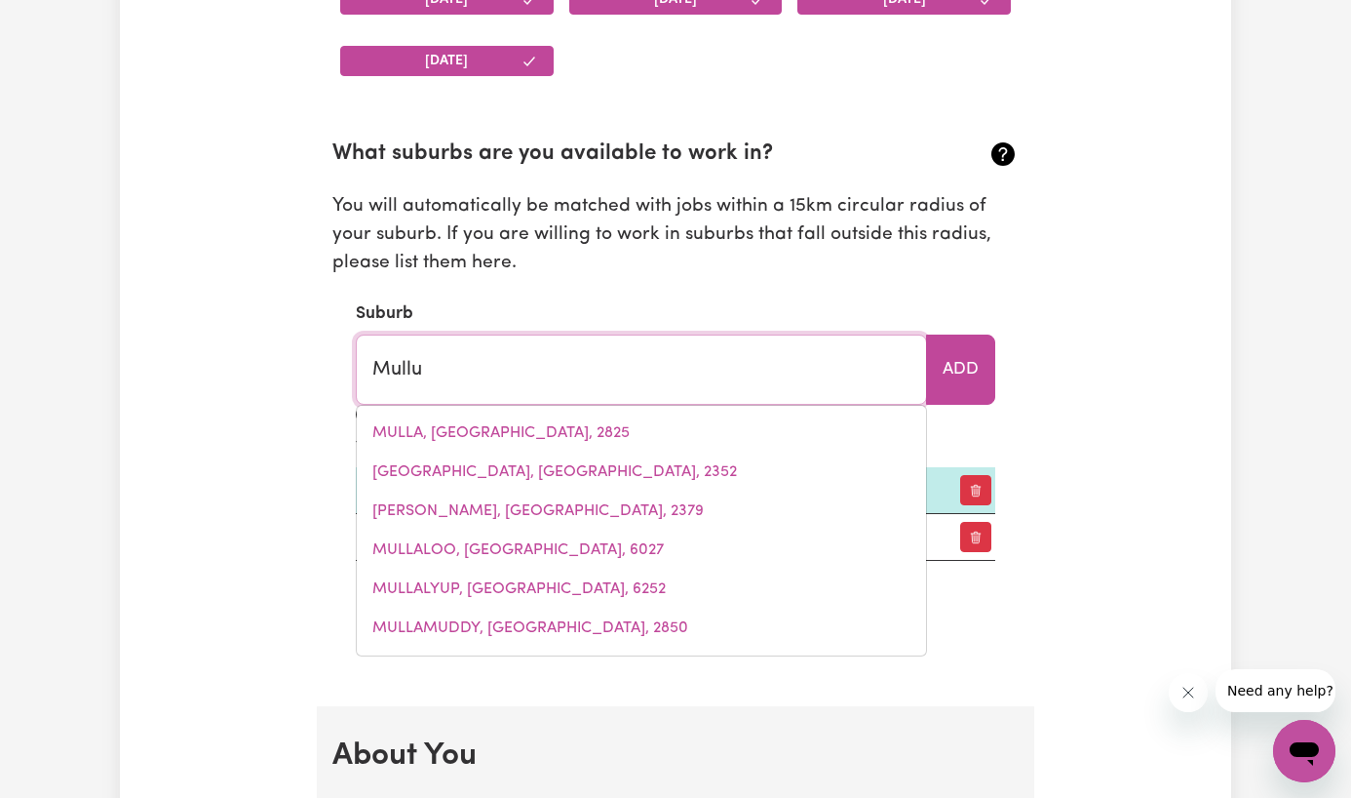
type input "Mullum"
type input "MullumBIMBY, New South Wales, 2482"
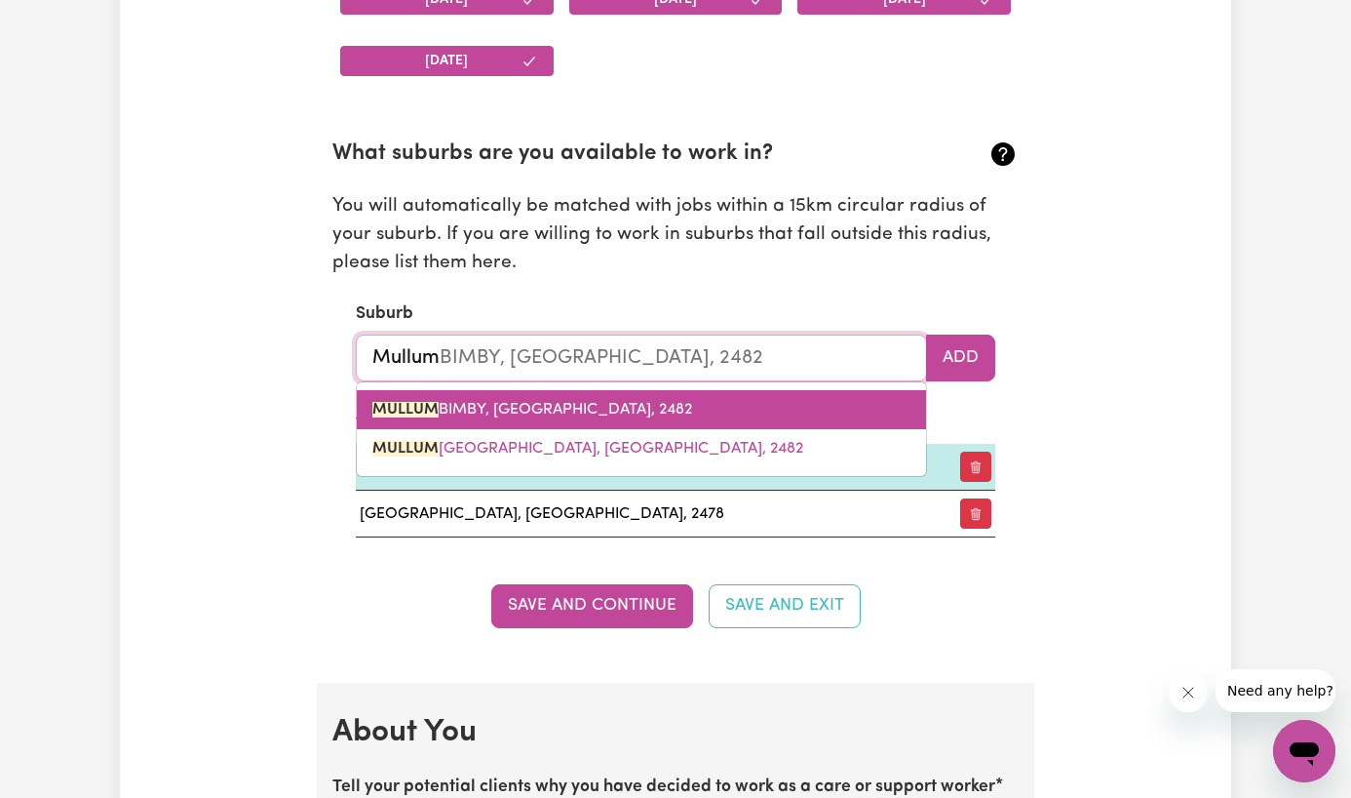
click at [579, 407] on span "MULLUM BIMBY, New South Wales, 2482" at bounding box center [532, 410] width 320 height 16
type input "MULLUMBIMBY, New South Wales, 2482"
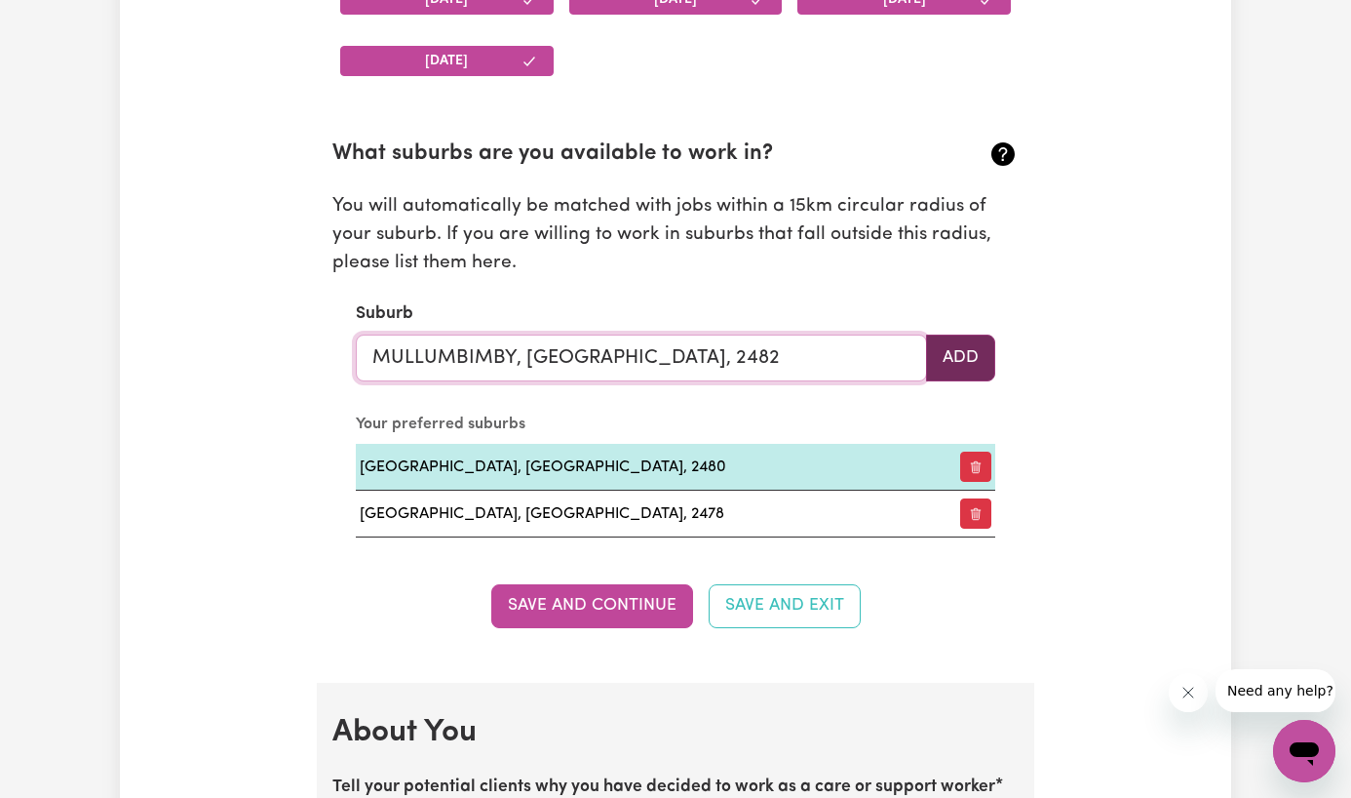
type input "MULLUMBIMBY, New South Wales, 2482"
click at [960, 368] on button "Add" at bounding box center [960, 357] width 69 height 47
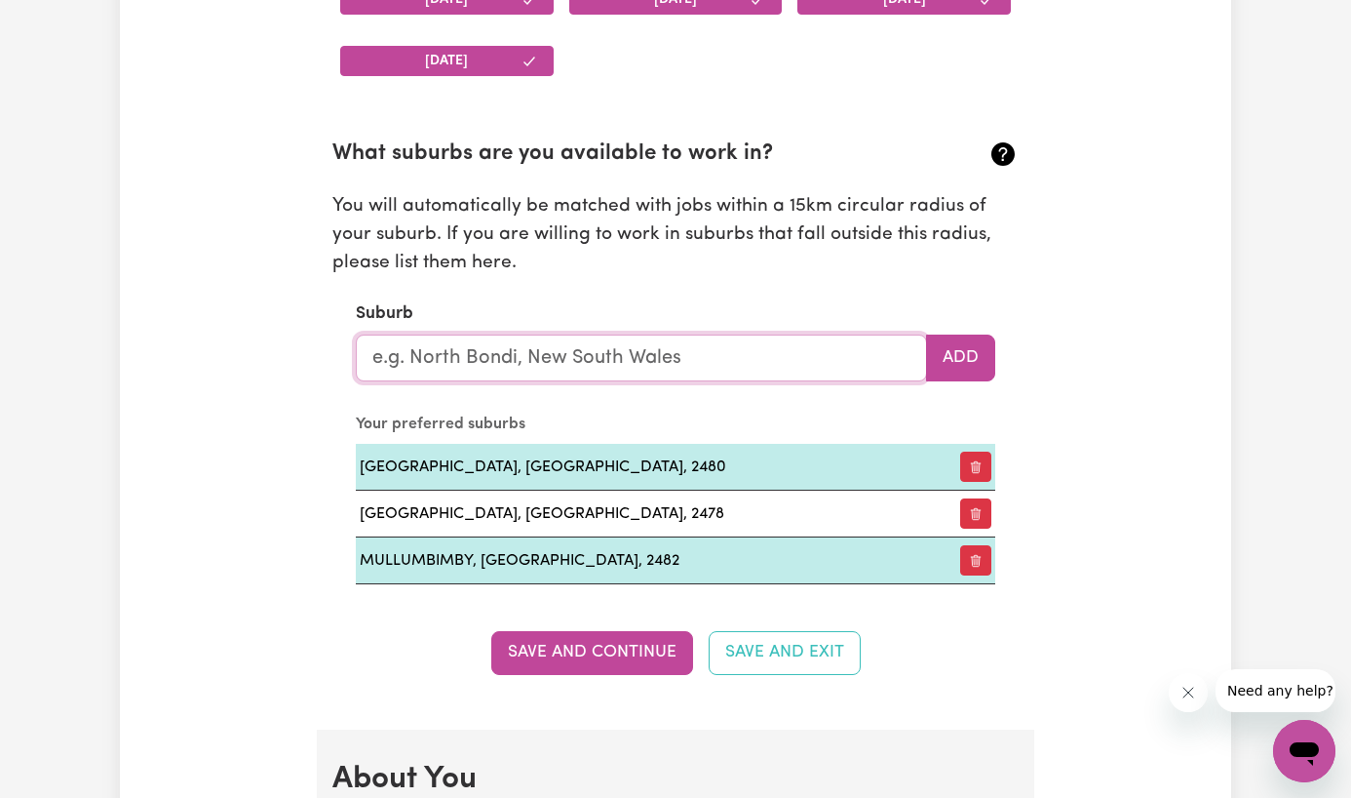
click at [654, 360] on input "text" at bounding box center [641, 357] width 571 height 47
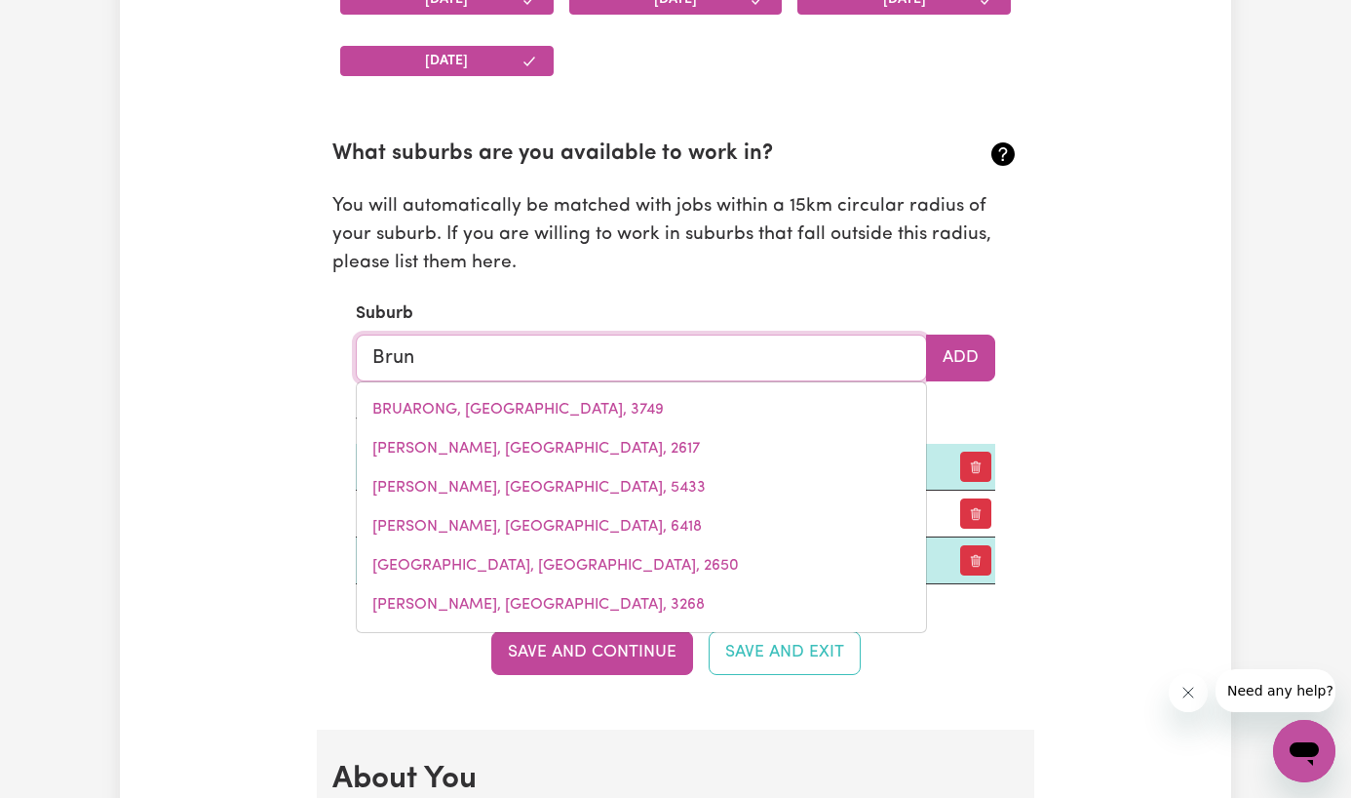
type input "Bruns"
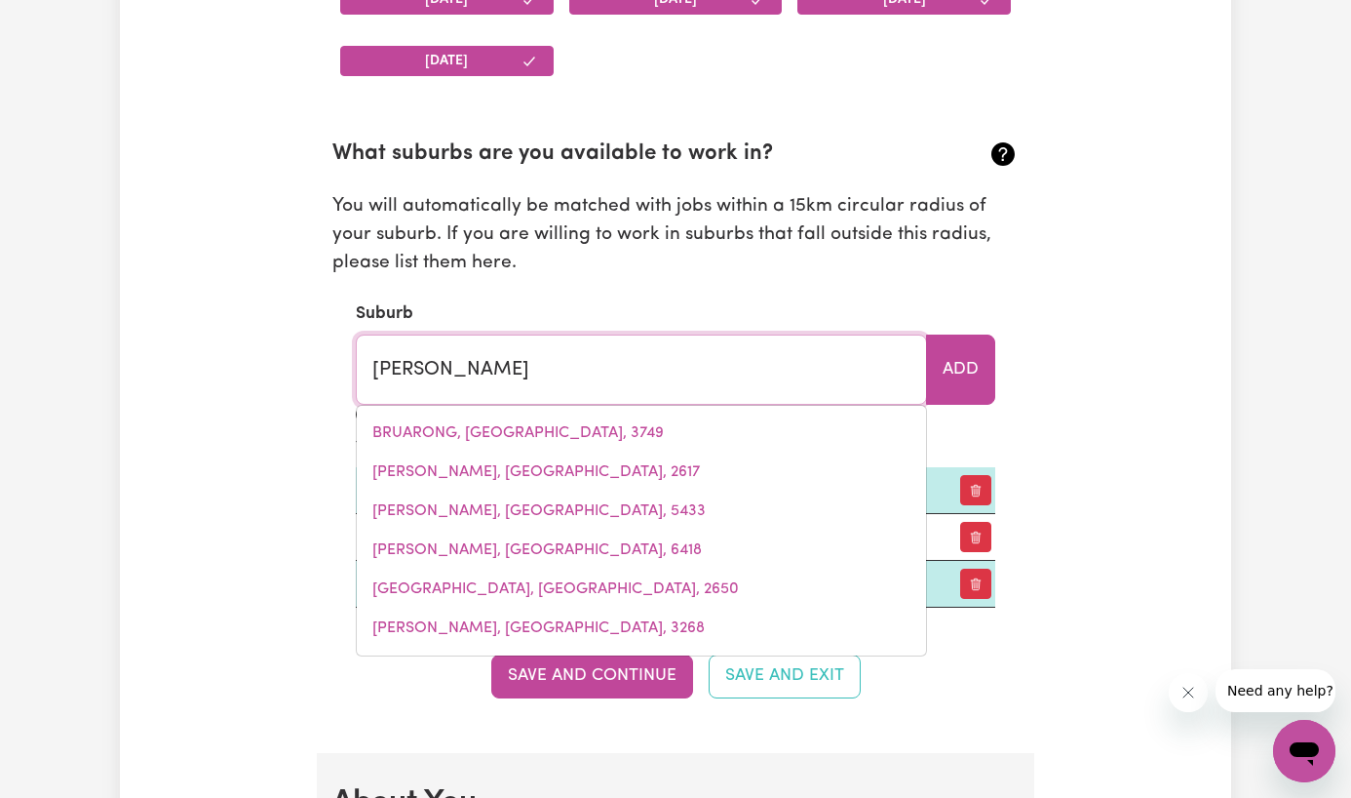
type input "BrunsWICK, Victoria, 3056"
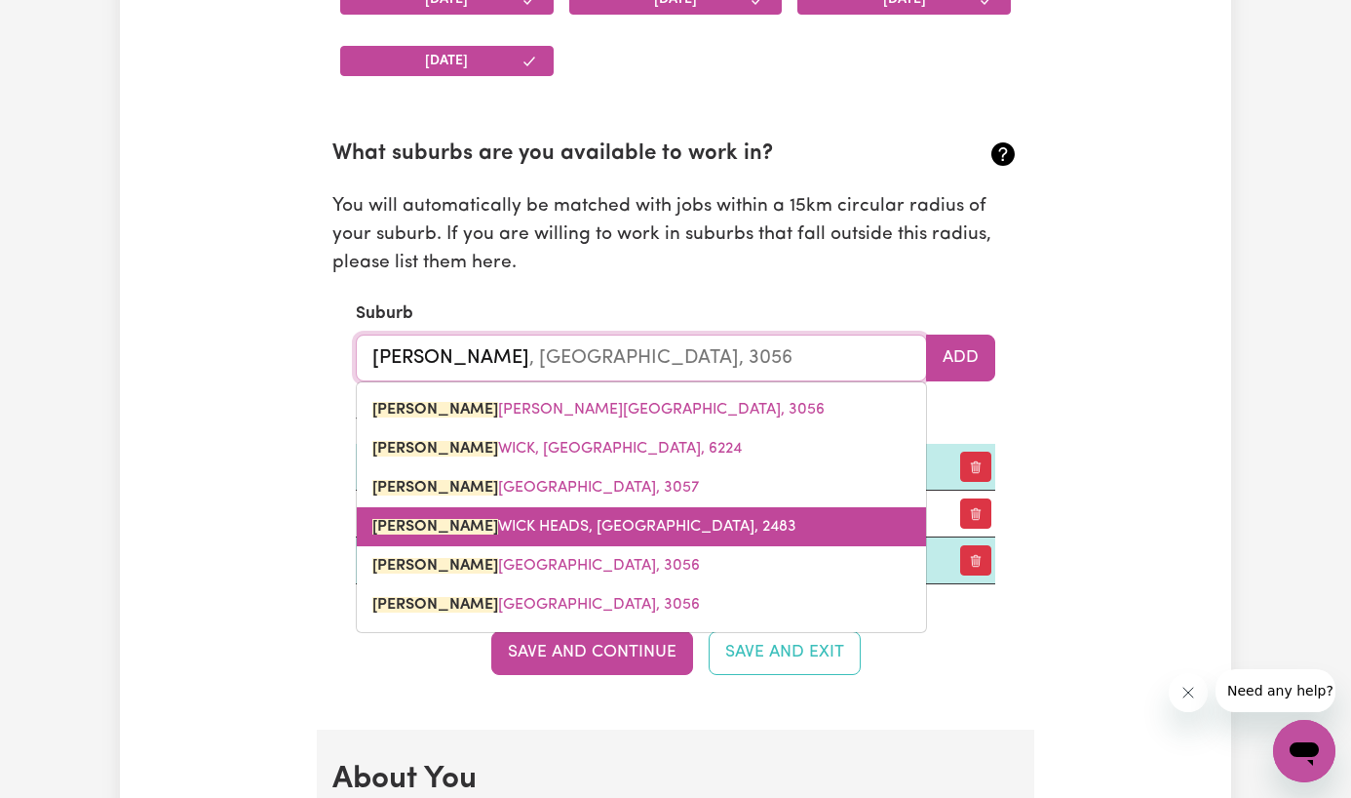
click at [724, 533] on link "BRUNS WICK HEADS, New South Wales, 2483" at bounding box center [641, 526] width 569 height 39
type input "BRUNSWICK HEADS, New South Wales, 2483"
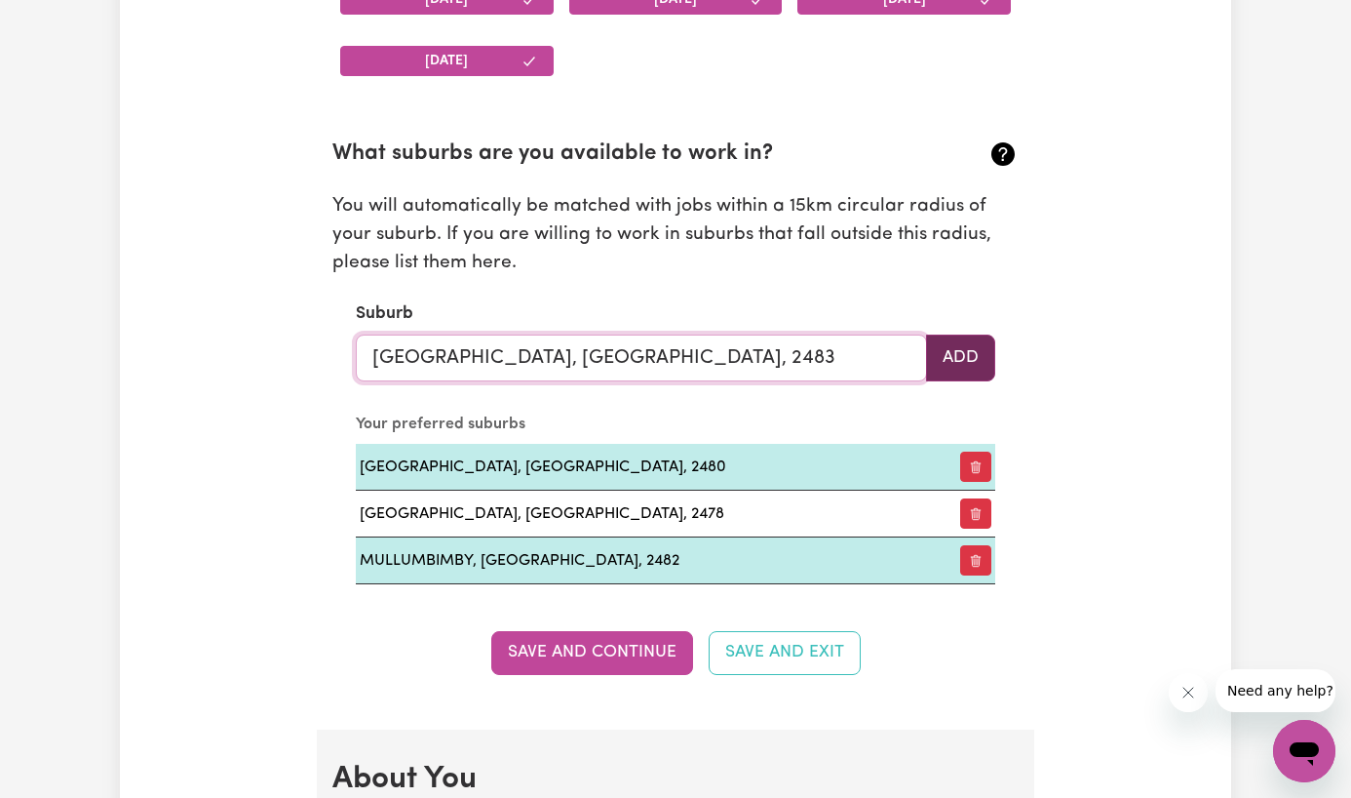
type input "BRUNSWICK HEADS, New South Wales, 2483"
click at [965, 362] on button "Add" at bounding box center [960, 357] width 69 height 47
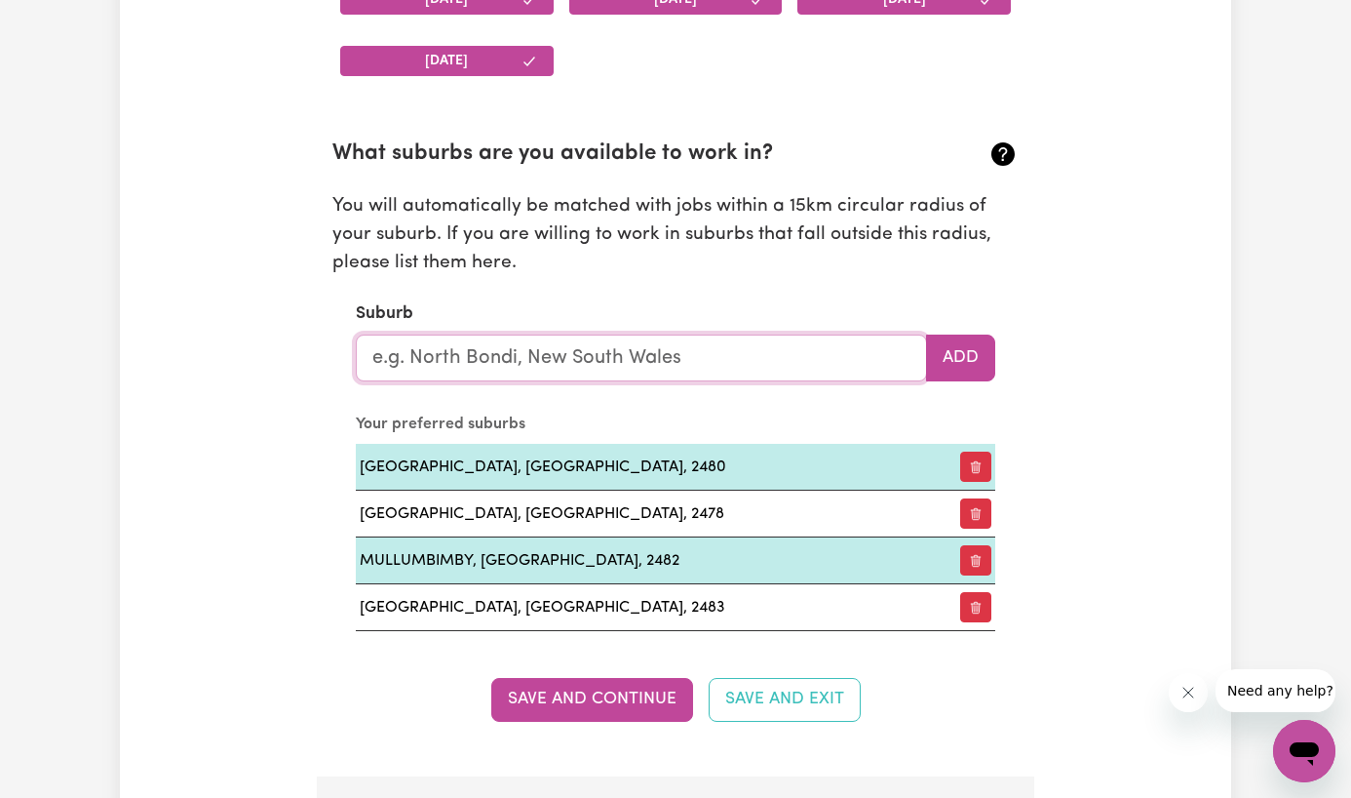
click at [769, 360] on input "text" at bounding box center [641, 357] width 571 height 47
type input "Cas"
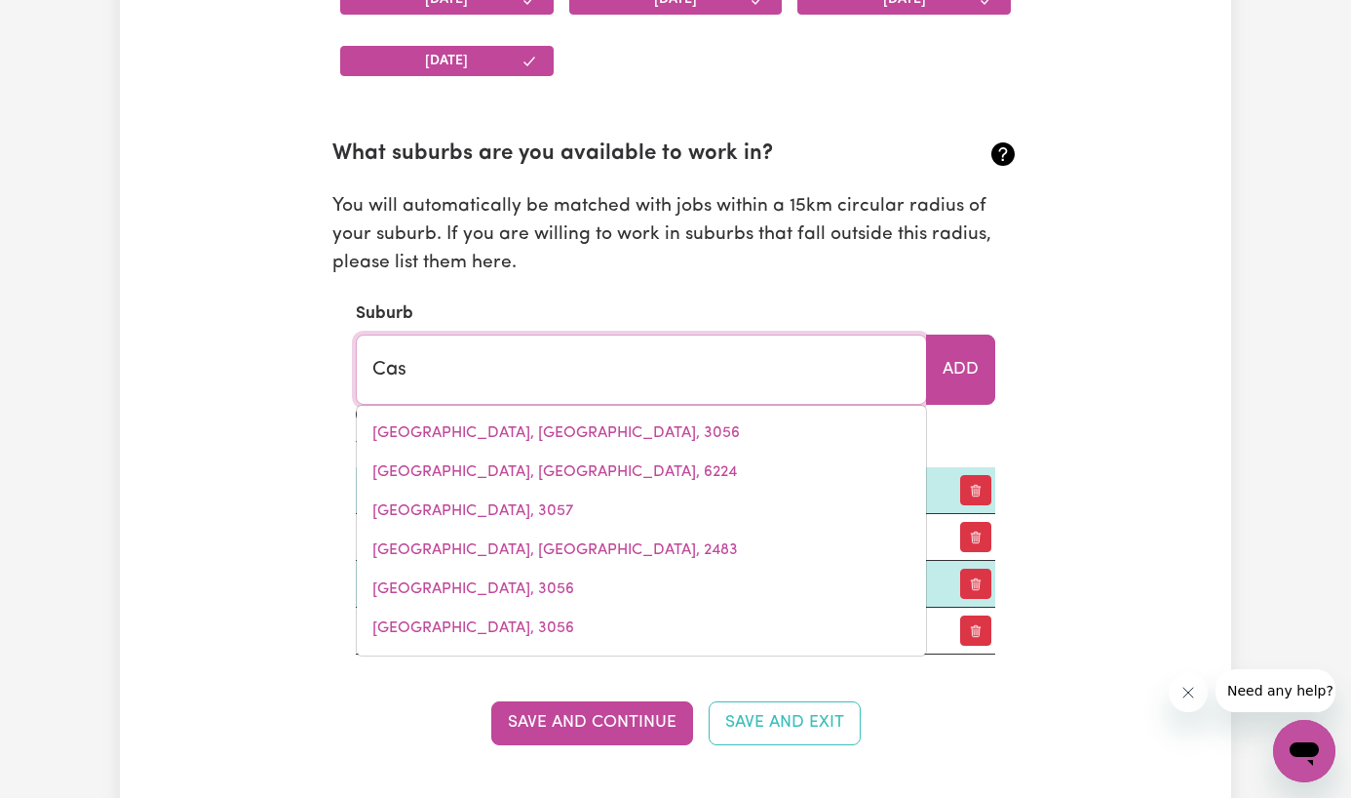
type input "CasCADE, New South Wales, 2453"
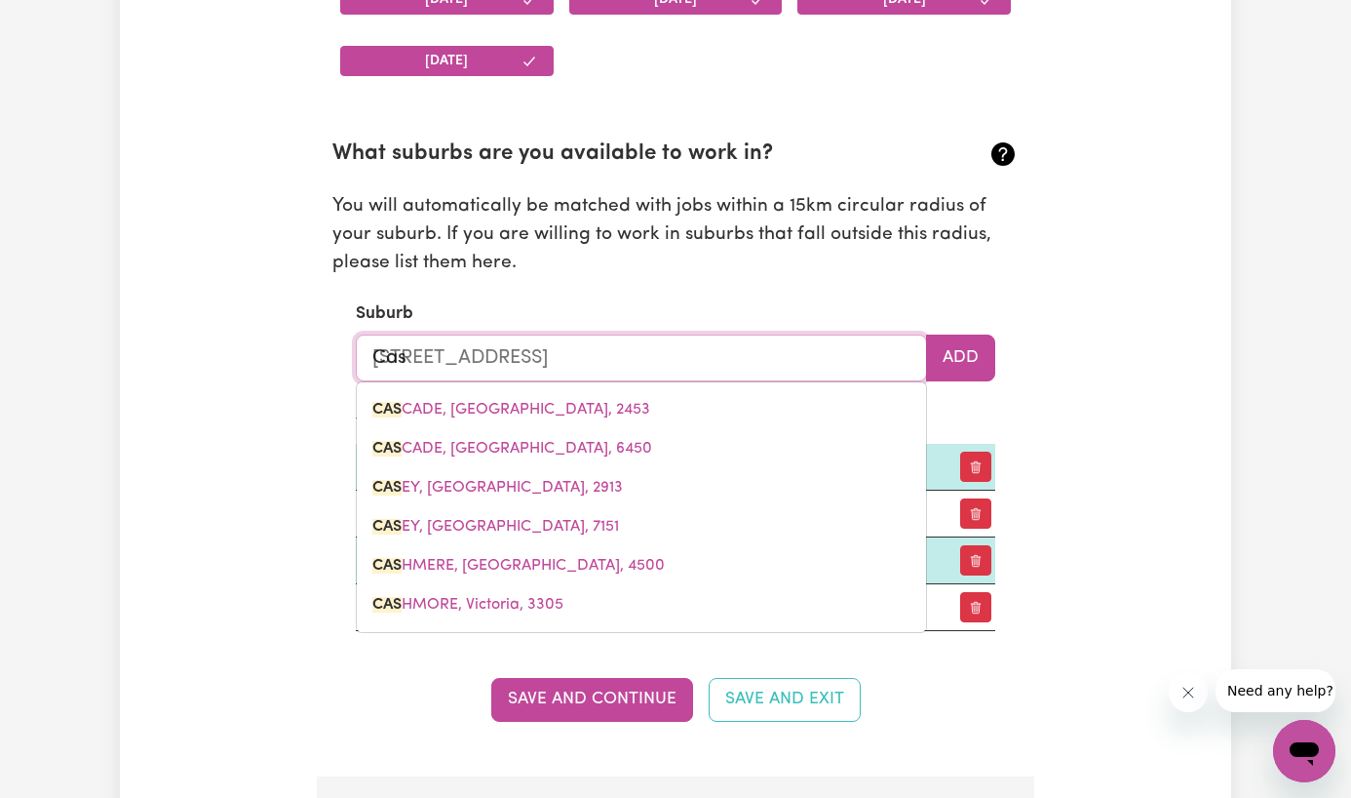
type input "Casi"
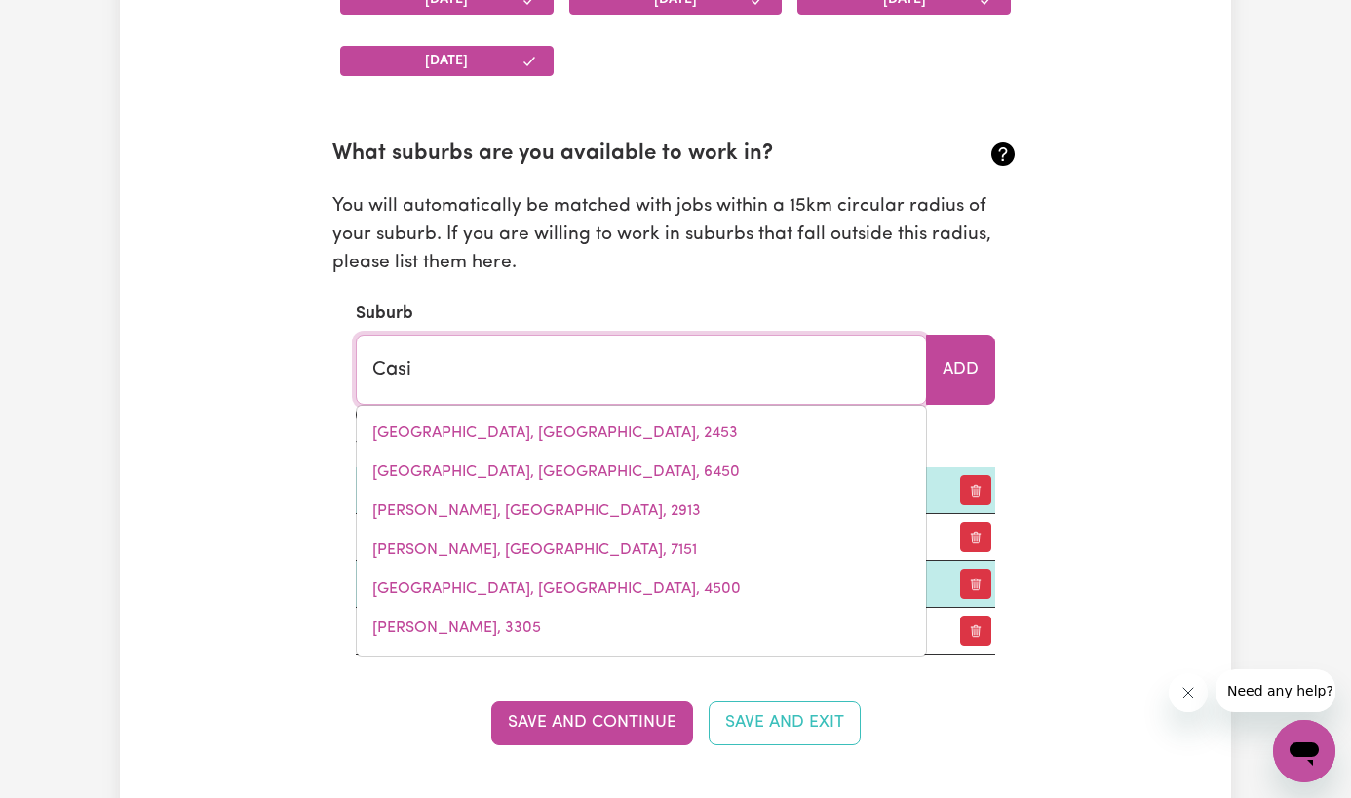
type input "CasiNO, New South Wales, 2470"
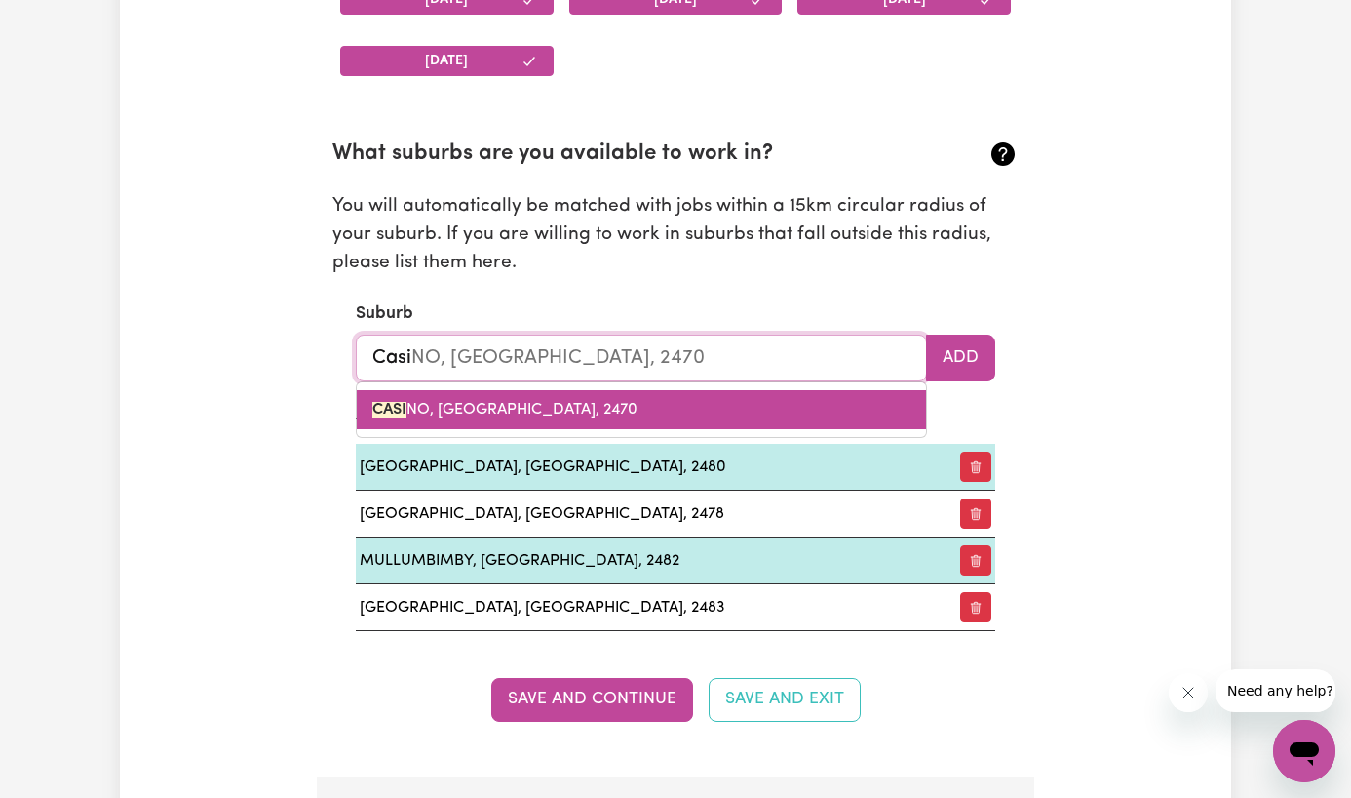
click at [718, 407] on link "CASI NO, New South Wales, 2470" at bounding box center [641, 409] width 569 height 39
type input "CASINO, New South Wales, 2470"
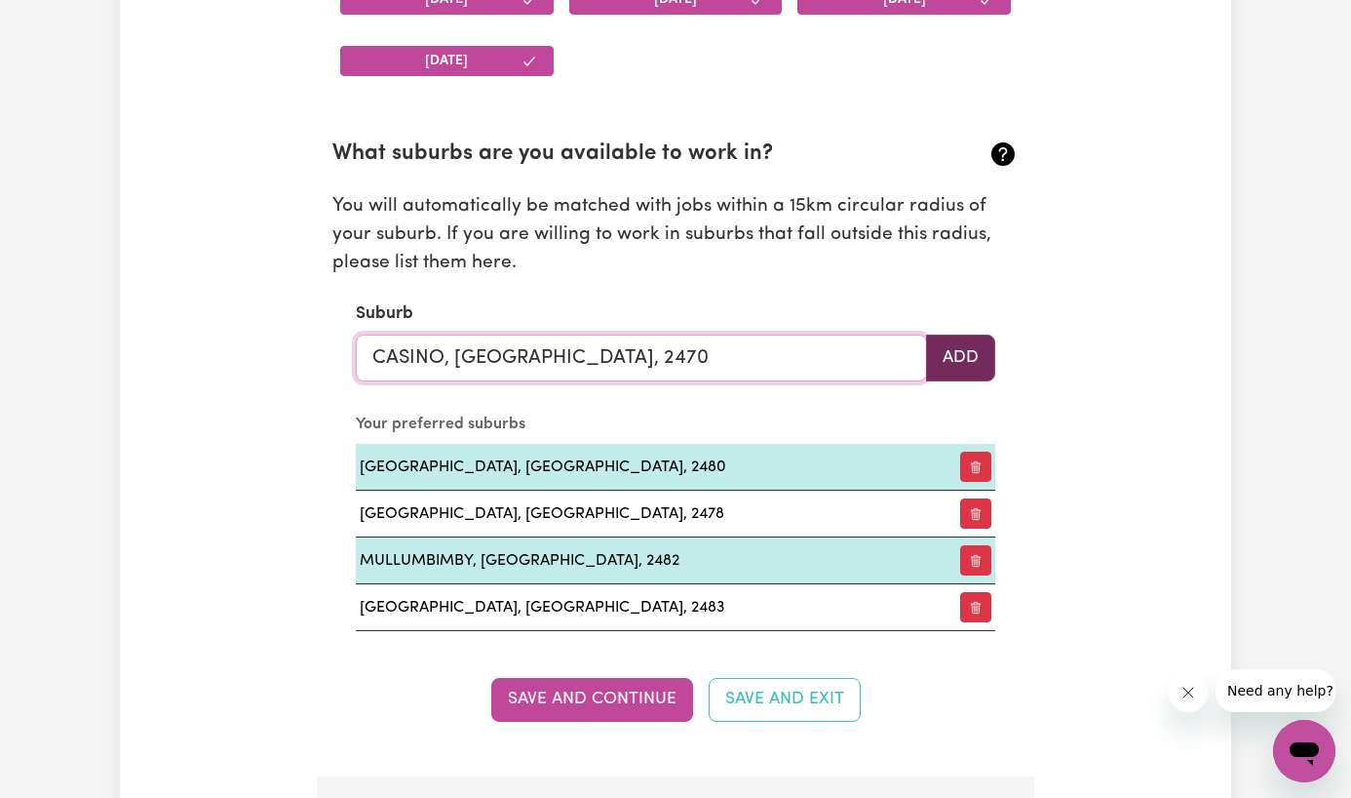
type input "CASINO, New South Wales, 2470"
click at [971, 355] on button "Add" at bounding box center [960, 357] width 69 height 47
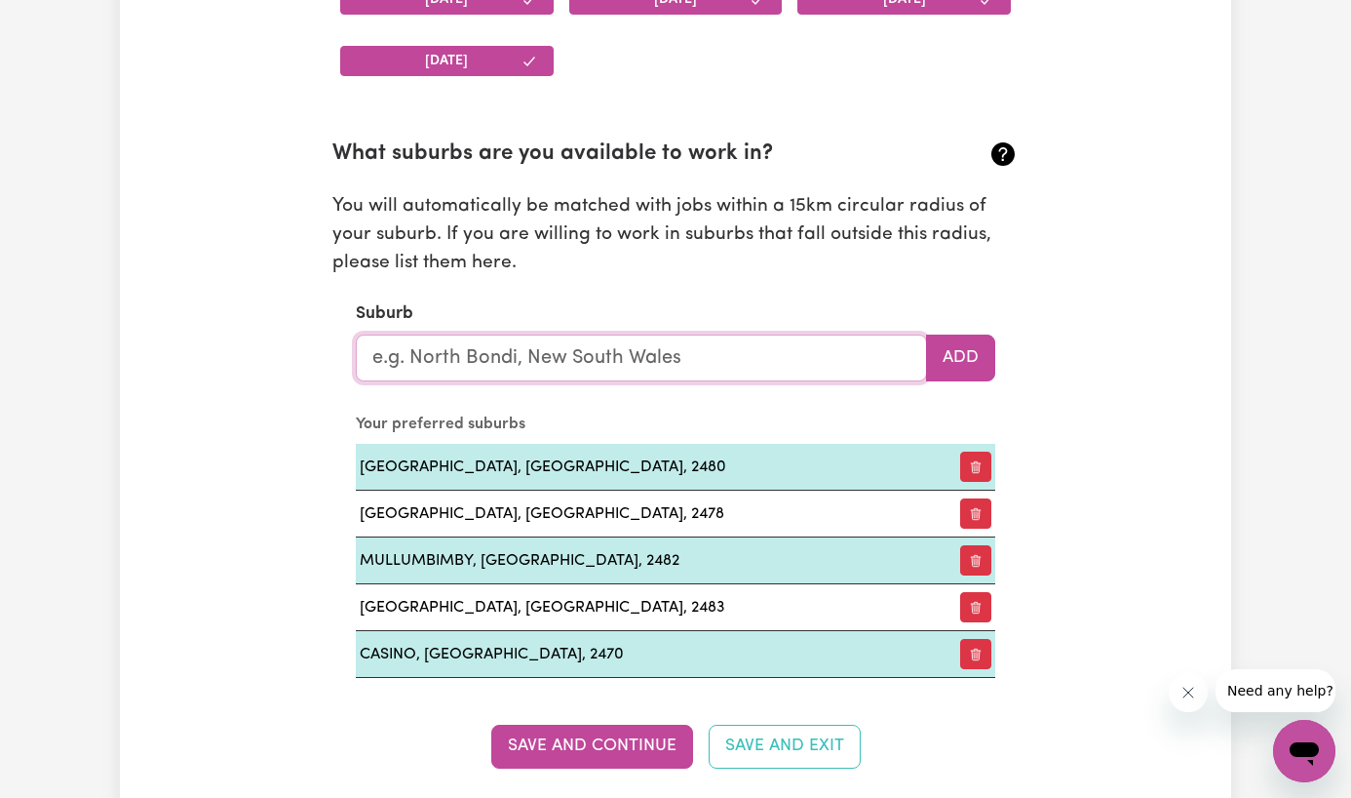
click at [721, 366] on input "text" at bounding box center [641, 357] width 571 height 47
type input "nimbin"
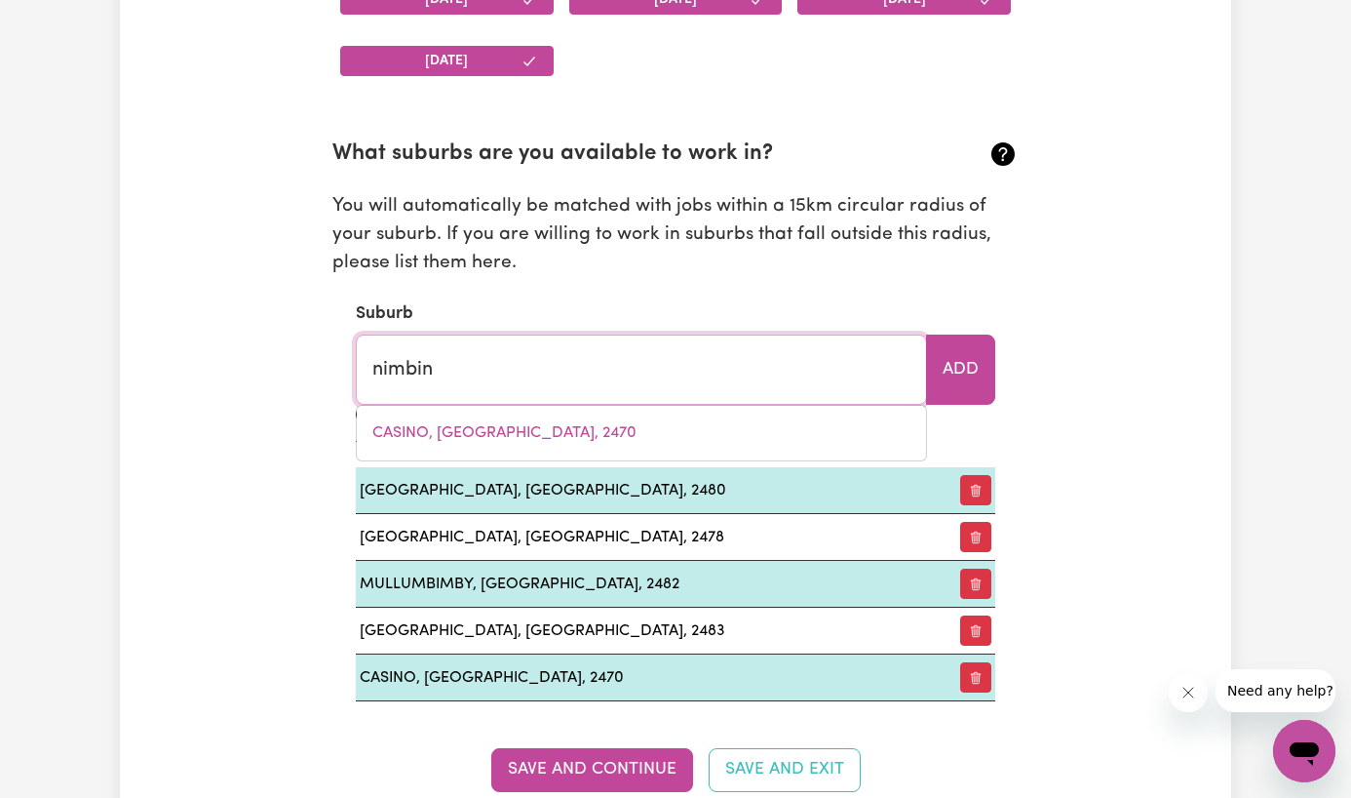
type input "nimbin, New South Wales, 2480"
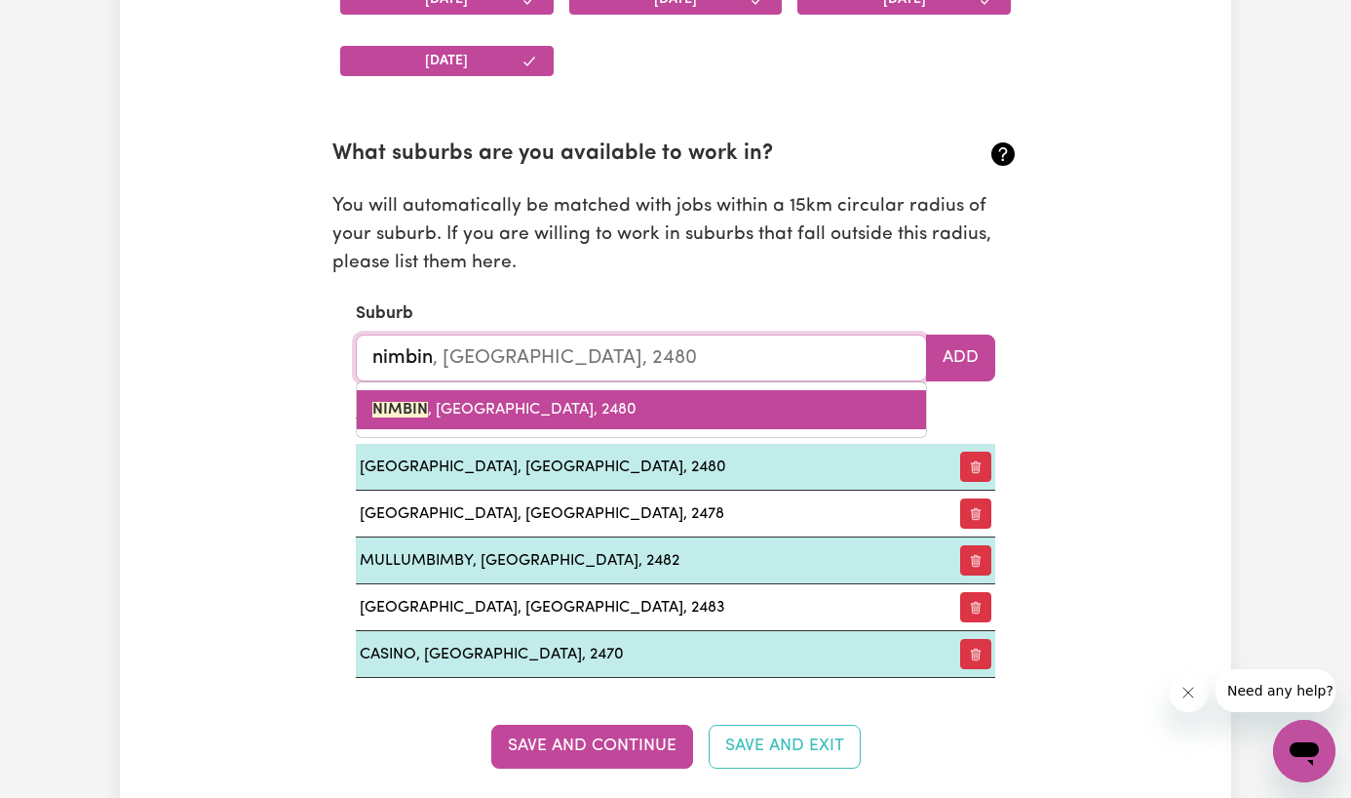
click at [771, 410] on link "NIMBIN , New South Wales, 2480" at bounding box center [641, 409] width 569 height 39
type input "NIMBIN, New South Wales, 2480"
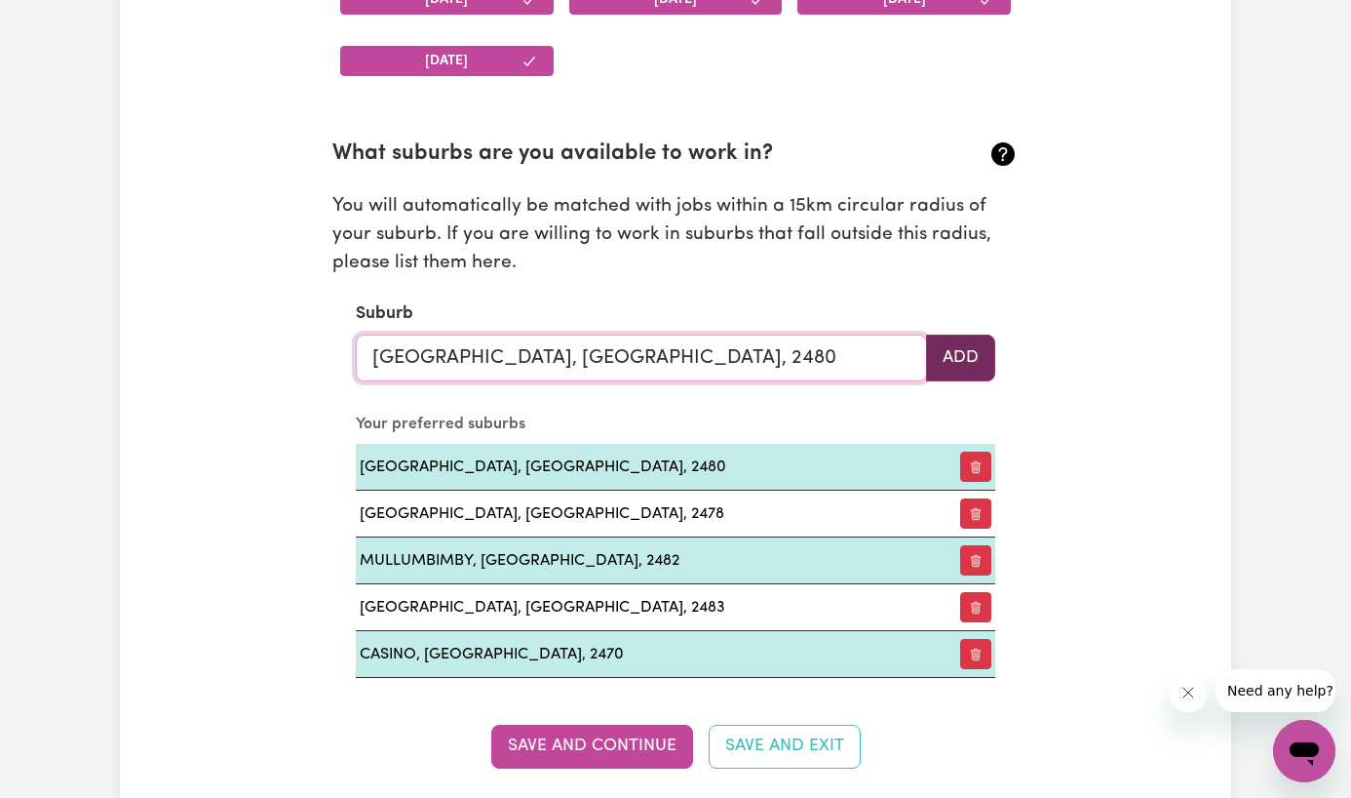
type input "NIMBIN, New South Wales, 2480"
click at [960, 365] on button "Add" at bounding box center [960, 357] width 69 height 47
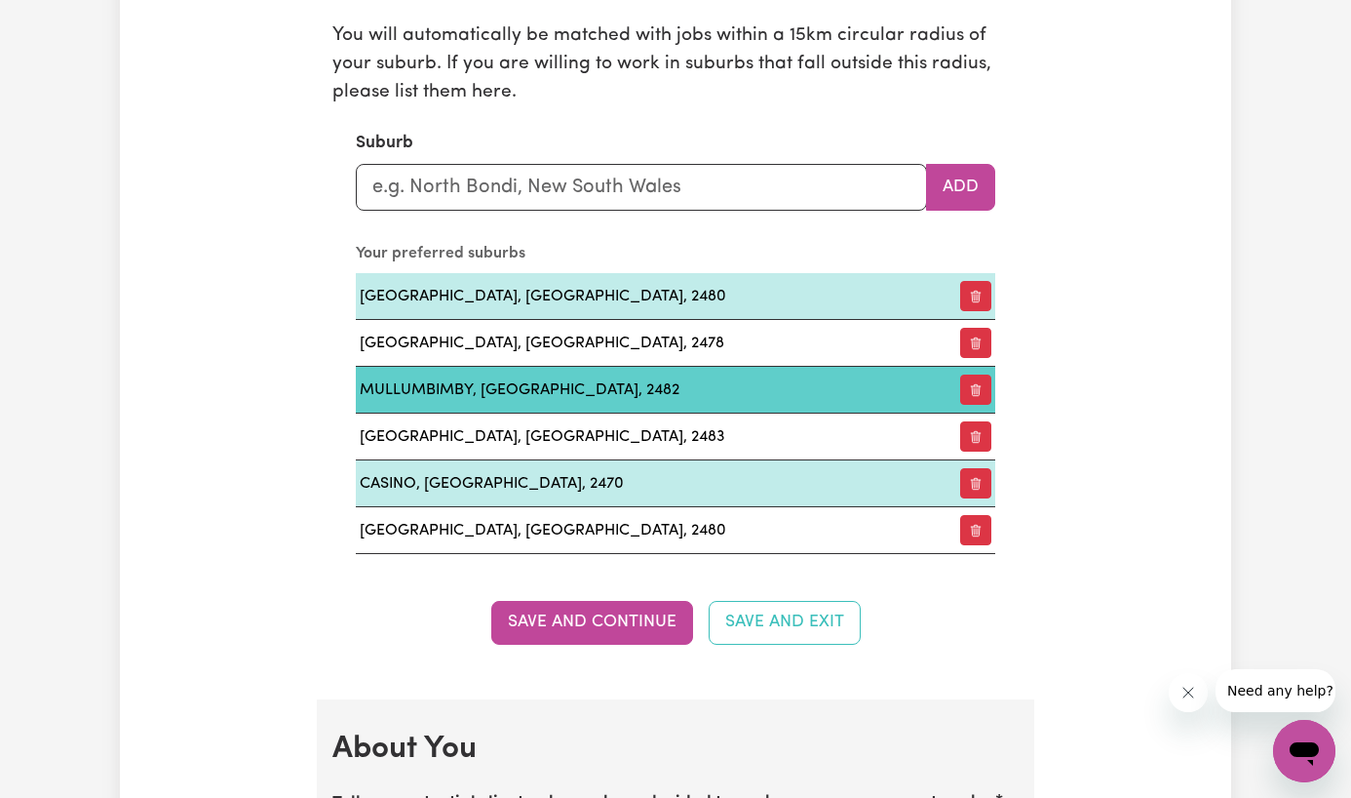
scroll to position [2246, 0]
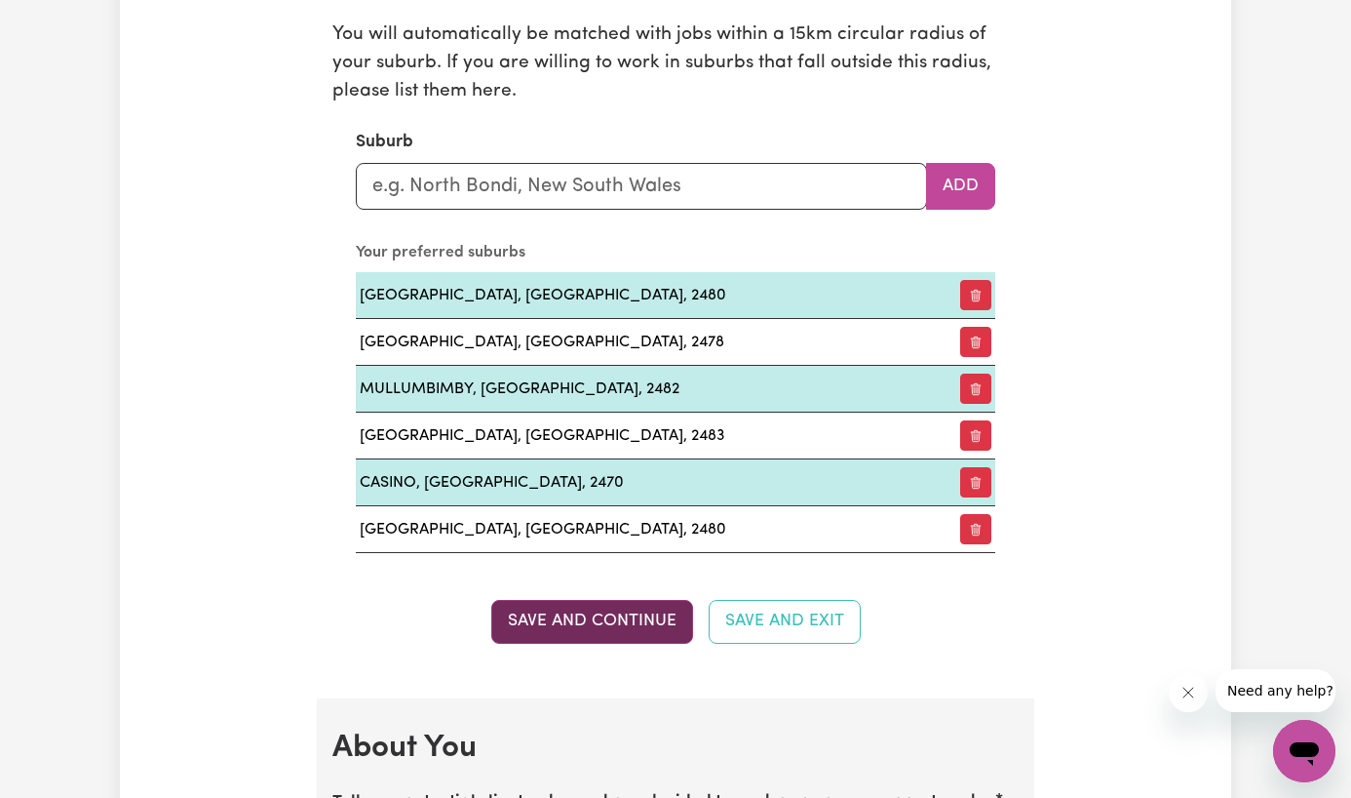
click at [643, 622] on button "Save and Continue" at bounding box center [592, 621] width 202 height 43
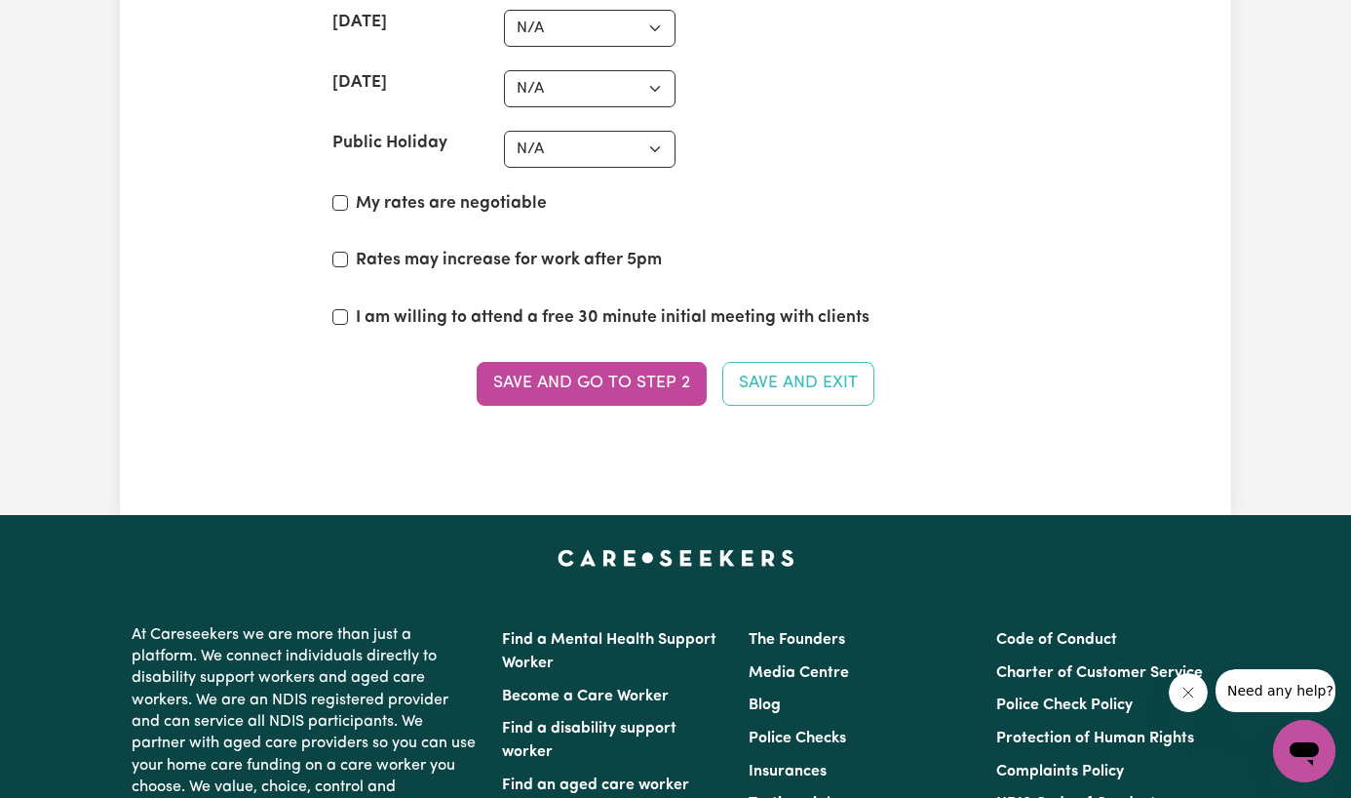
scroll to position [5081, 0]
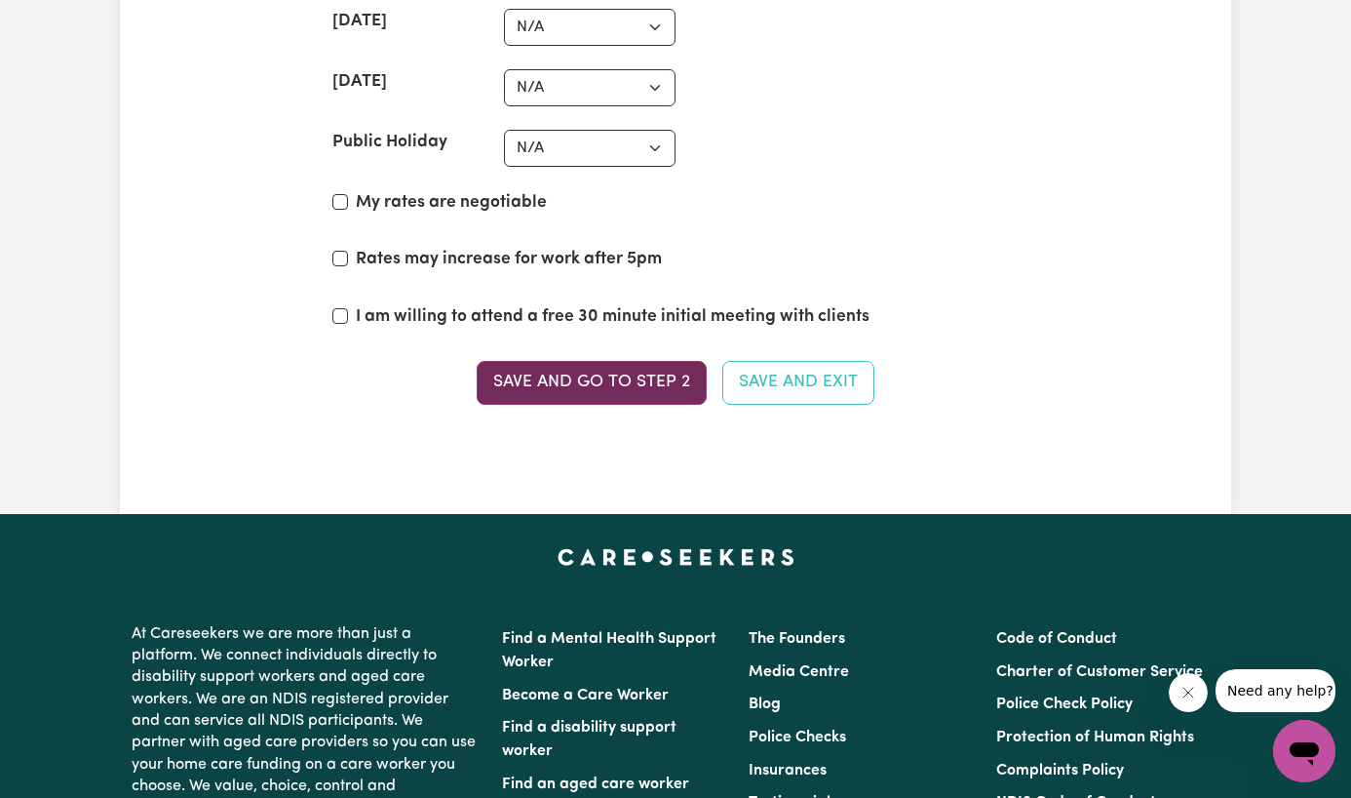
click at [558, 374] on button "Save and go to Step 2" at bounding box center [592, 382] width 230 height 43
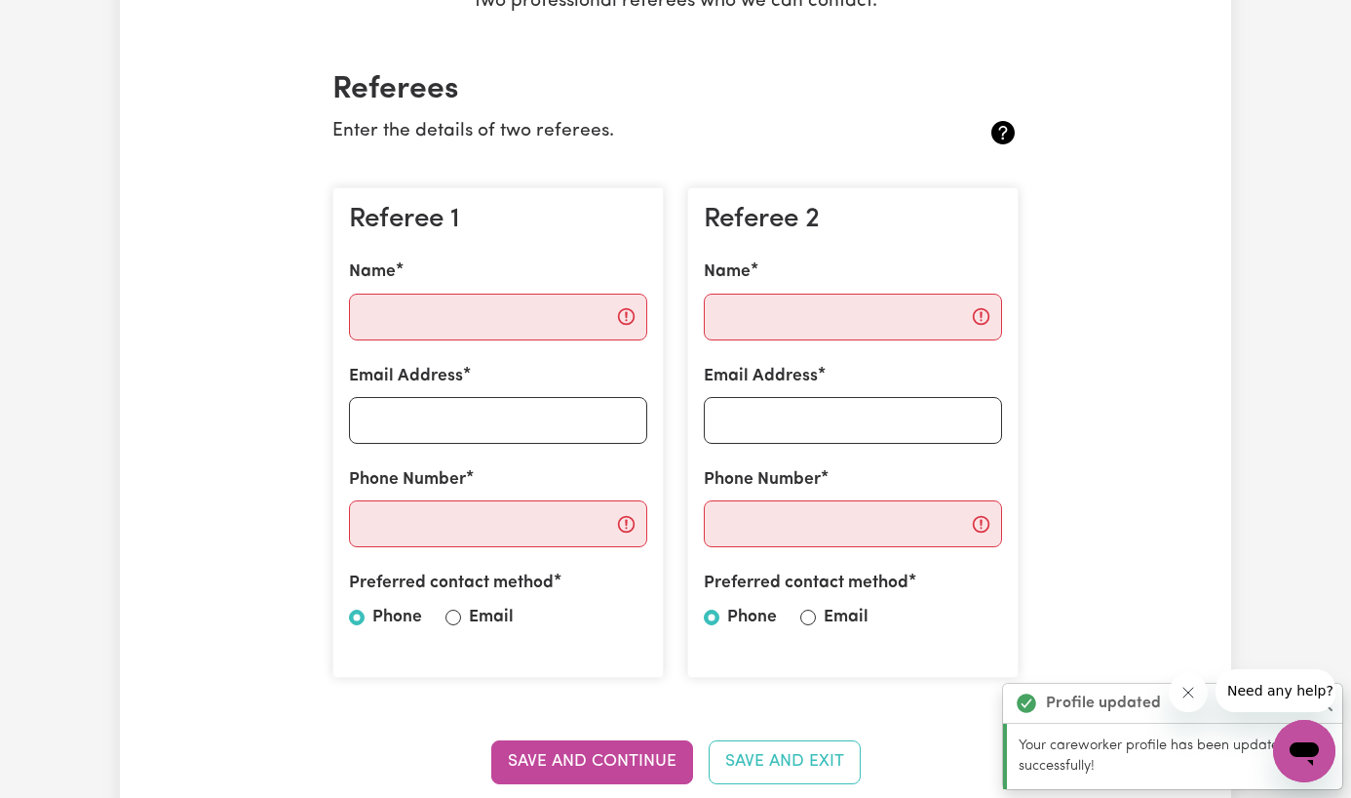
scroll to position [443, 0]
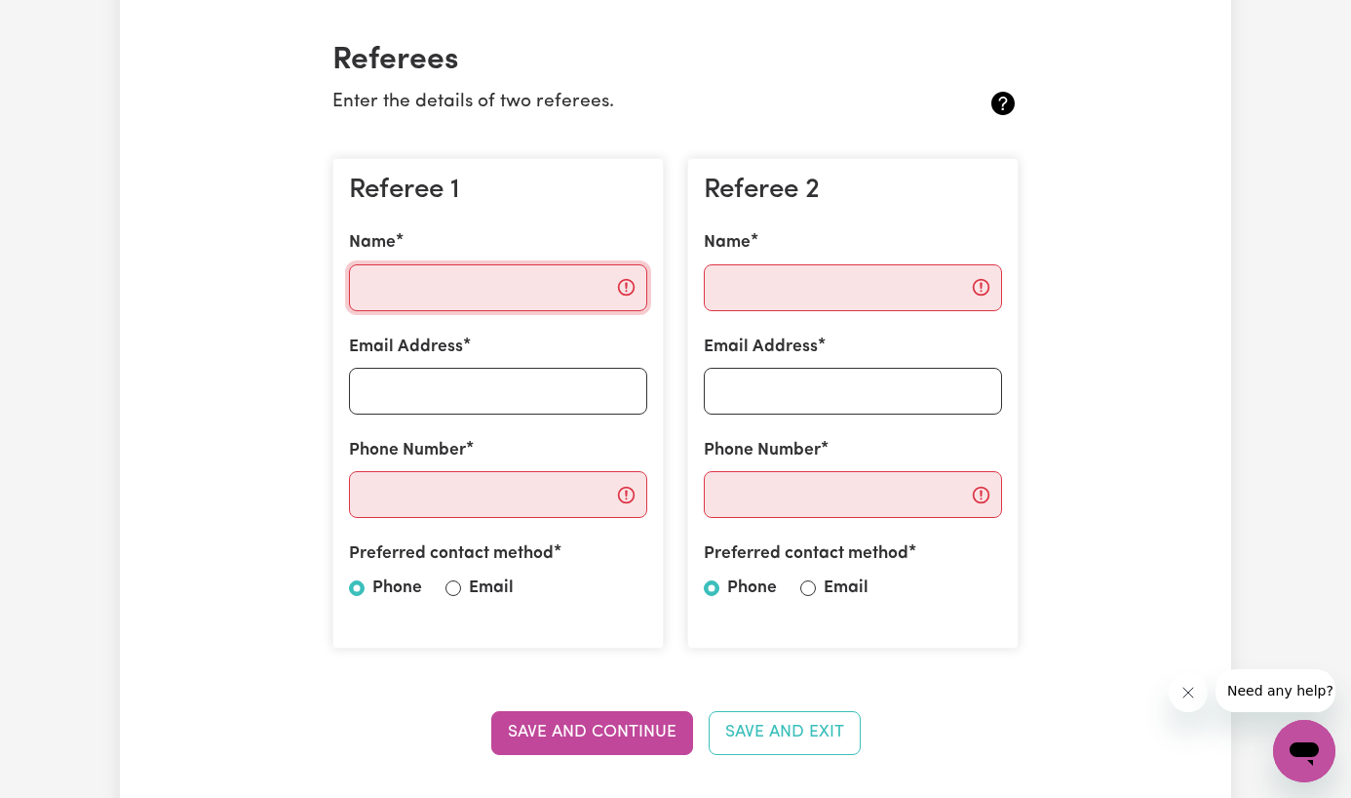
click at [428, 308] on input "Name" at bounding box center [498, 287] width 298 height 47
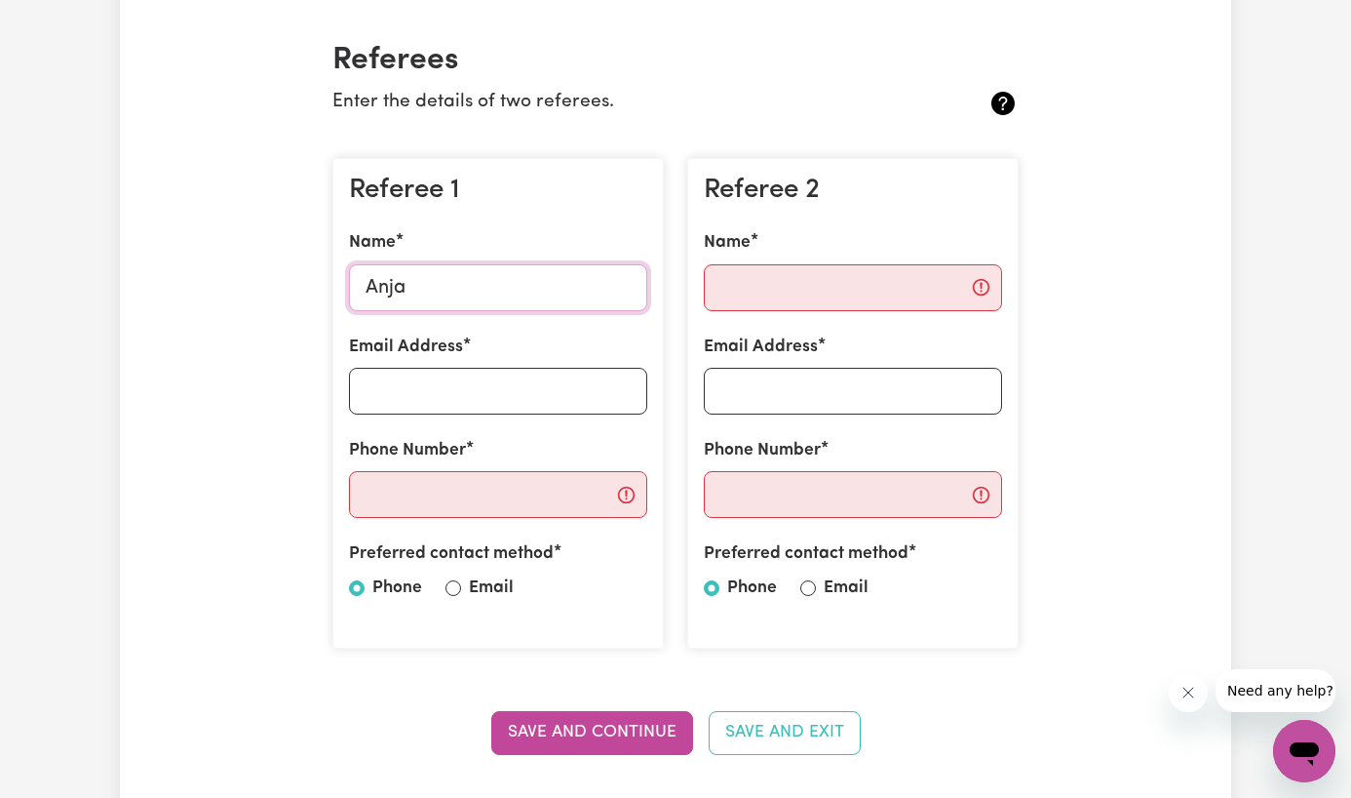
type input "Anja"
